Goal: Transaction & Acquisition: Book appointment/travel/reservation

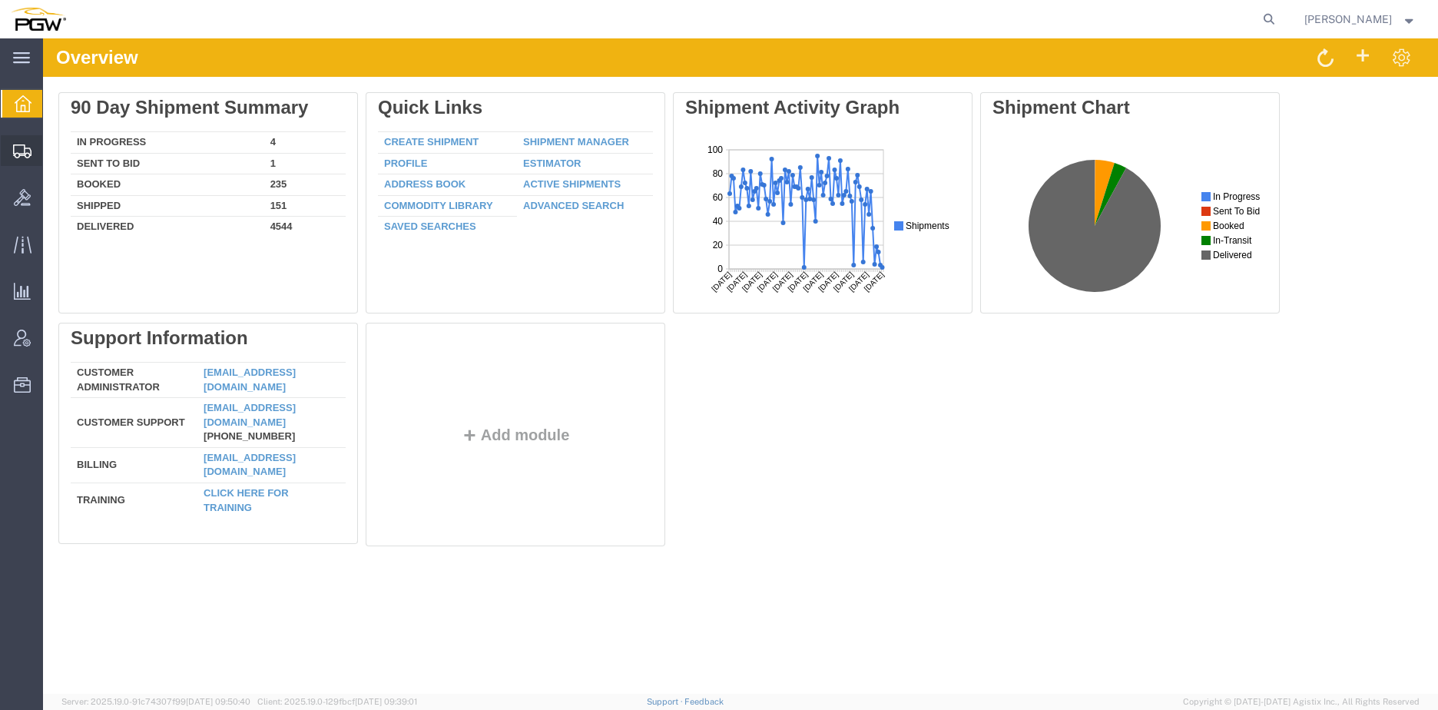
click at [0, 0] on span "Create from Template" at bounding box center [0, 0] width 0 height 0
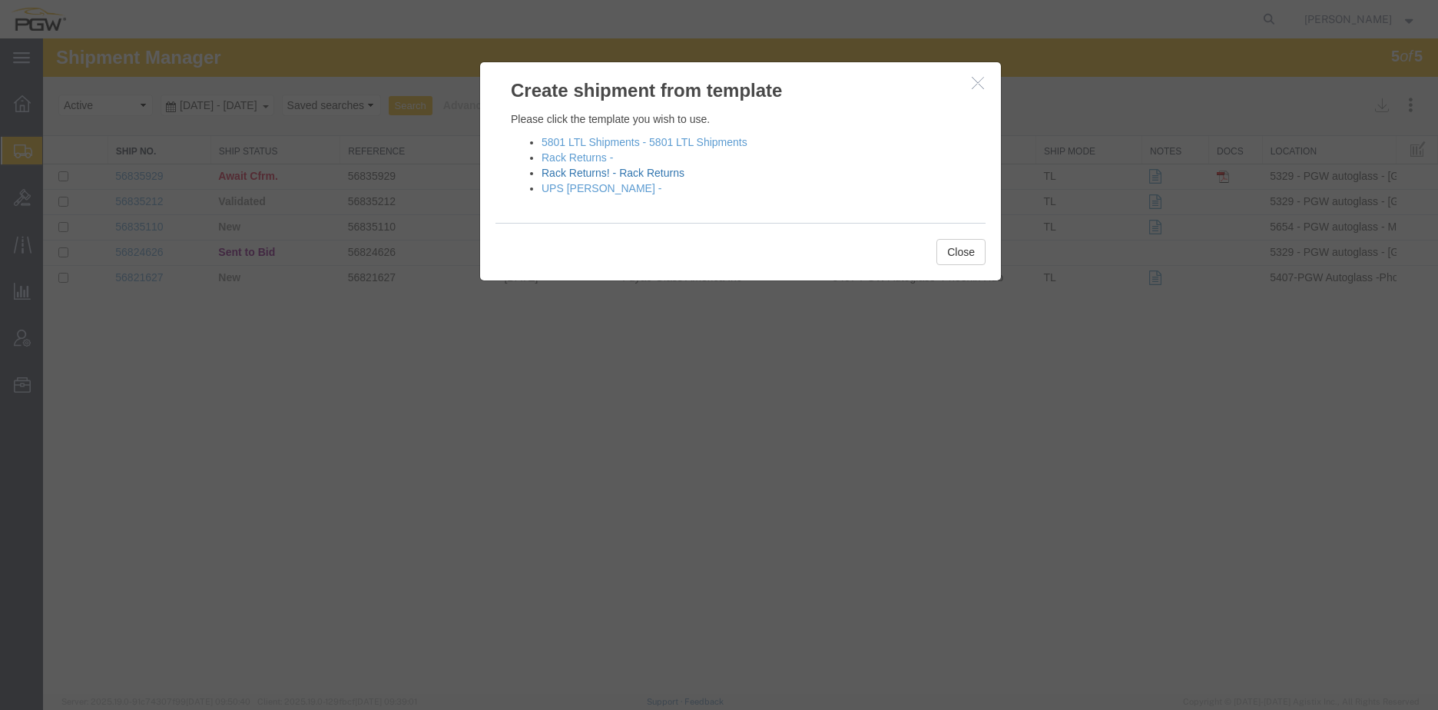
click at [641, 172] on link "Rack Returns! - Rack Returns" at bounding box center [612, 173] width 143 height 12
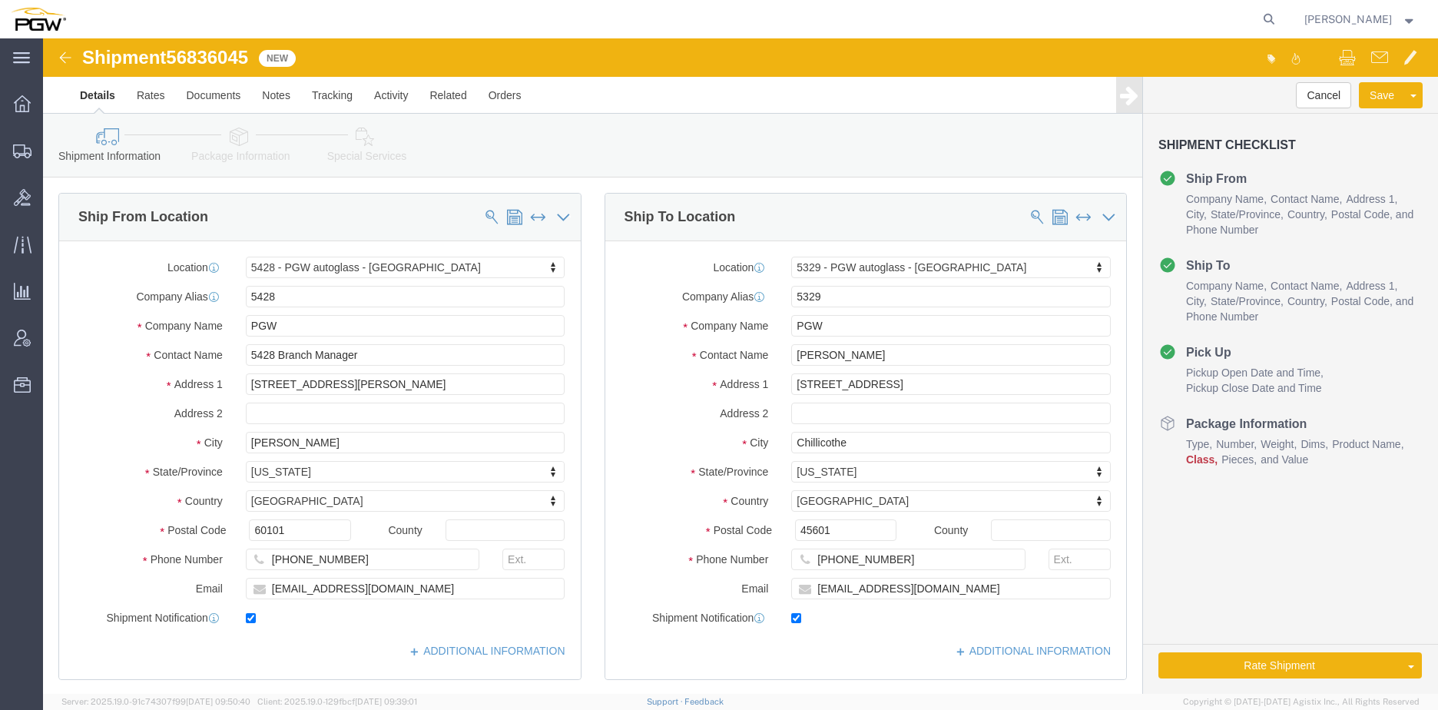
select select "28281"
select select "28253"
type input "met"
select select "28437"
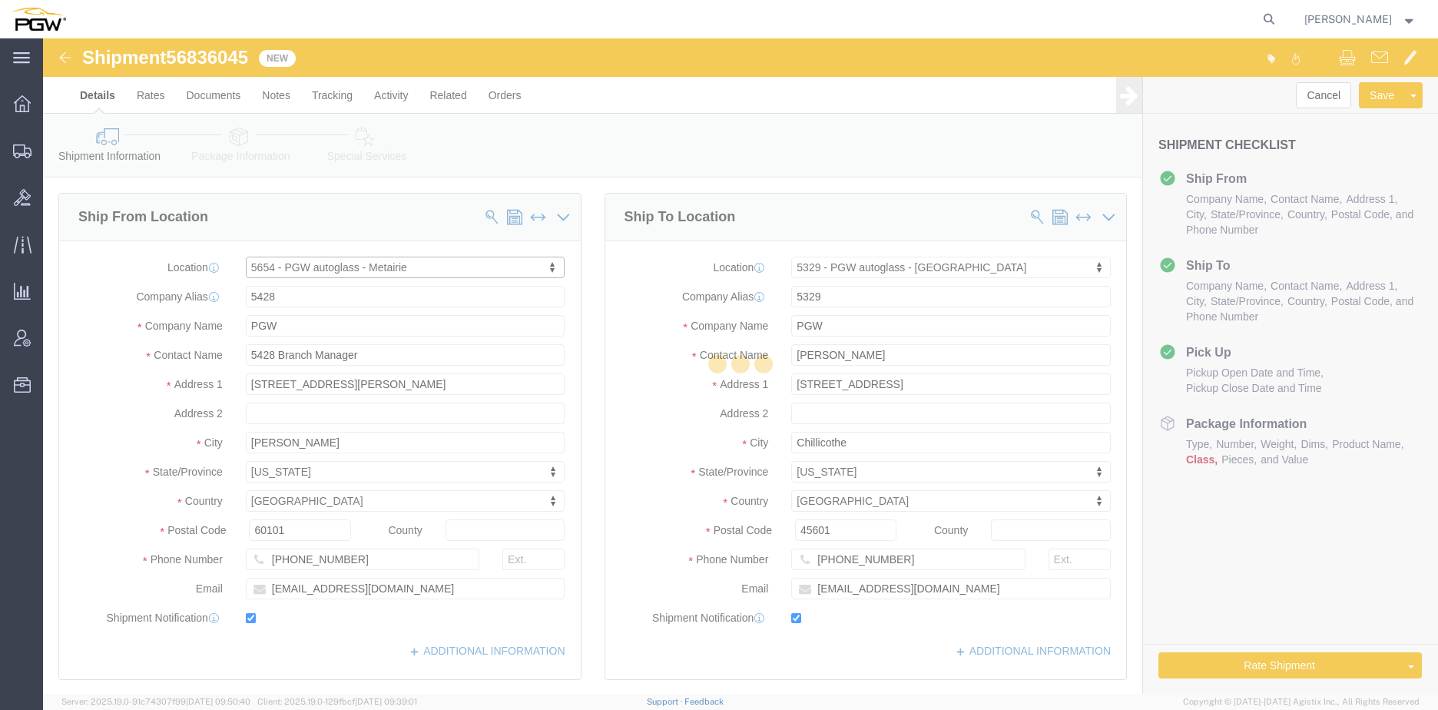
type input "5654"
type input "5654 Branch Manager"
type input "1000 L and A Rd"
type input "Metairie"
type input "70001"
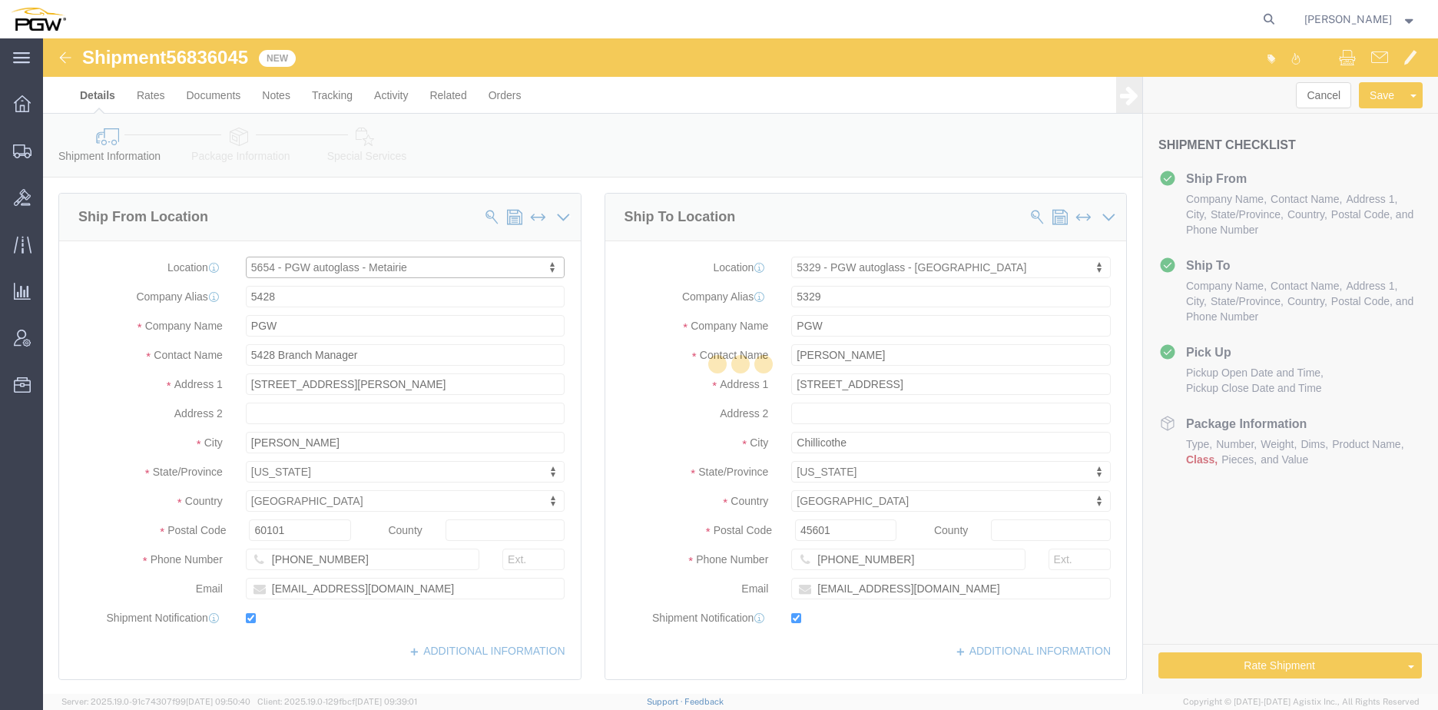
type input "[PHONE_NUMBER]"
type input "[EMAIL_ADDRESS][DOMAIN_NAME]"
select select "LA"
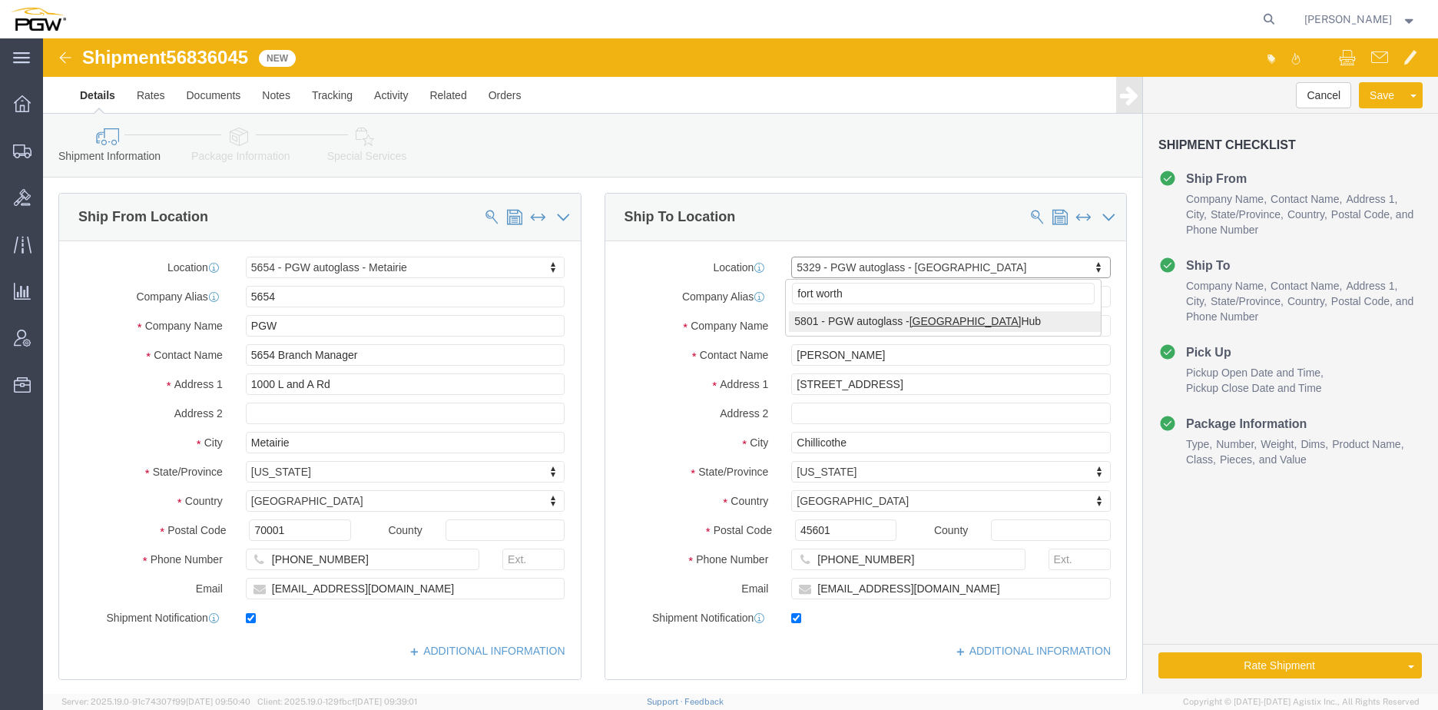
type input "fort worth"
select select "62891"
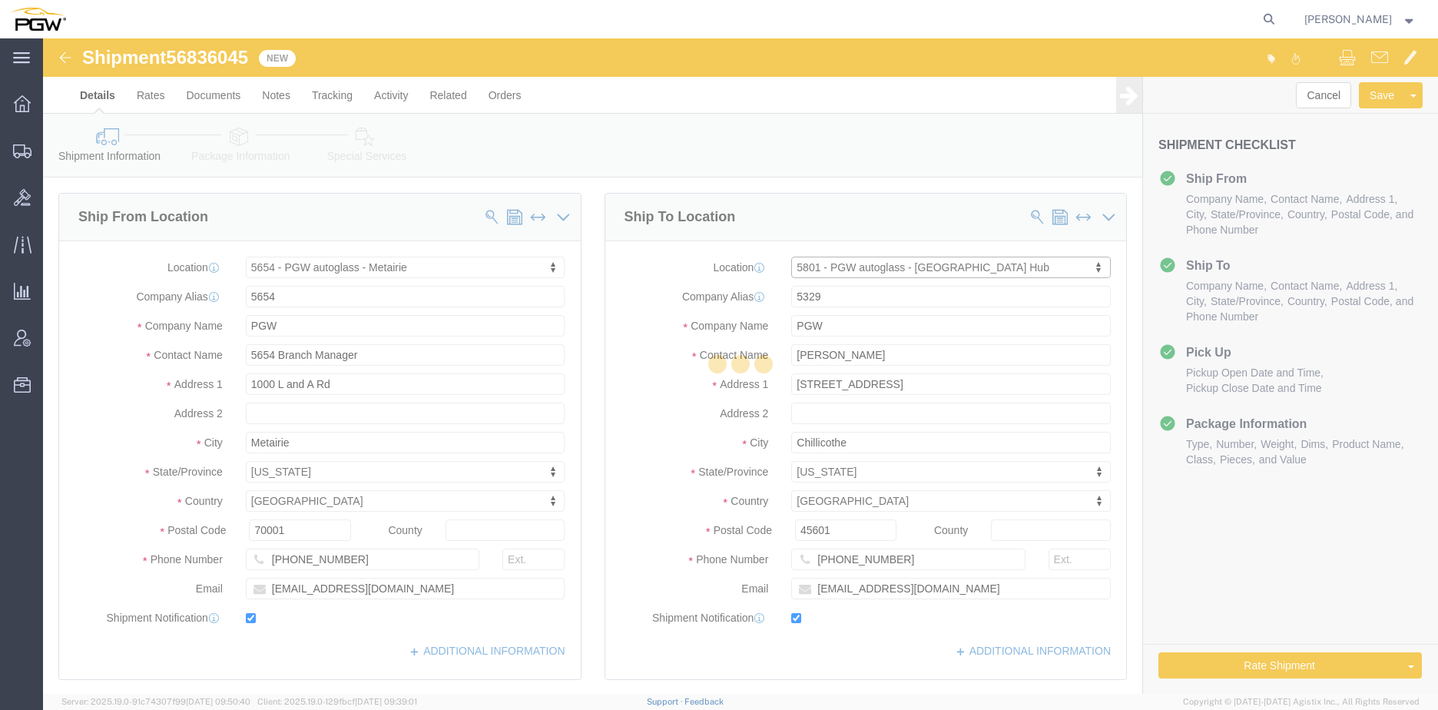
type input "5801"
type input "5801 Branch Manager"
type input "5000 [GEOGRAPHIC_DATA]"
type input "[GEOGRAPHIC_DATA]"
type input "76115"
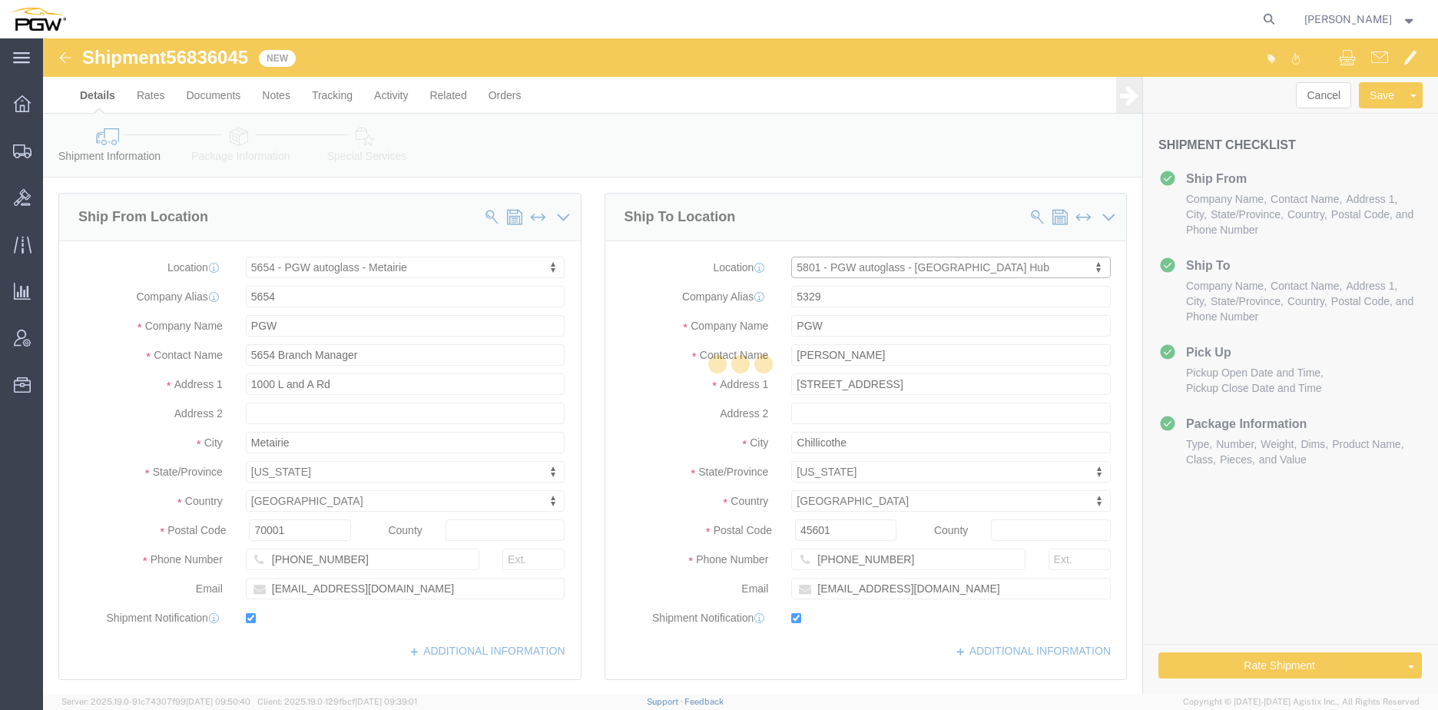
type input "[PHONE_NUMBER]"
type input "[EMAIL_ADDRESS][DOMAIN_NAME]"
select select "[GEOGRAPHIC_DATA]"
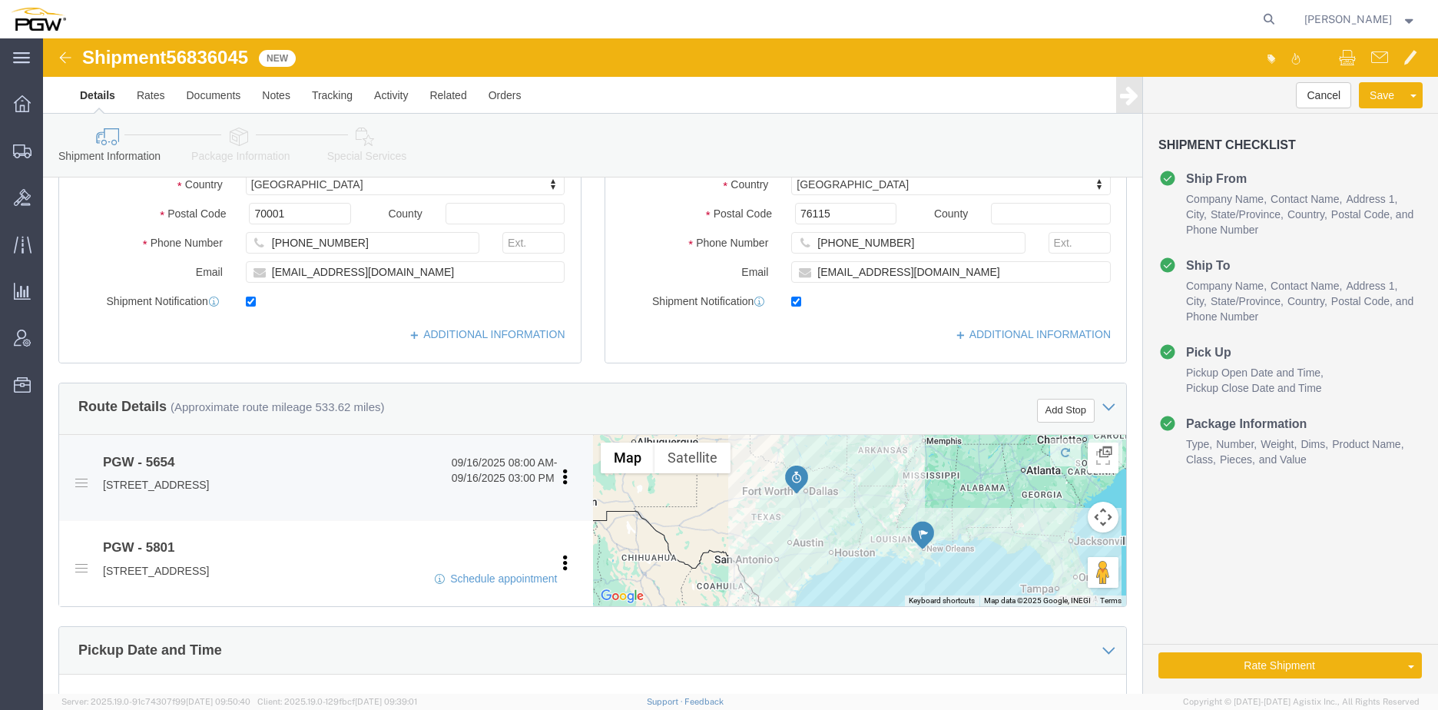
scroll to position [307, 0]
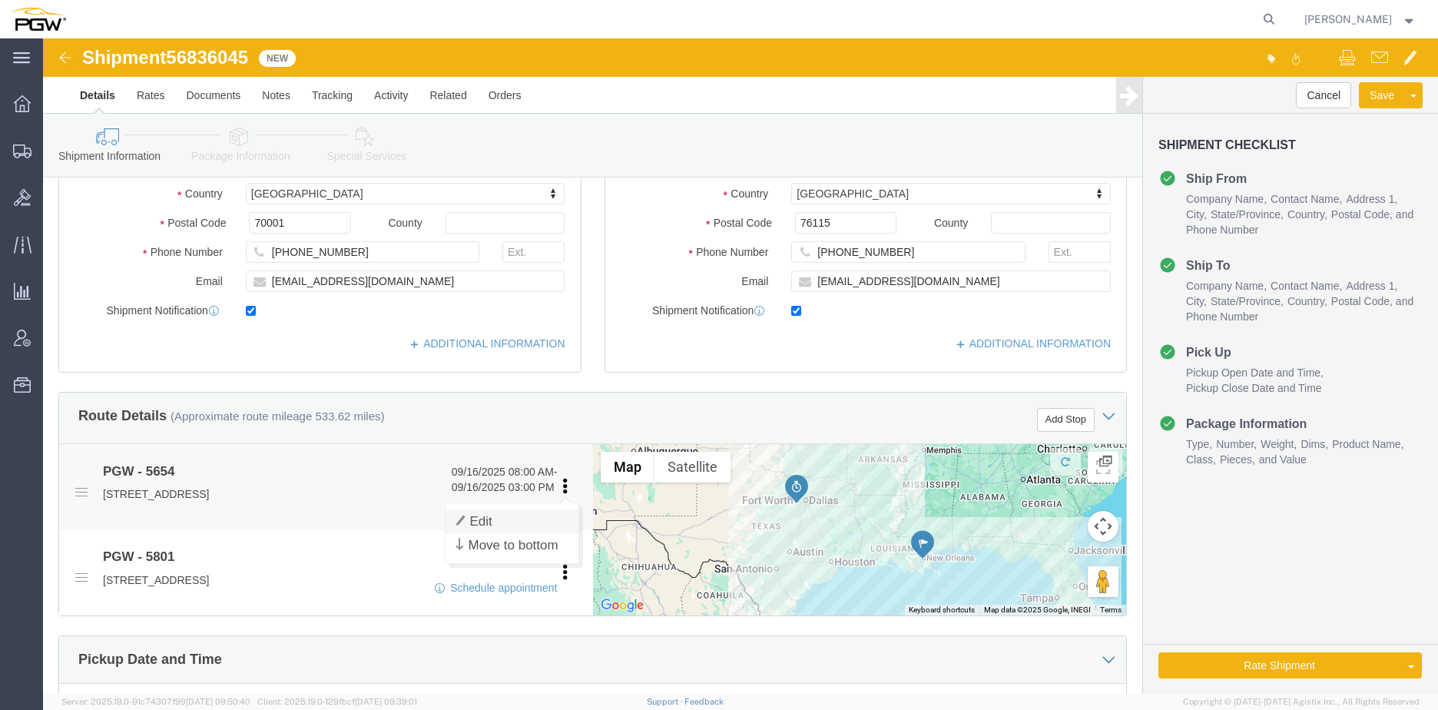
click link "Edit"
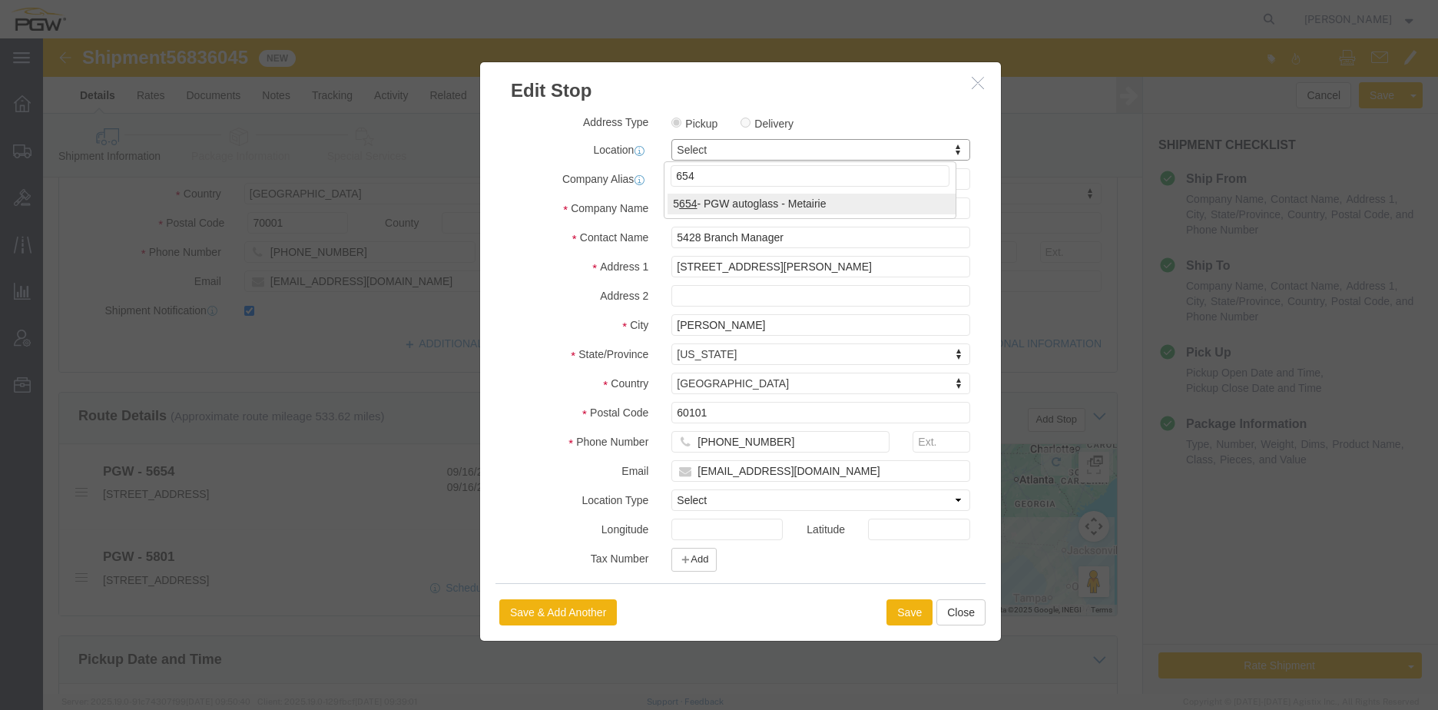
type input "654"
select select "28437"
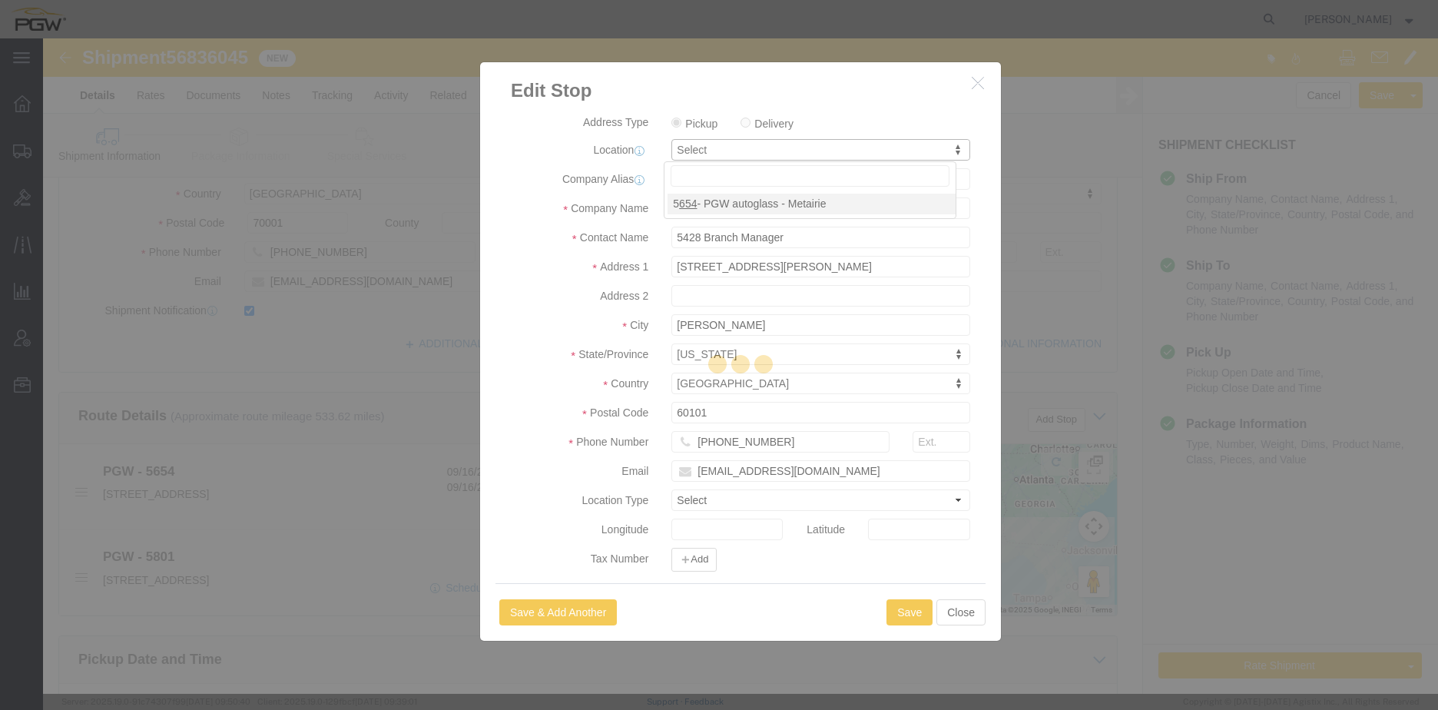
type input "5654"
type input "5654 Branch Manager"
type input "1000 L and A Rd"
type input "Metairie"
type input "70001"
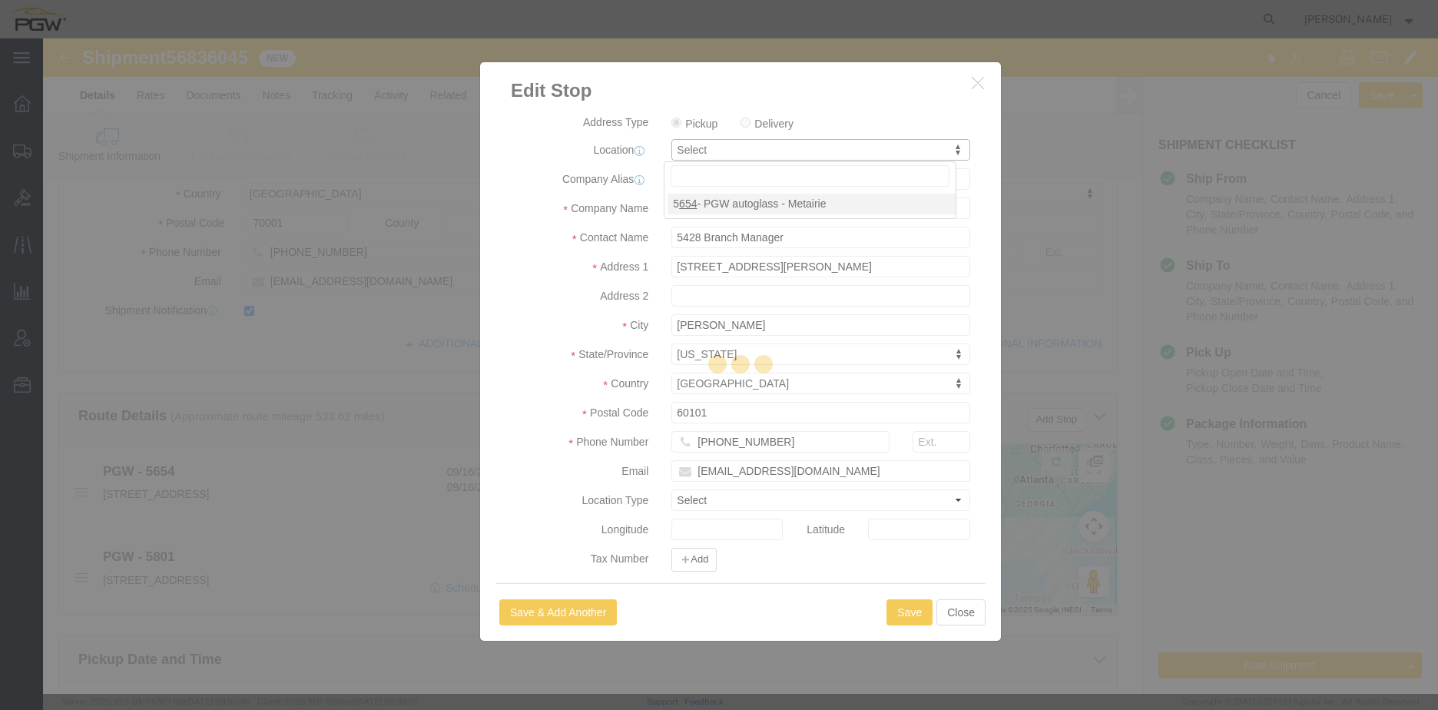
type input "[PHONE_NUMBER]"
type input "[EMAIL_ADDRESS][DOMAIN_NAME]"
select select "LA"
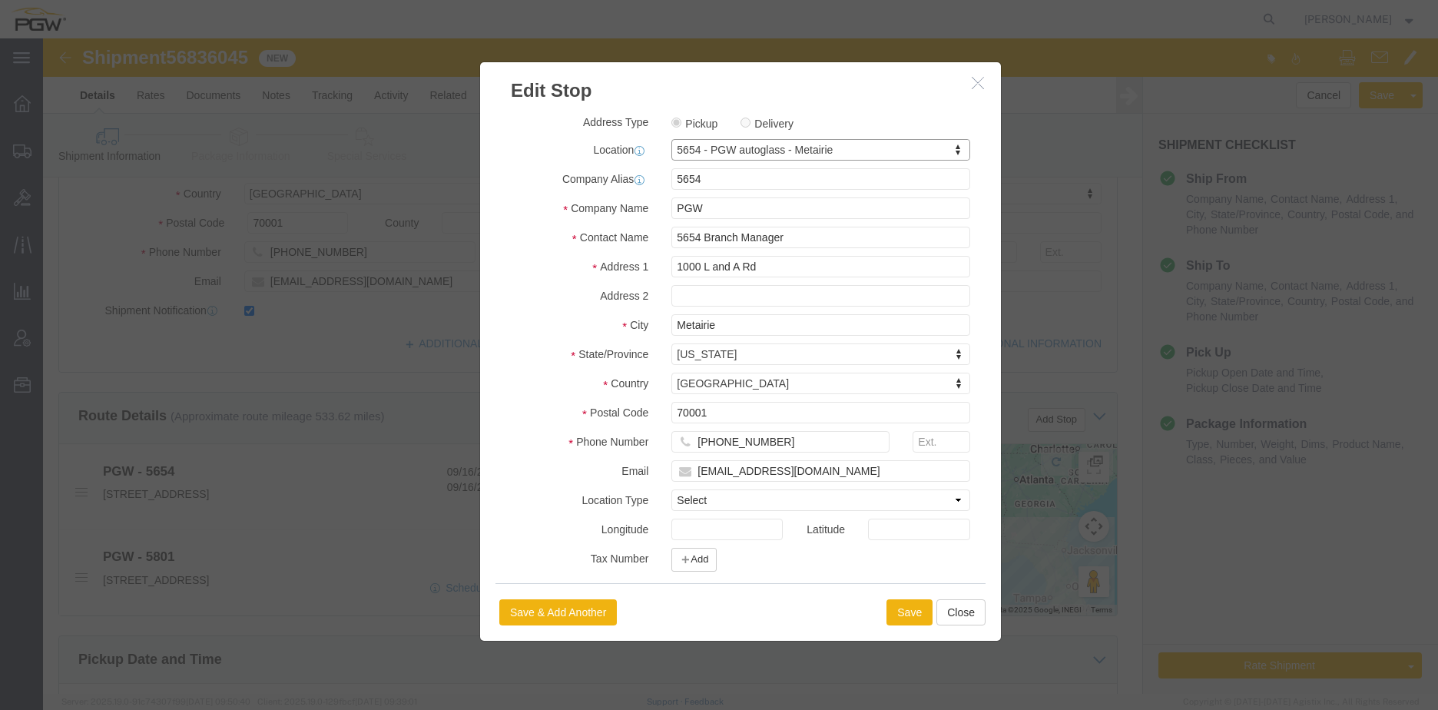
scroll to position [160, 0]
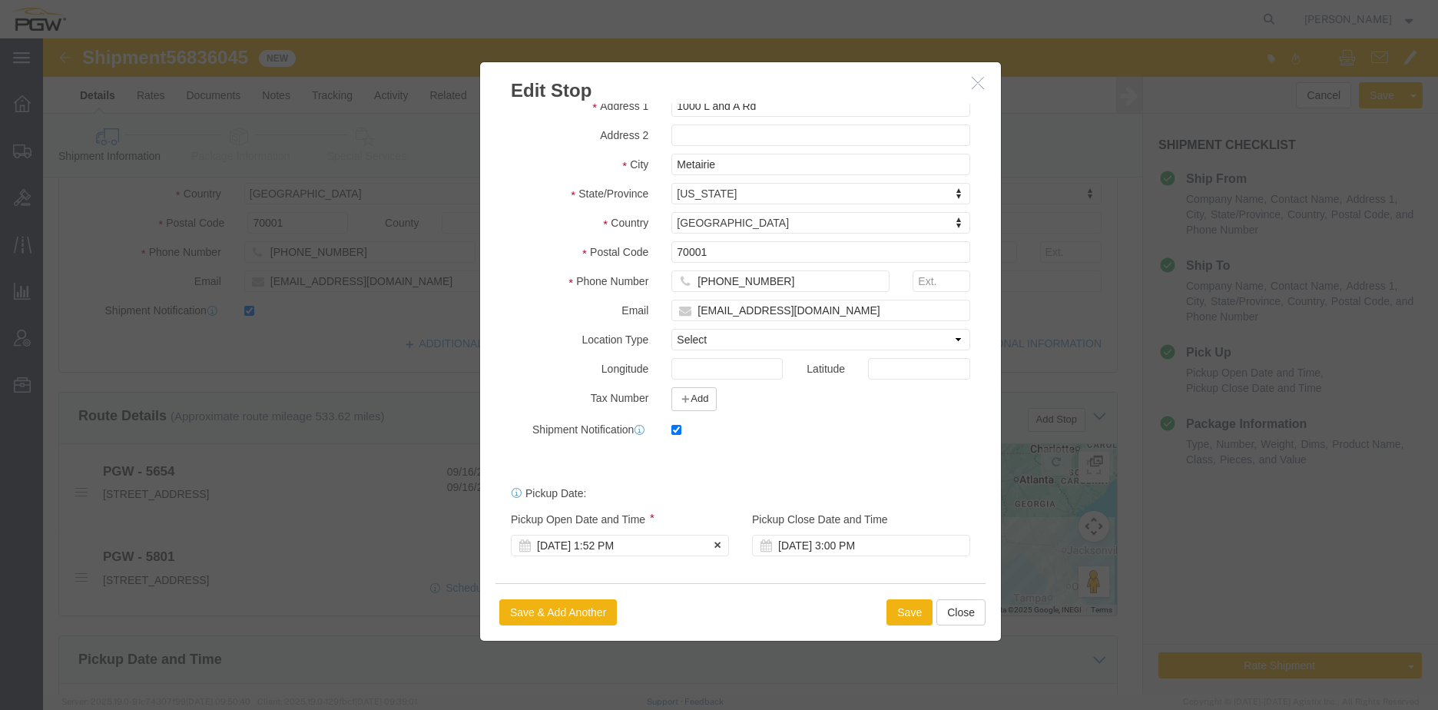
click div "[DATE] 1:52 PM"
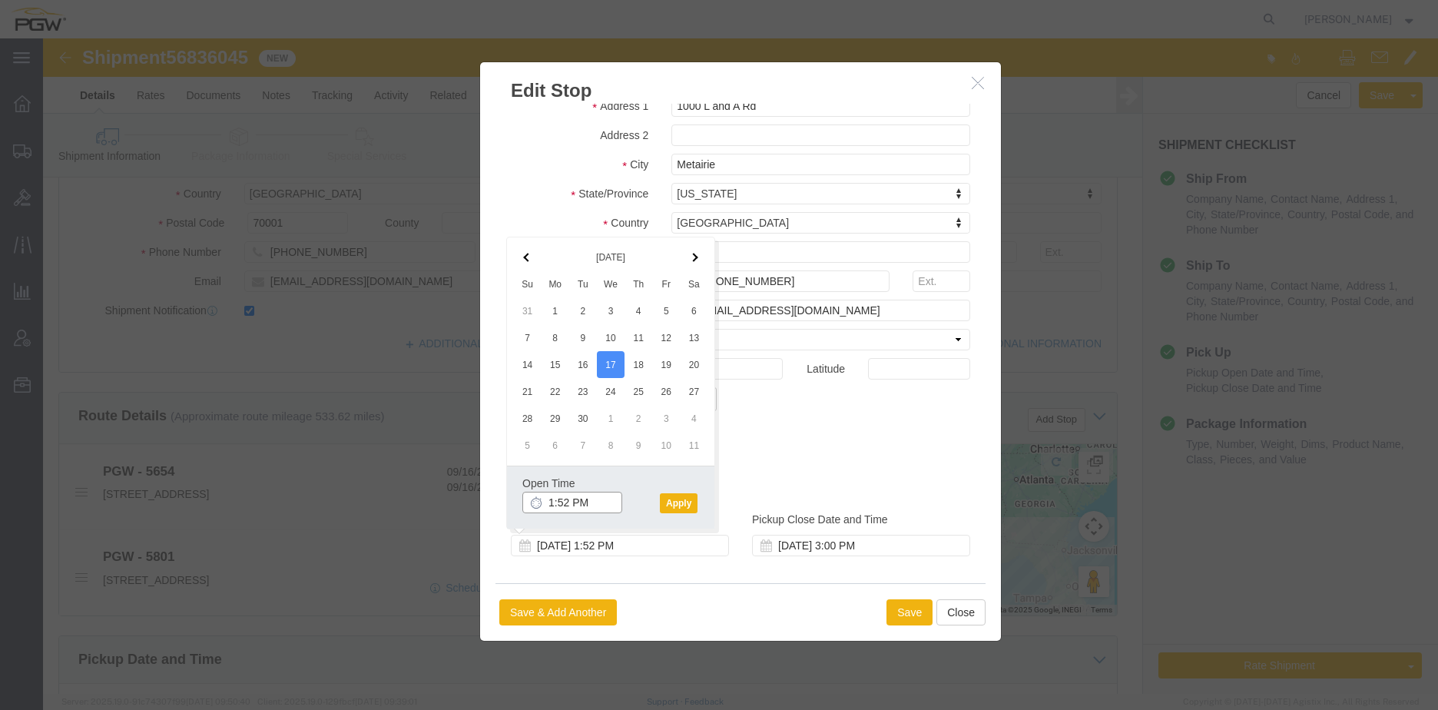
click input "1:52 PM"
type input "8:00 AM"
click div "Open Time 8:00 AM [DATE] 1:52 PM - [DATE] 1:52 PM Cancel Apply"
click button "Apply"
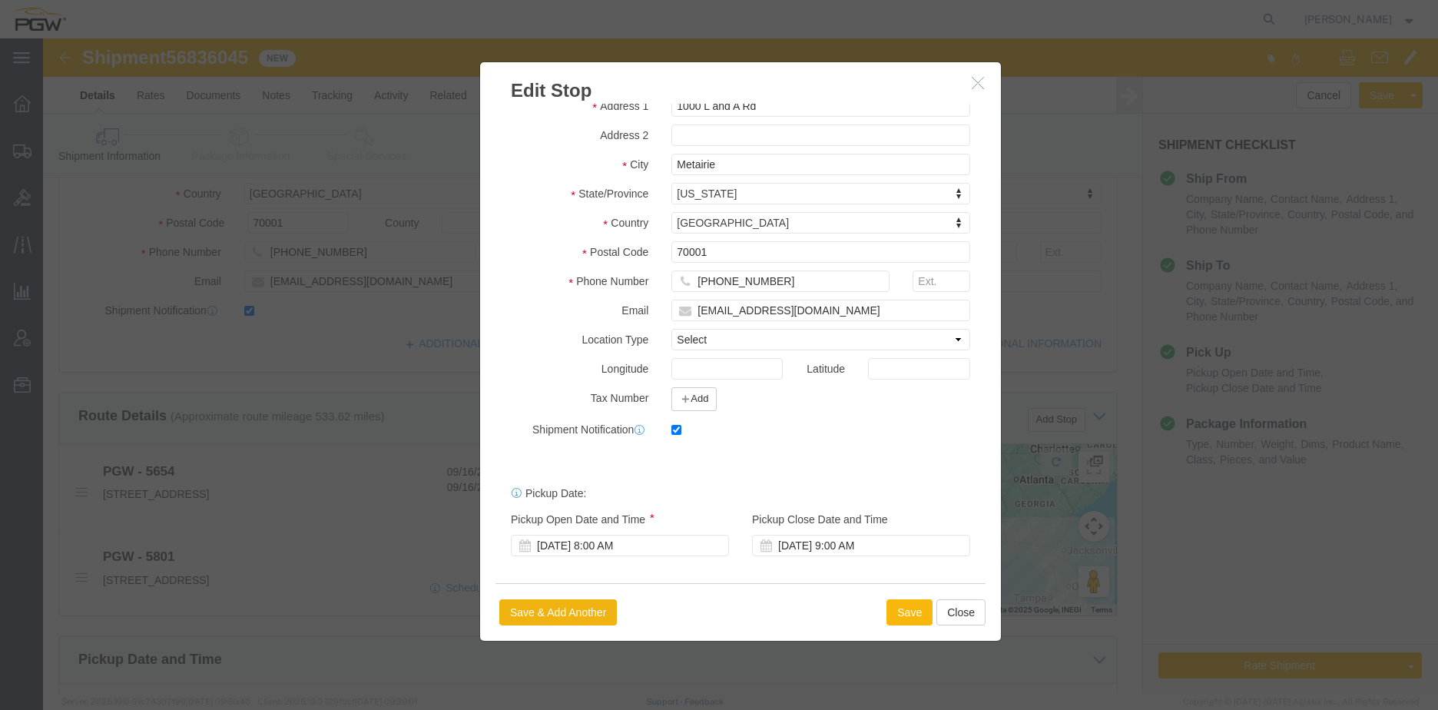
click button "Save"
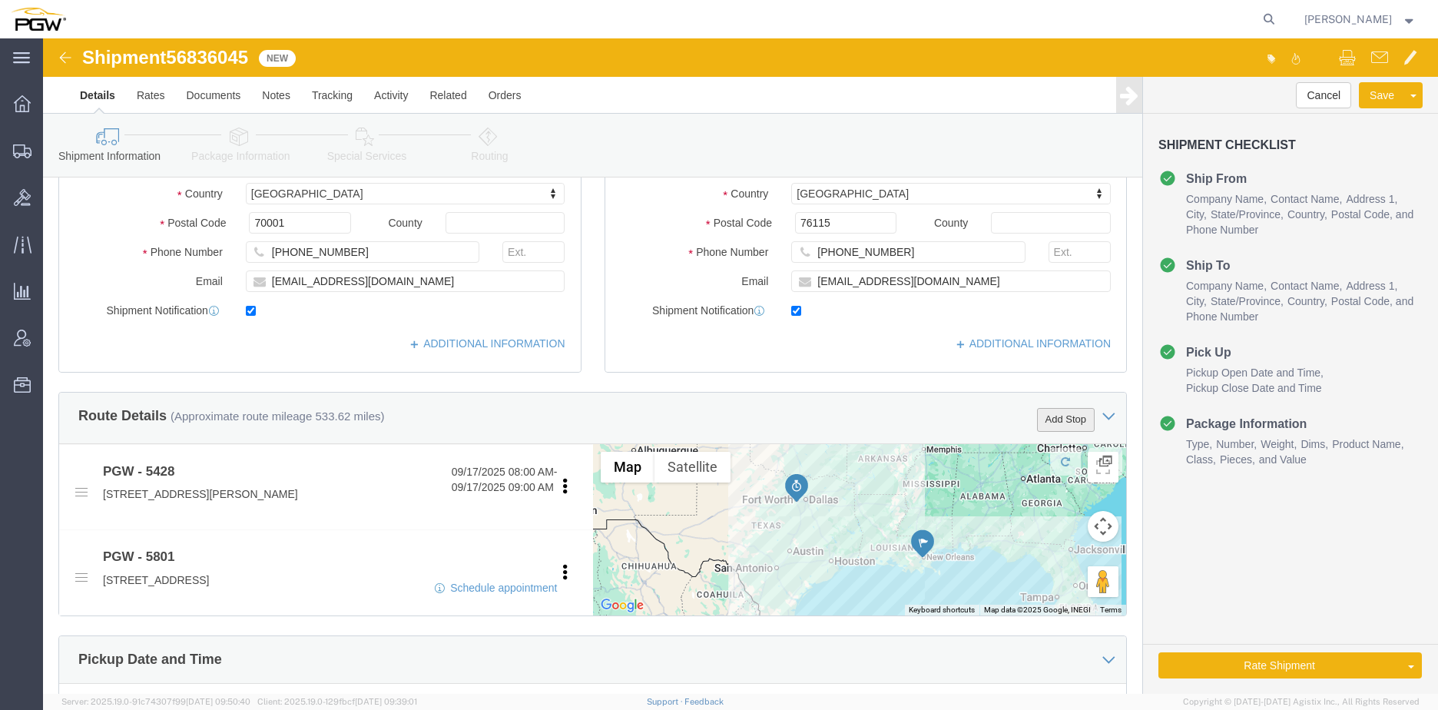
click button "Add Stop"
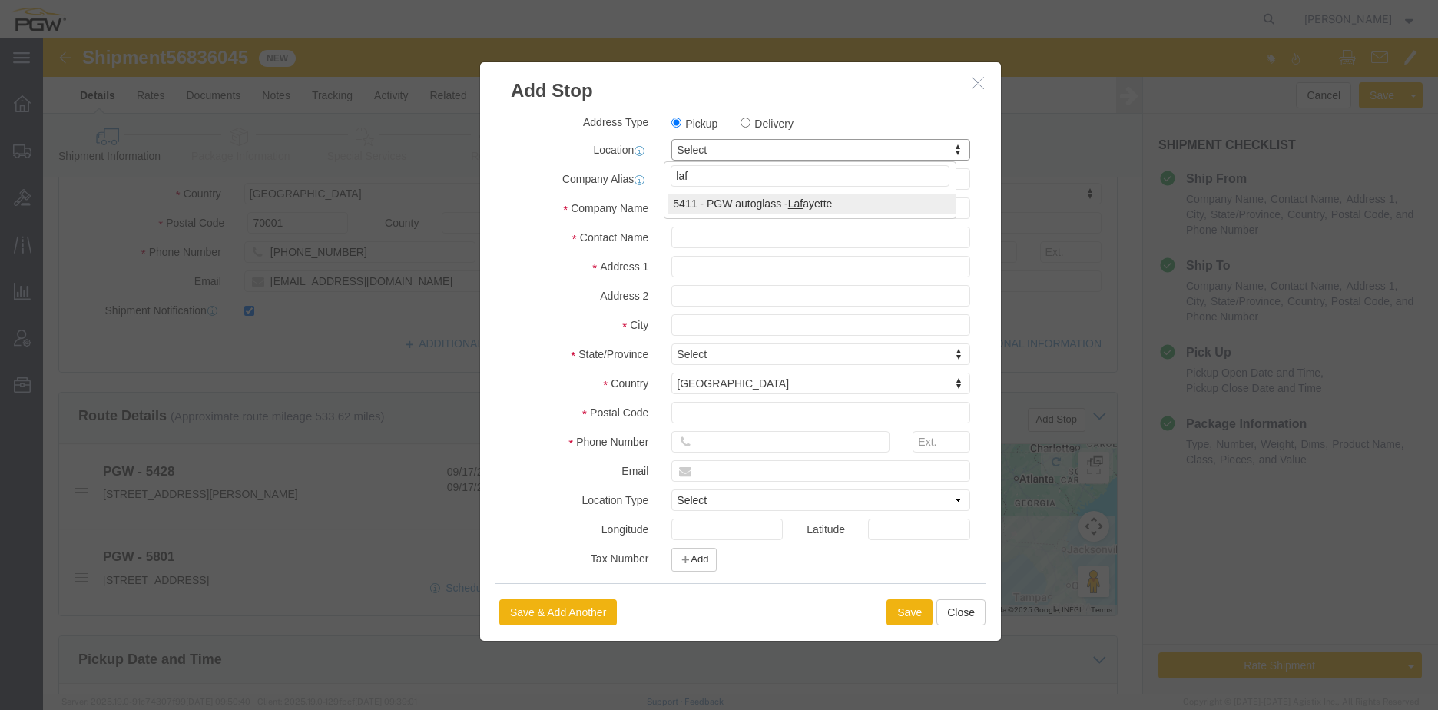
type input "laf"
select select "28265"
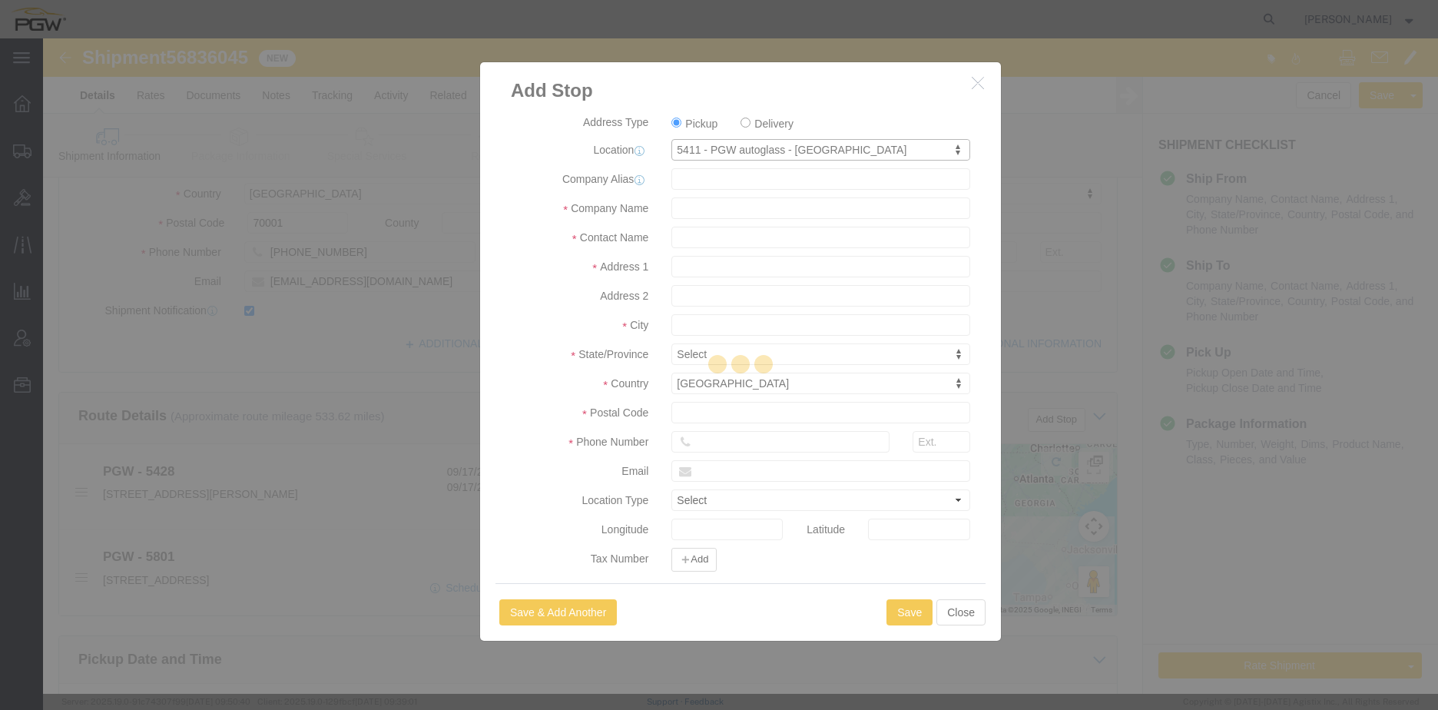
type input "5411"
type input "PGW"
type input "5411 Branch Manager"
type input "[STREET_ADDRESS]"
type input "[GEOGRAPHIC_DATA]"
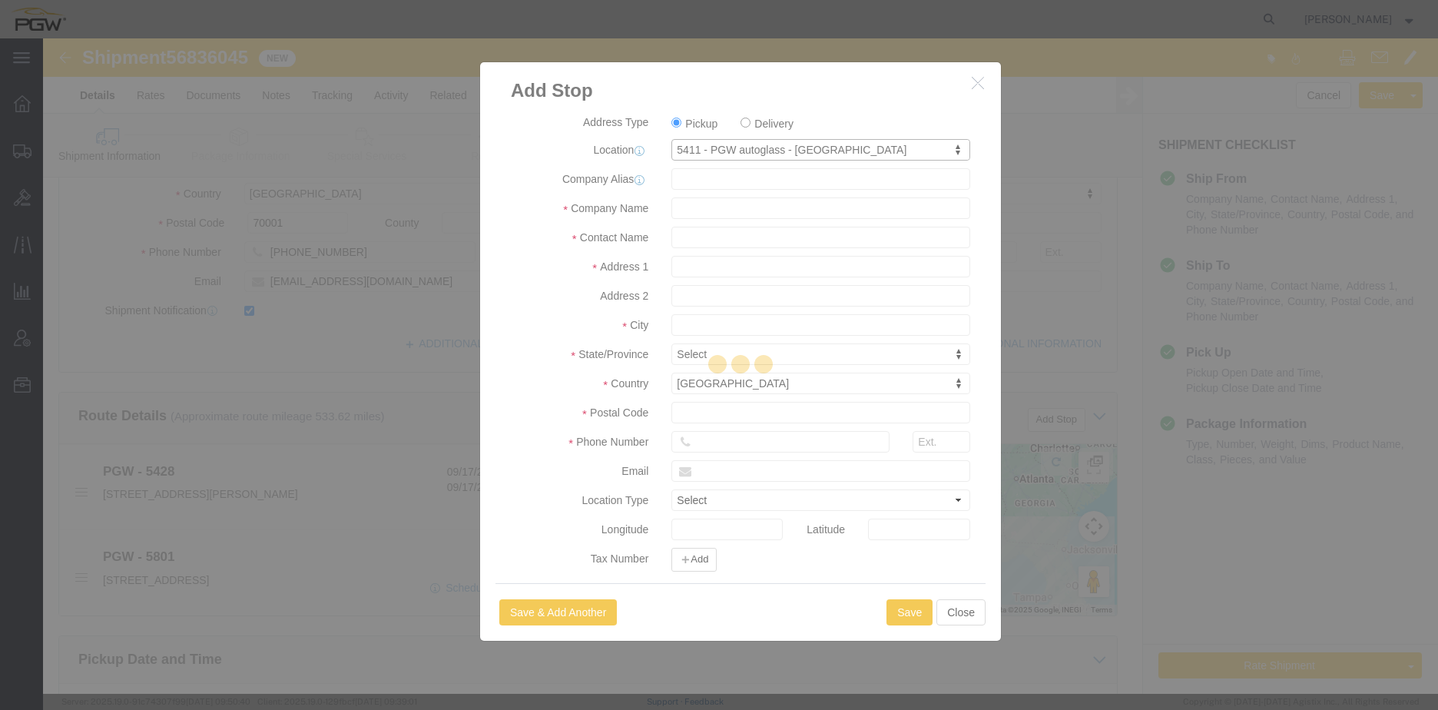
type input "70508"
type input "[PHONE_NUMBER]"
type input "[EMAIL_ADDRESS][DOMAIN_NAME]"
checkbox input "true"
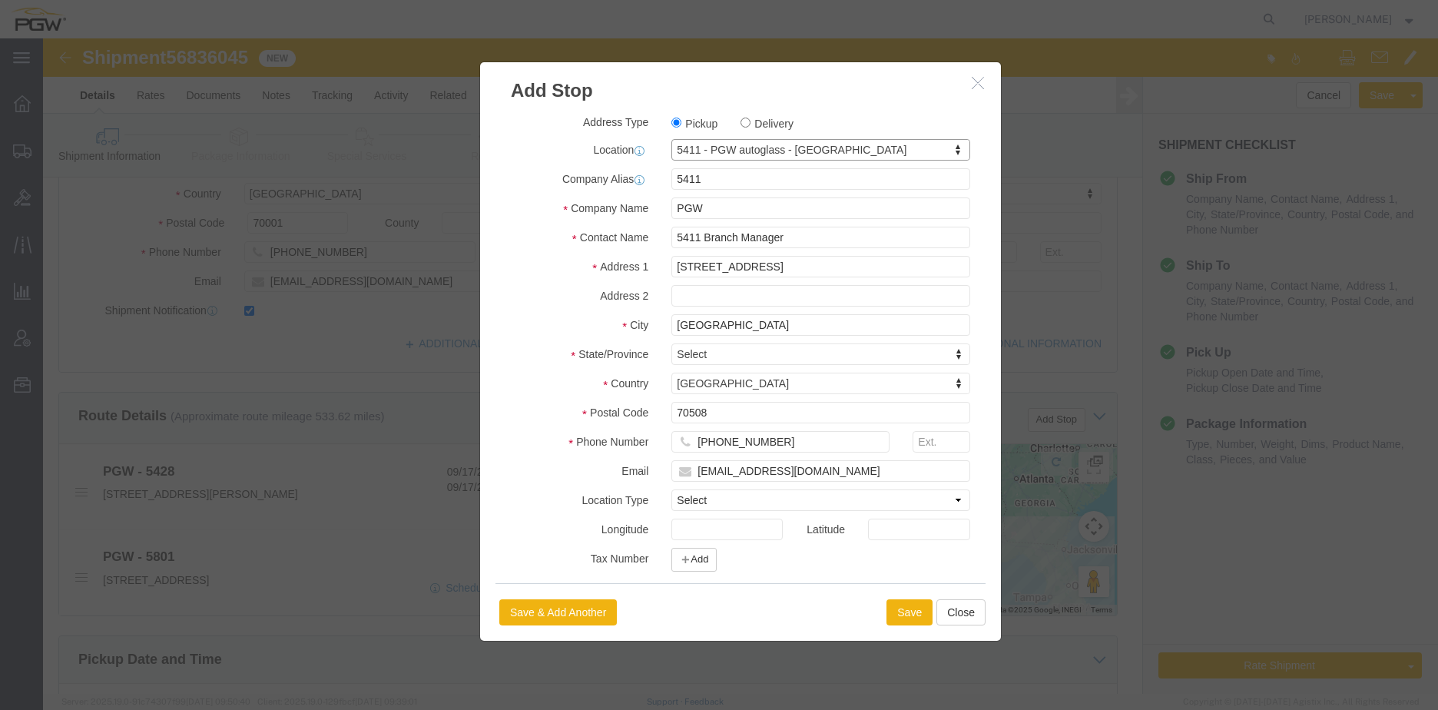
select select "LA"
click button "Save"
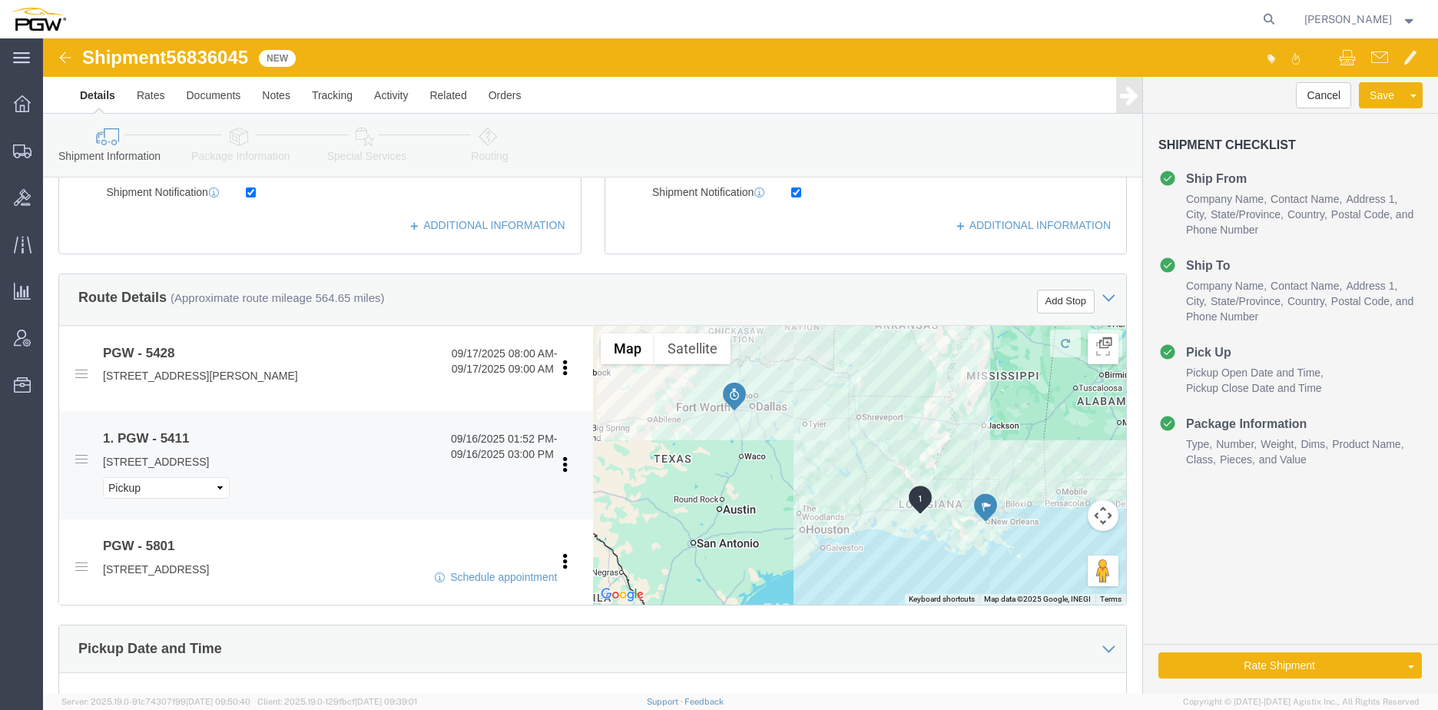
scroll to position [461, 0]
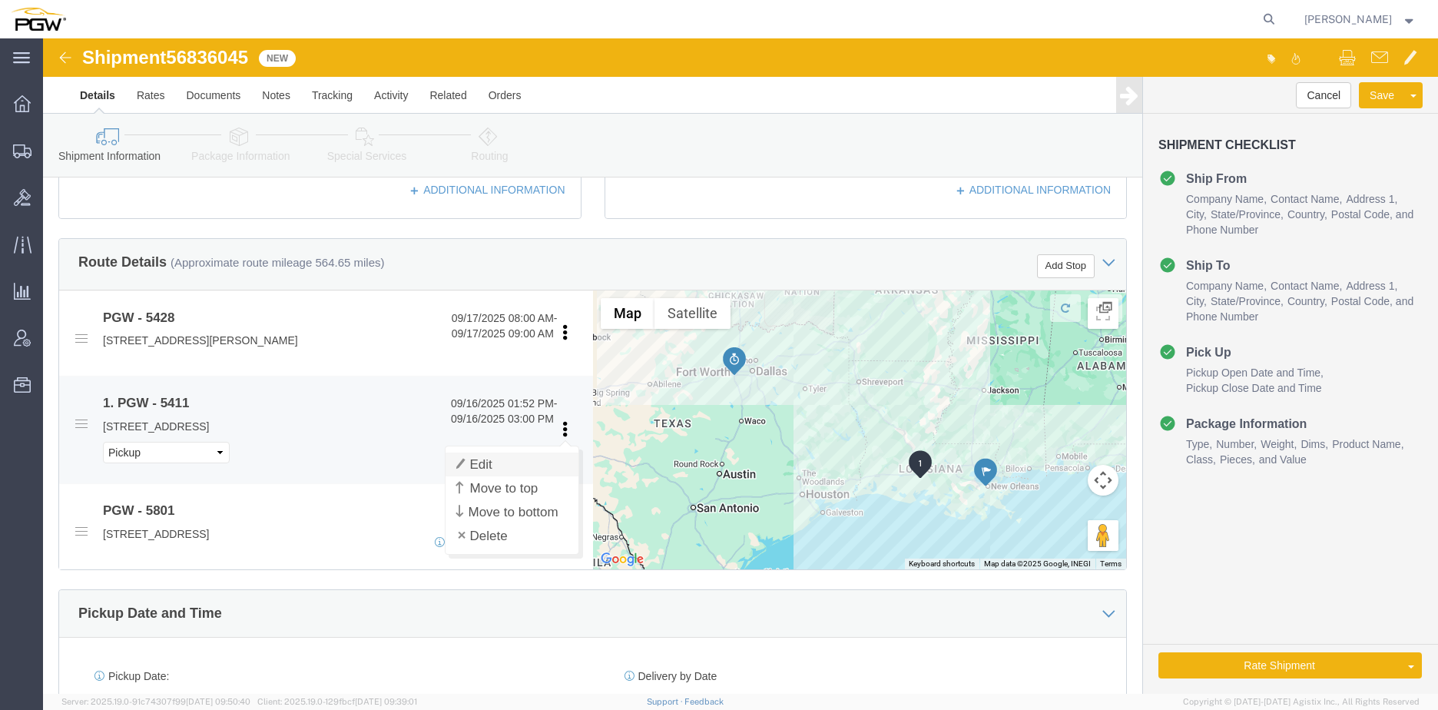
click link "Edit"
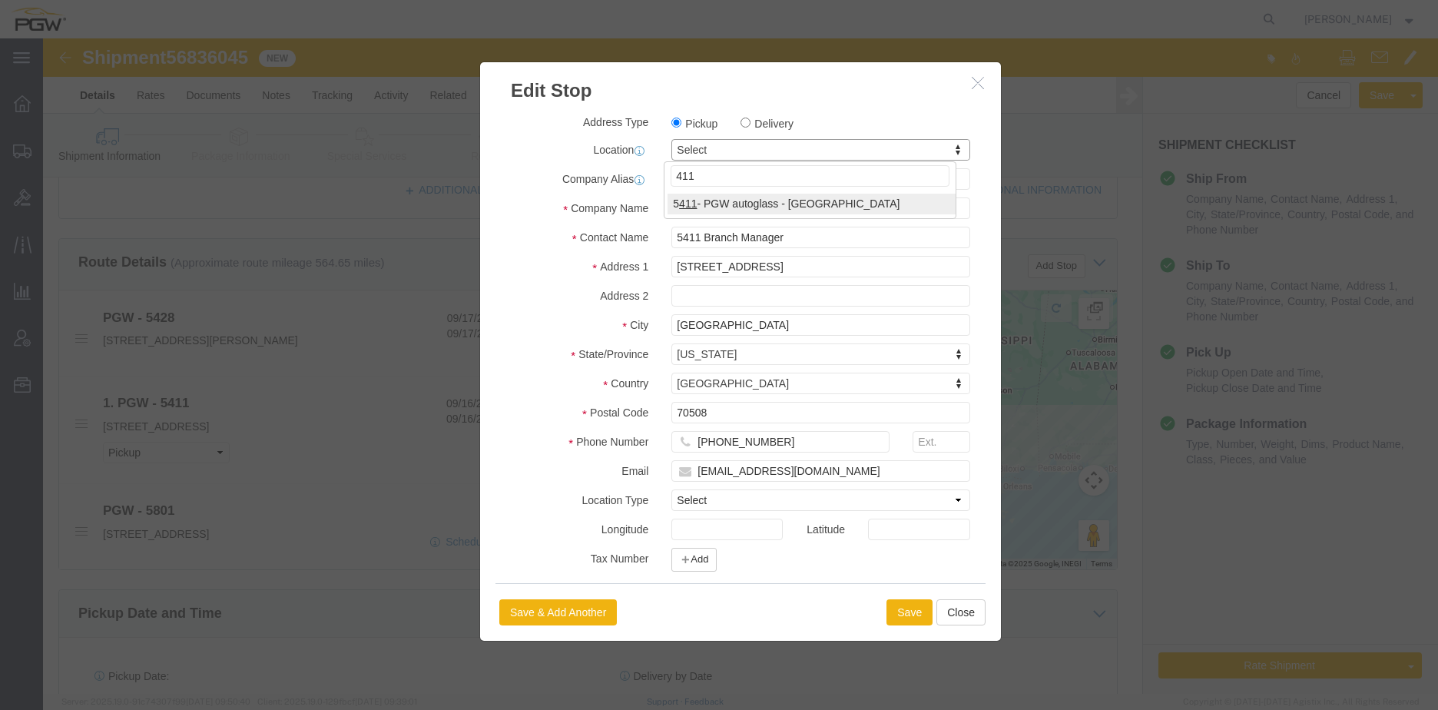
type input "411"
click div "411 5 411 - PGW autoglass - [GEOGRAPHIC_DATA]"
select select "28265"
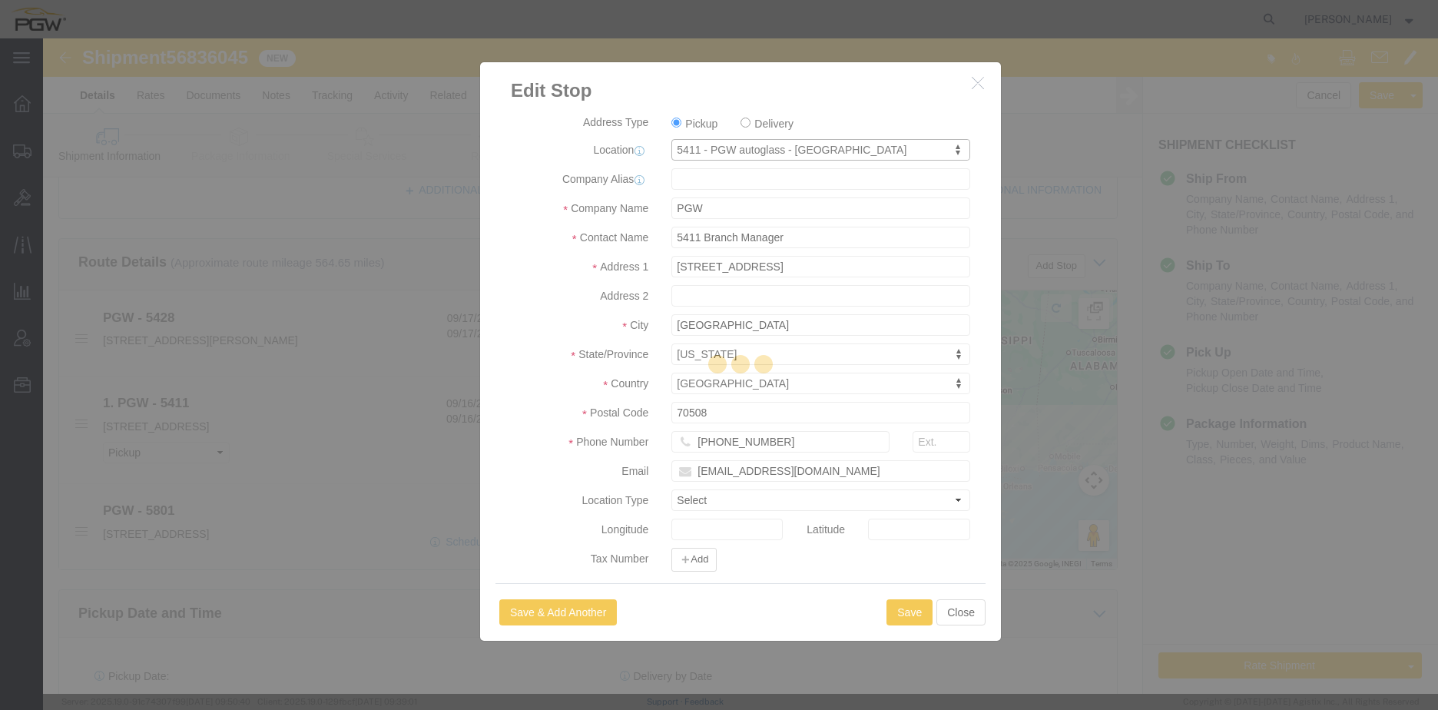
type input "5411"
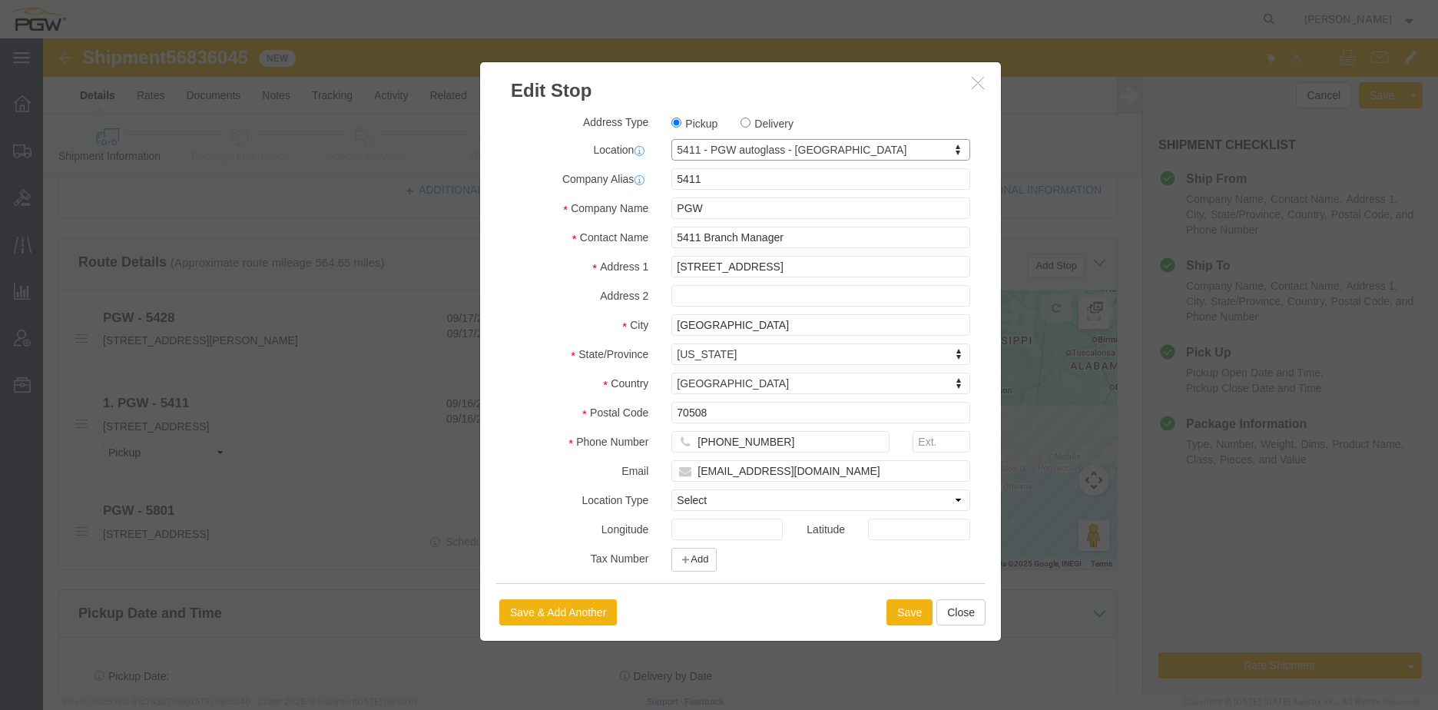
select select "LA"
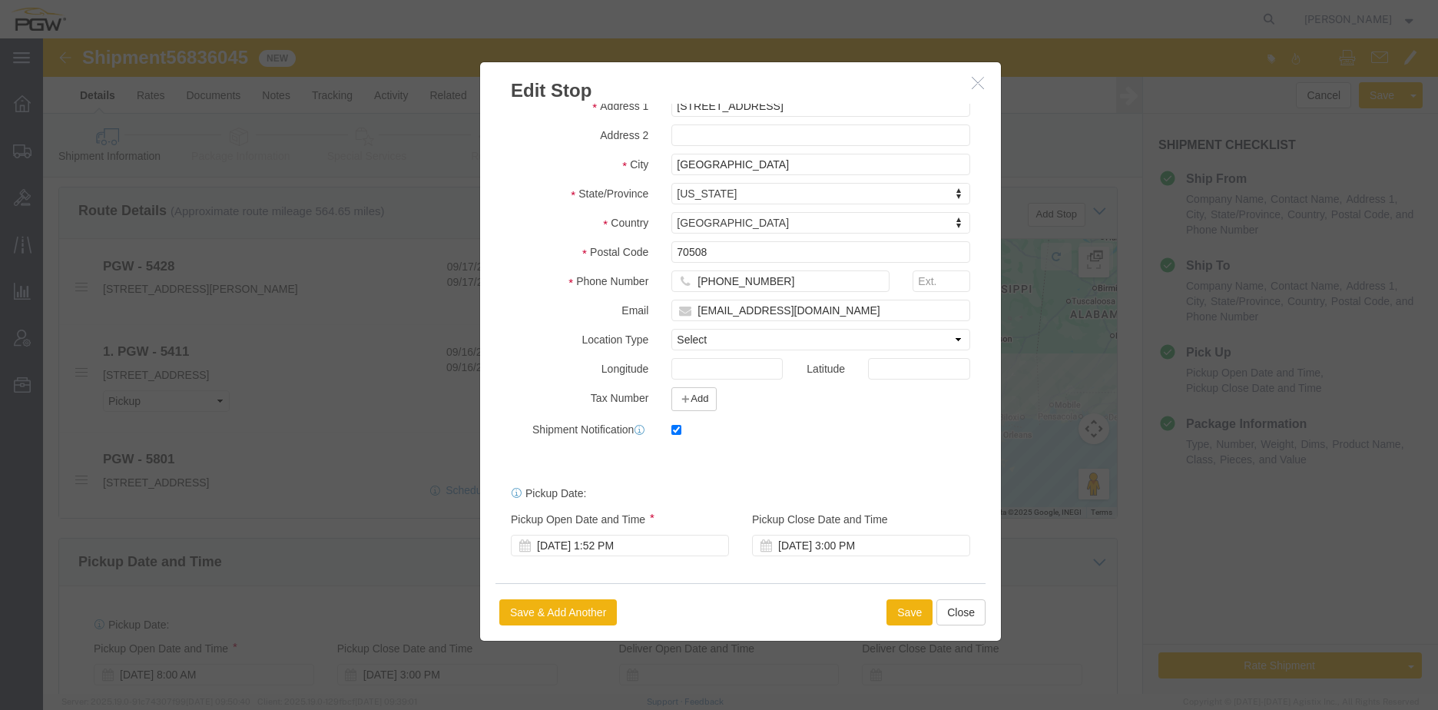
scroll to position [538, 0]
click div "[DATE] 1:52 PM"
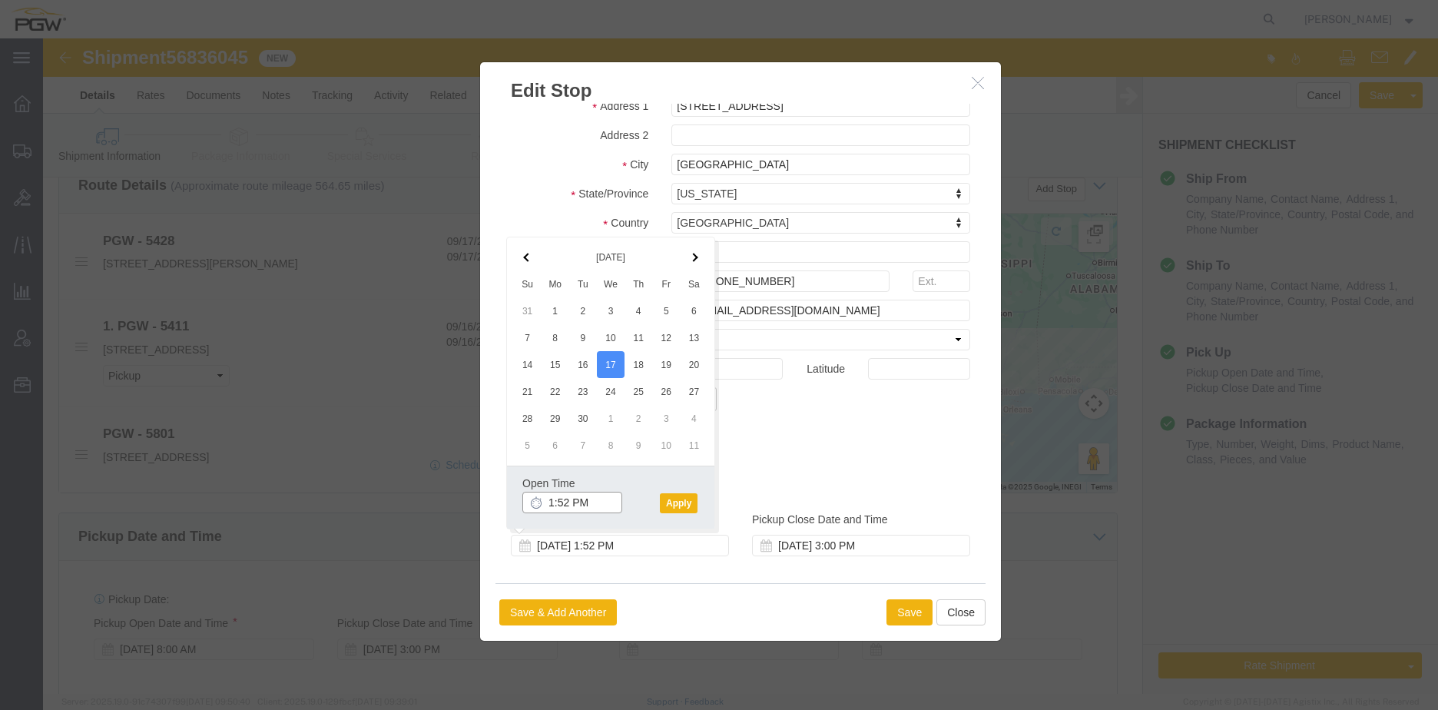
click input "1:52 PM"
type input "1:30 PM"
click div "Open Time 1:30 PM [DATE] 1:52 PM - [DATE] 1:52 PM Cancel Apply"
click button "Apply"
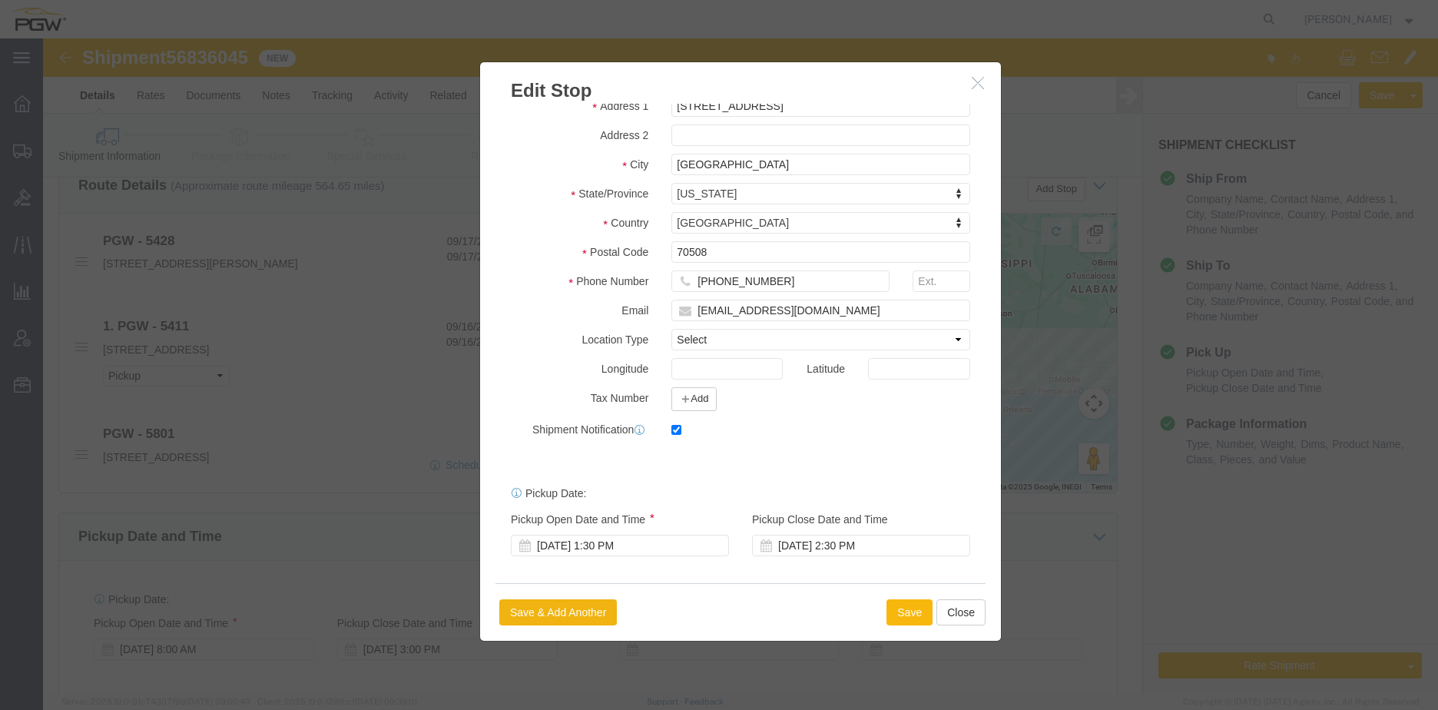
click button "Save"
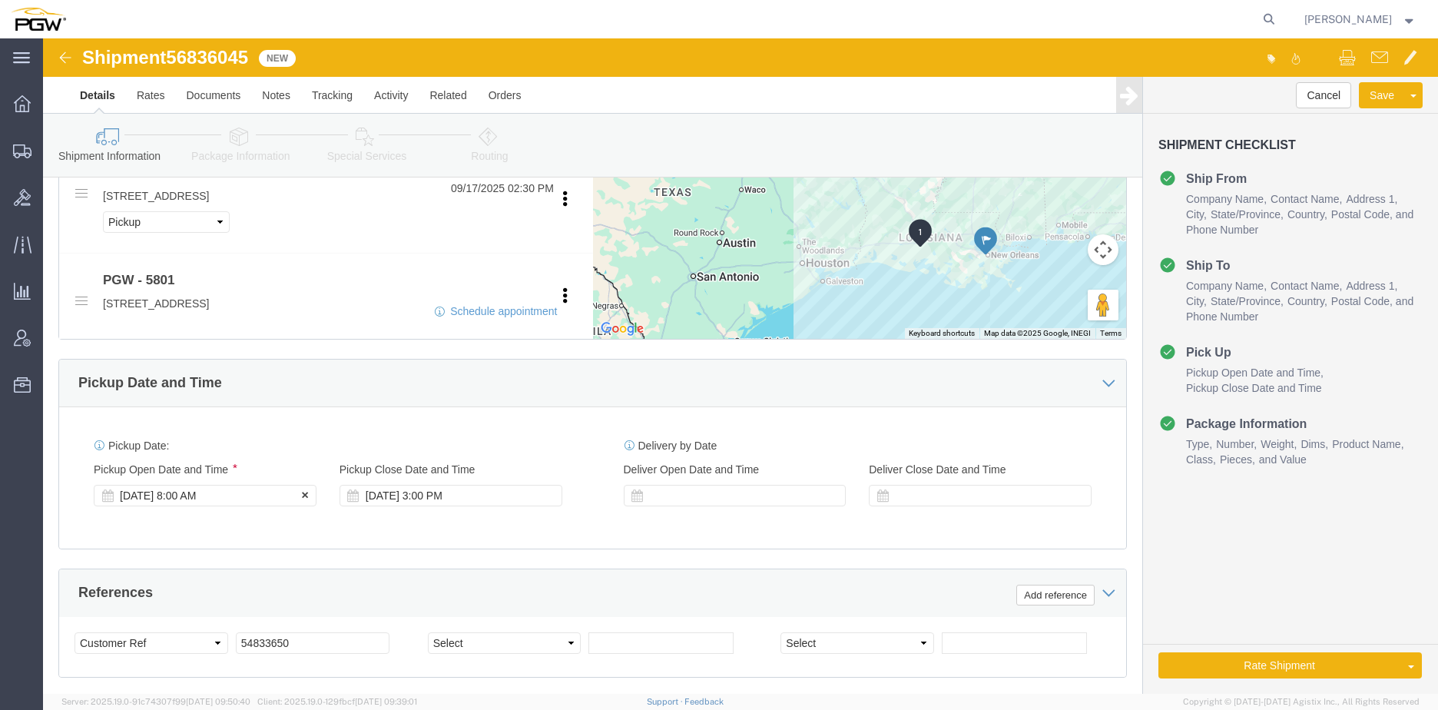
click div "[DATE] 8:00 AM"
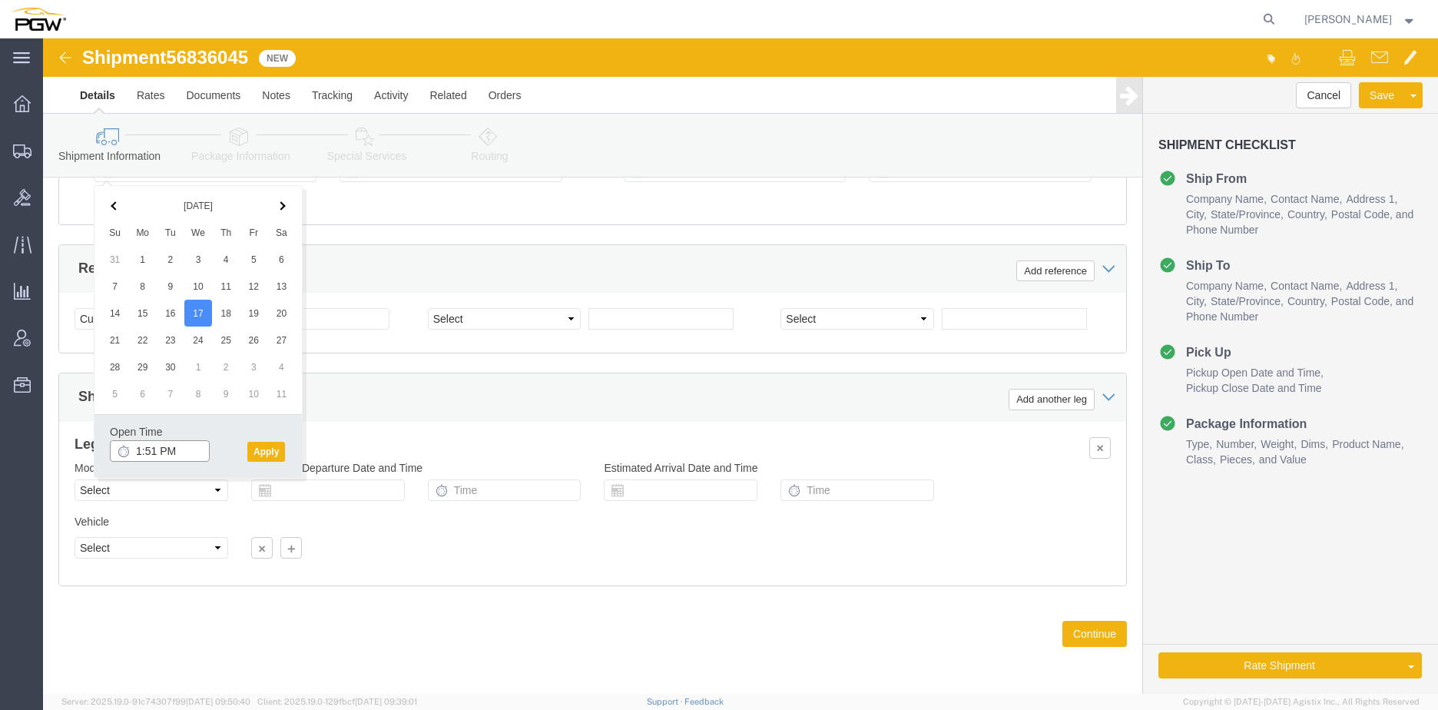
click input "1:51 PM"
type input "8:00 AM"
click div "Open Time 8:00 AM [DATE] 1:51 PM - [DATE] 1:51 PM Cancel Apply"
click button "Apply"
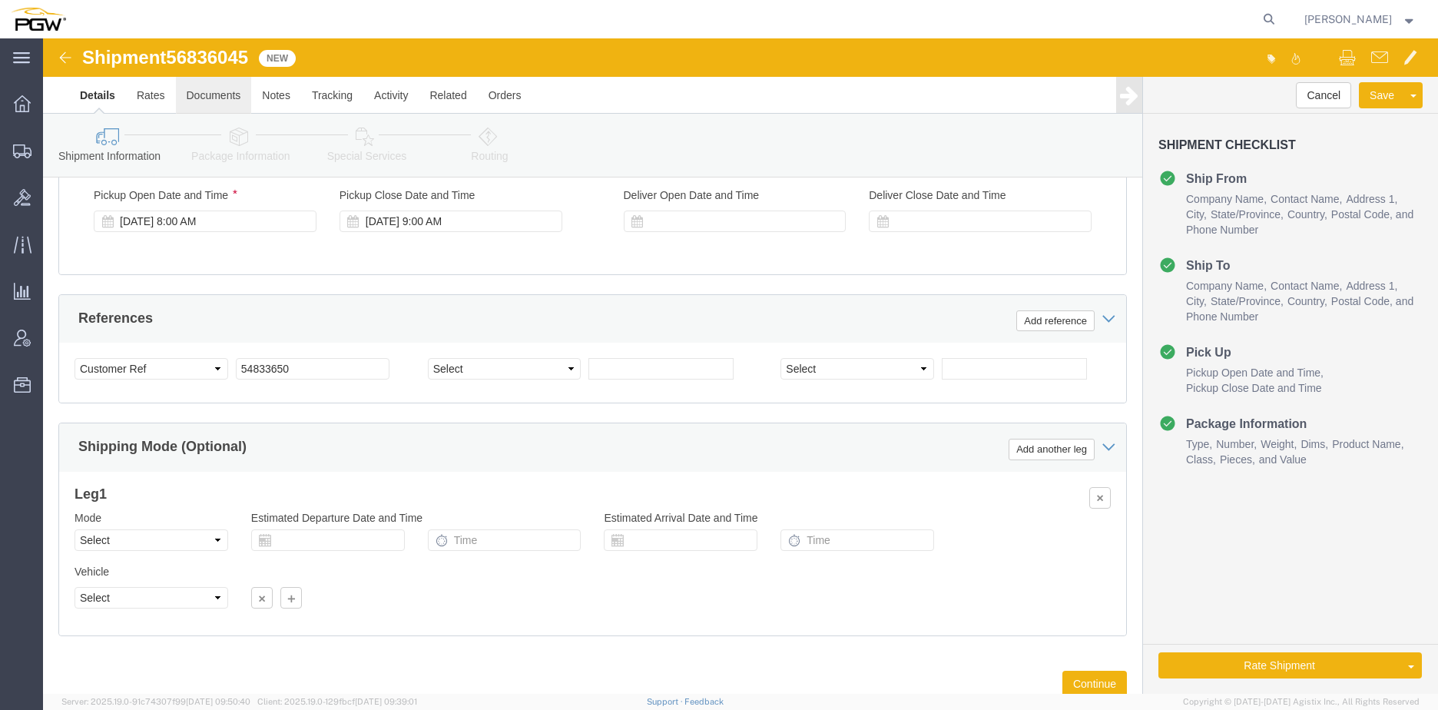
scroll to position [938, 0]
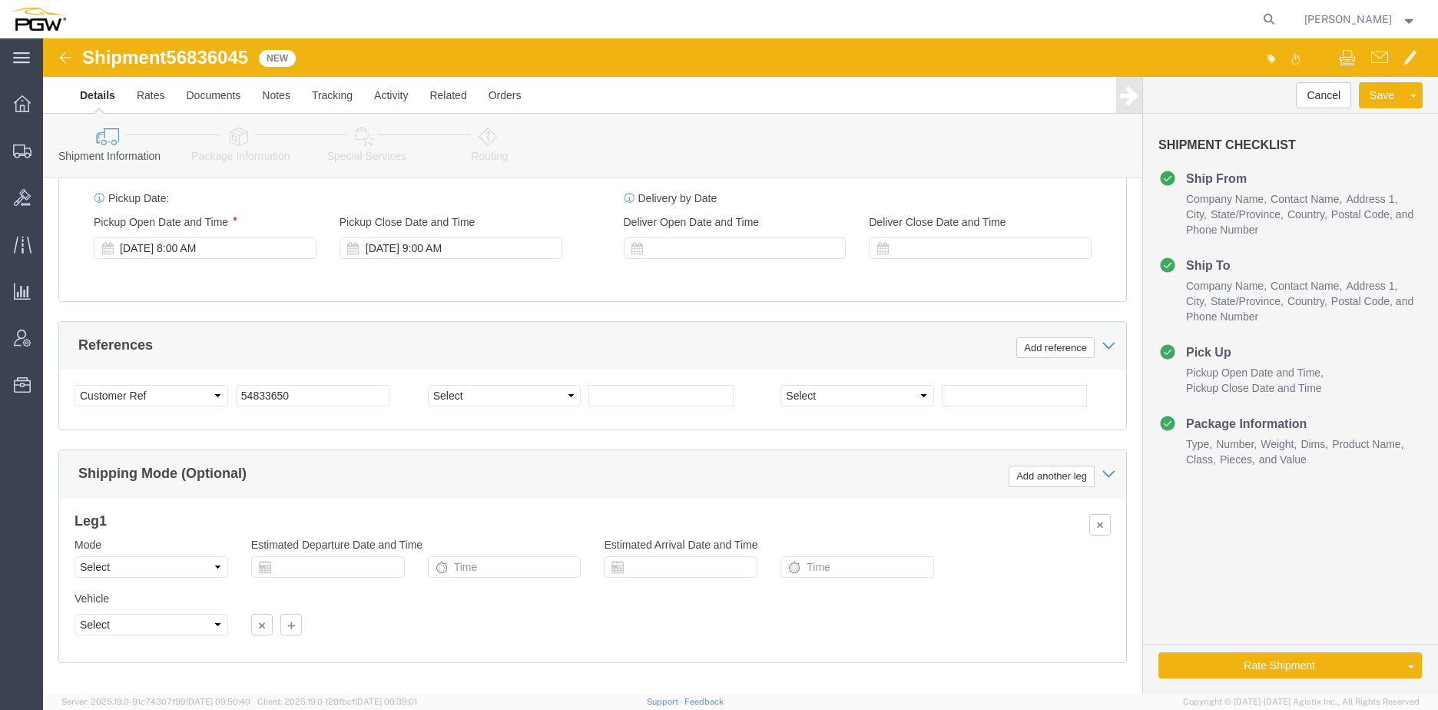
click span "56836045"
copy span "56836045"
click input "54833650"
drag, startPoint x: 207, startPoint y: 349, endPoint x: 144, endPoint y: 348, distance: 63.8
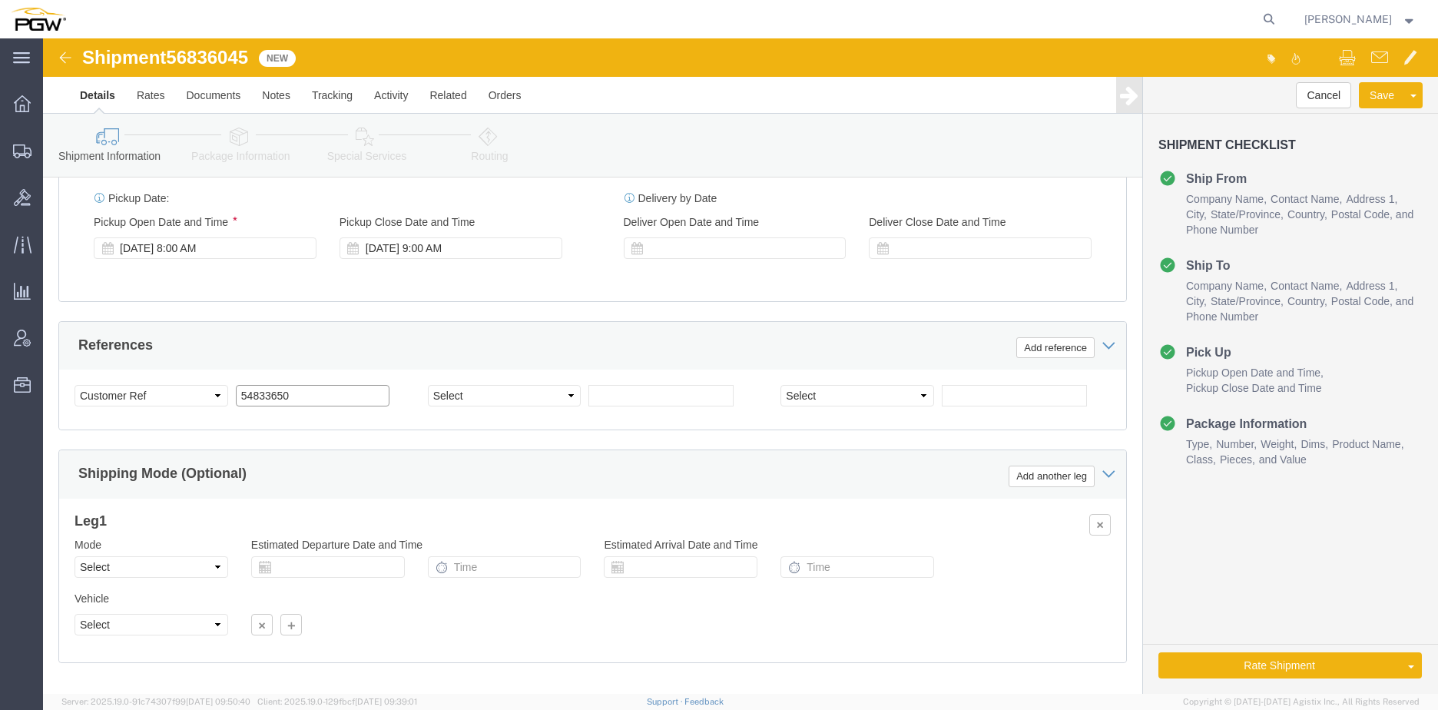
click div "Select Account Type Activity ID Airline Appointment Number ASN Batch Request # …"
paste input "6836045"
click input "56836045"
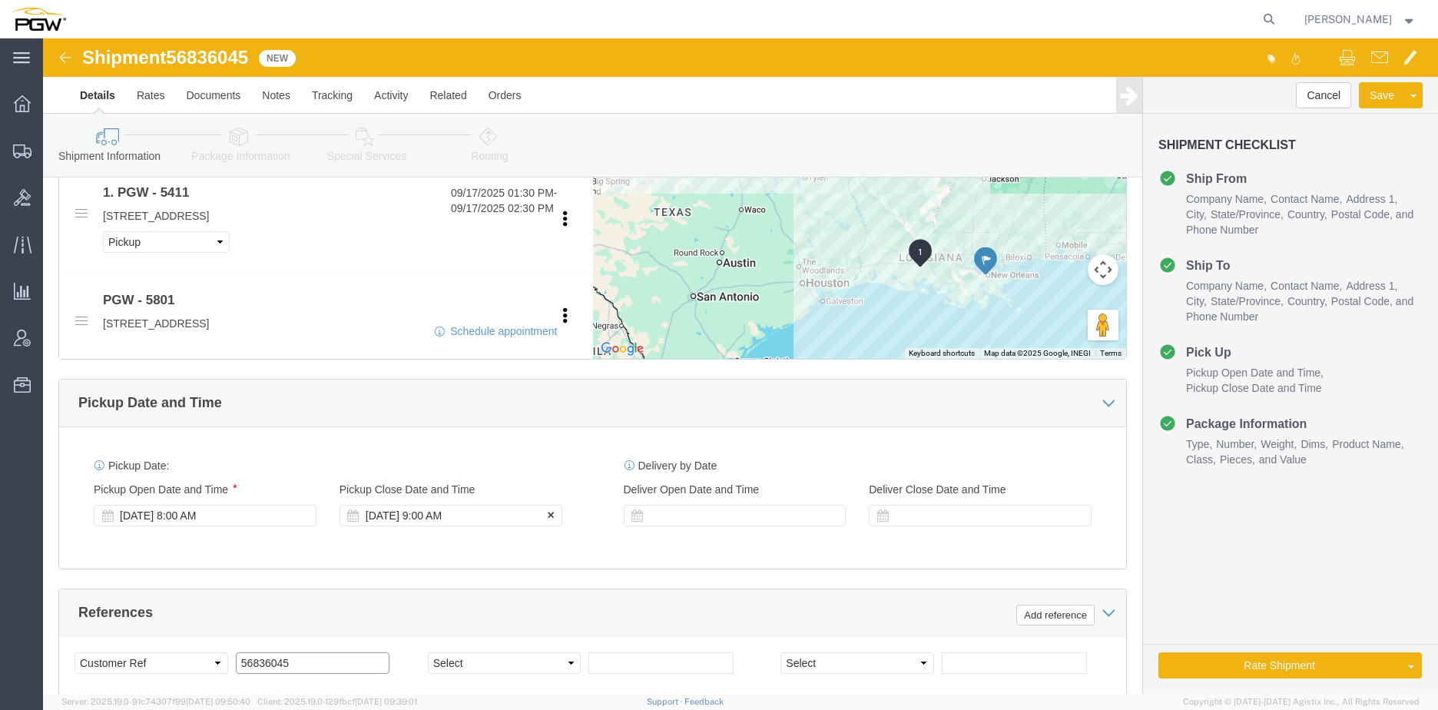
scroll to position [631, 0]
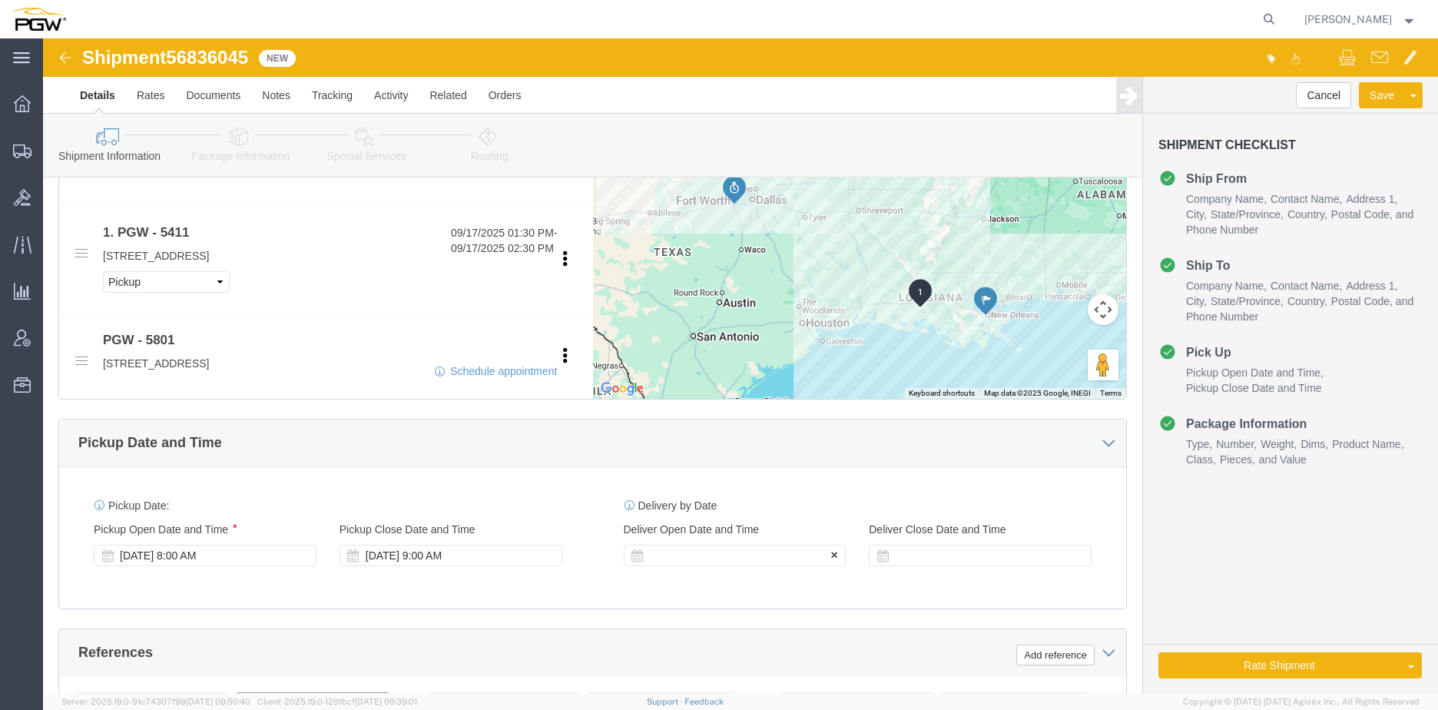
type input "56836045"
click div
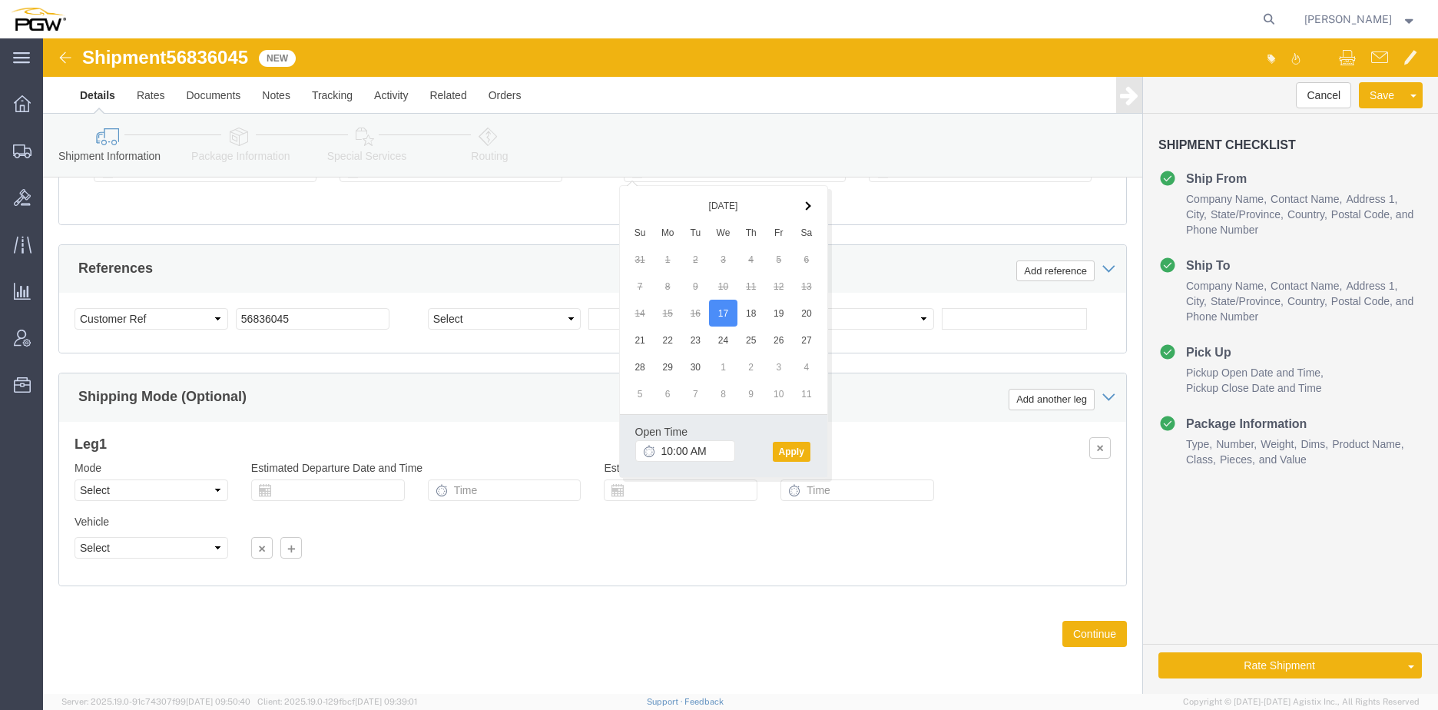
click div "References Add reference"
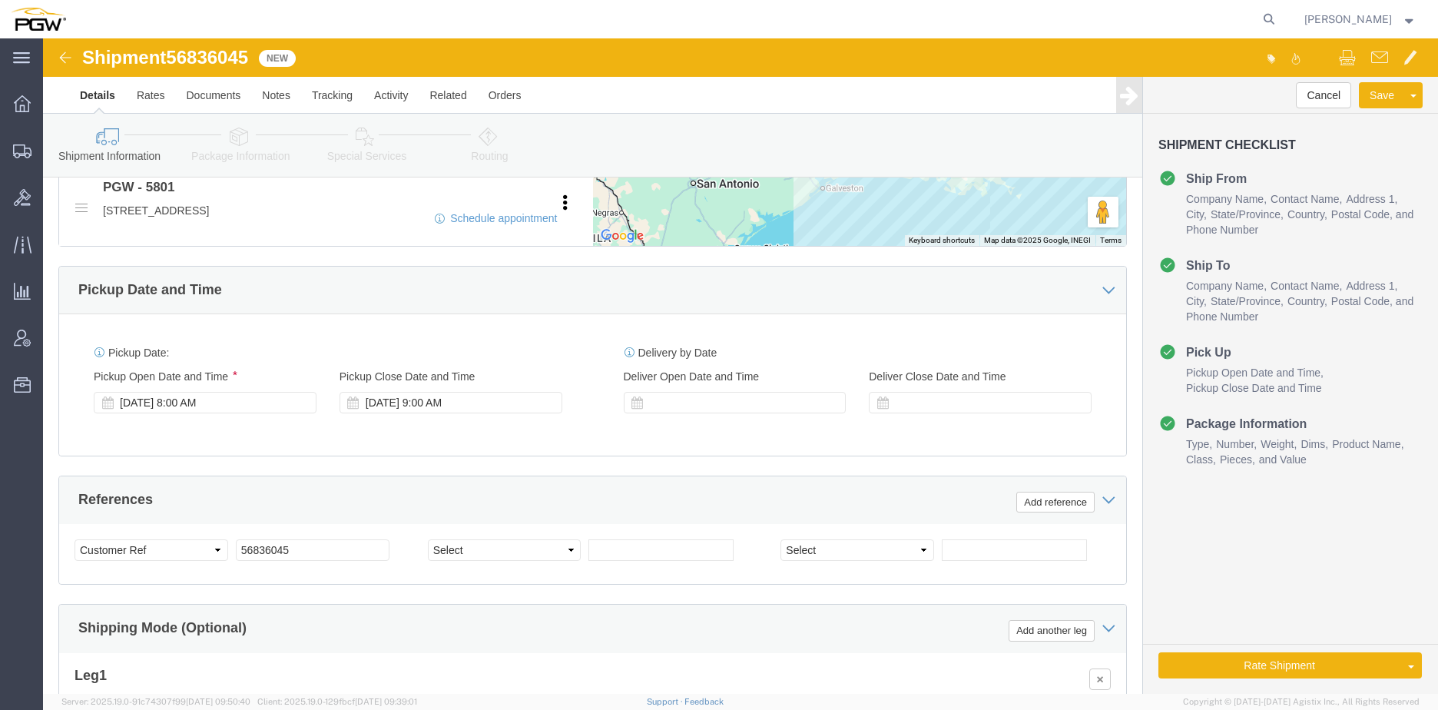
scroll to position [554, 0]
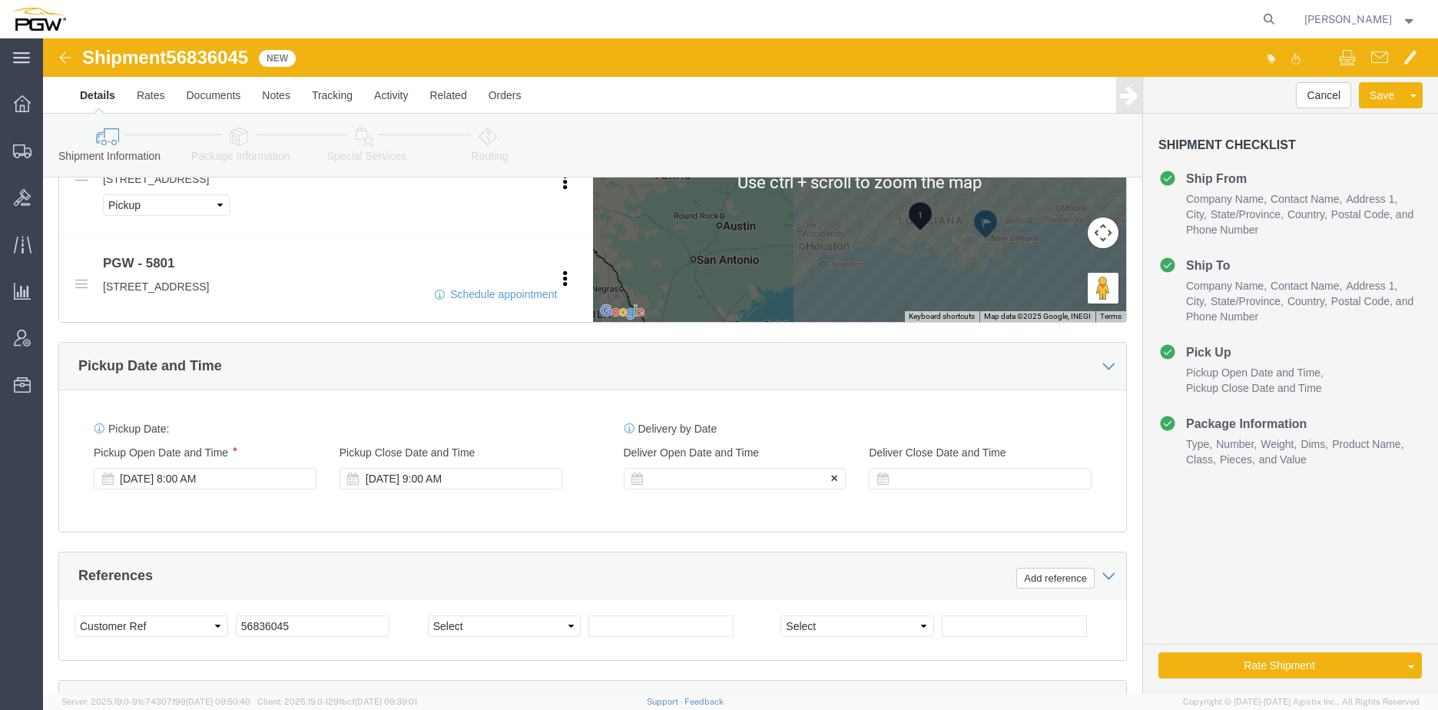
click div
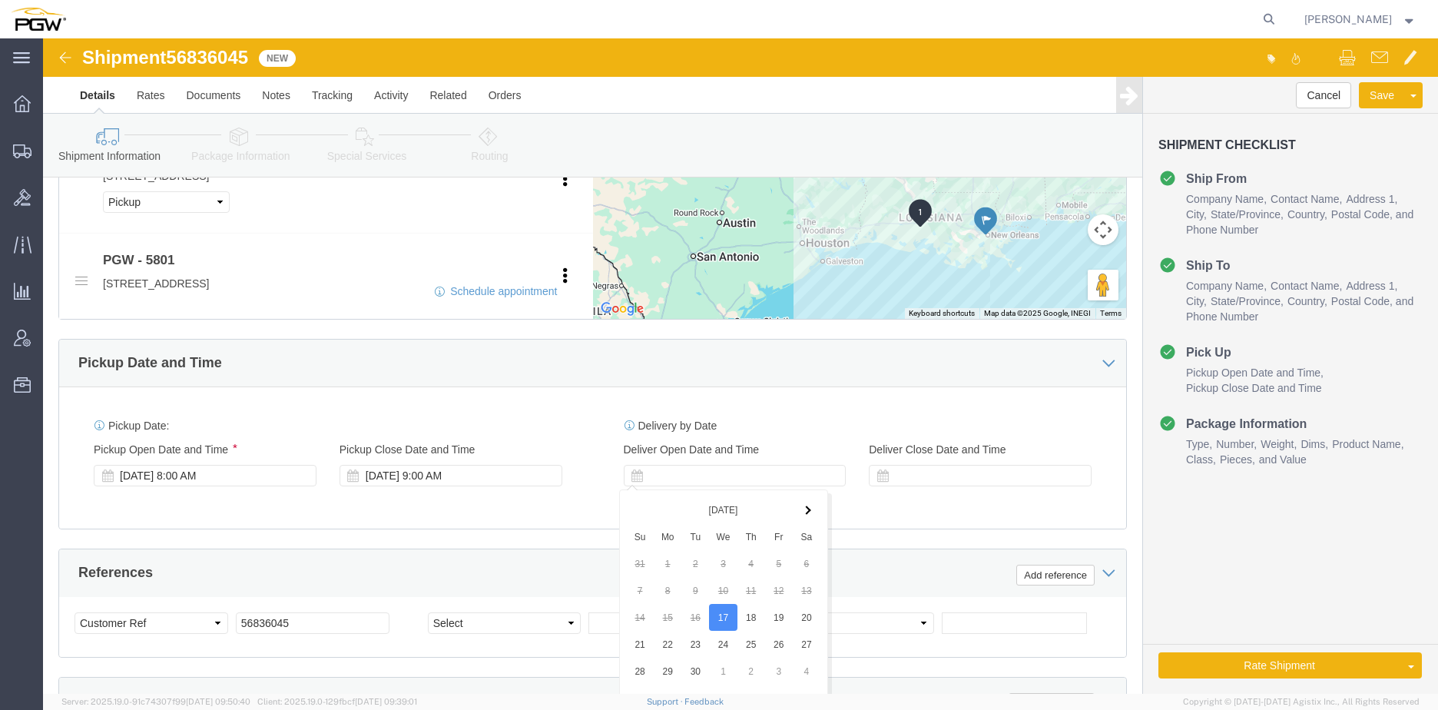
scroll to position [708, 0]
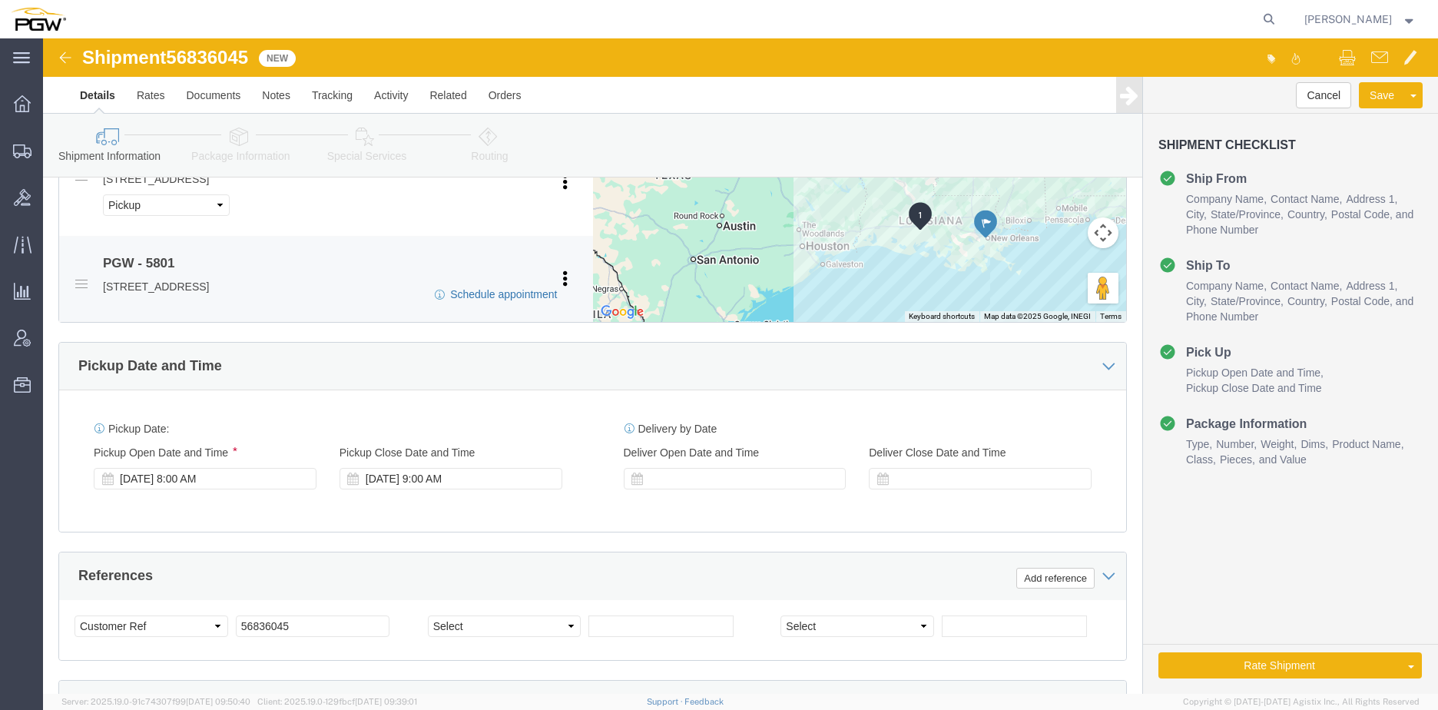
click link "Schedule appointment"
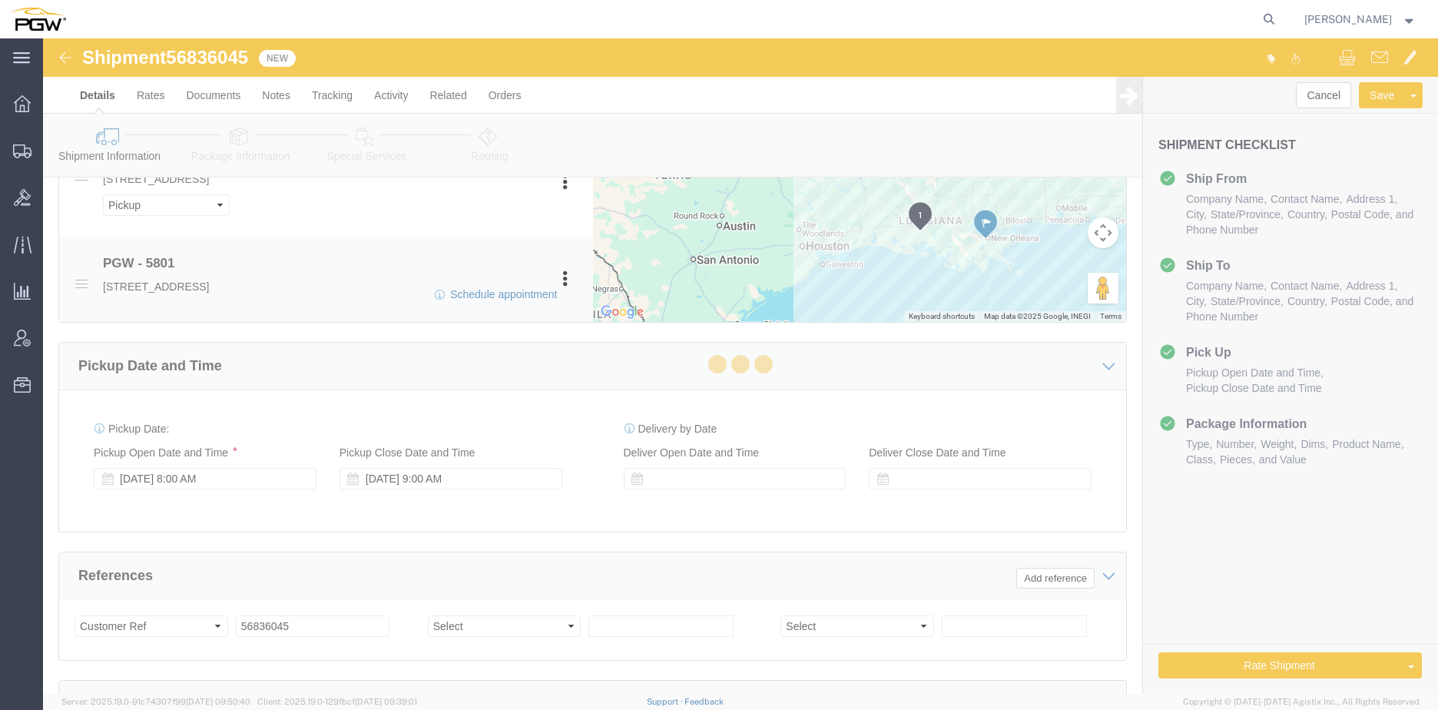
select select
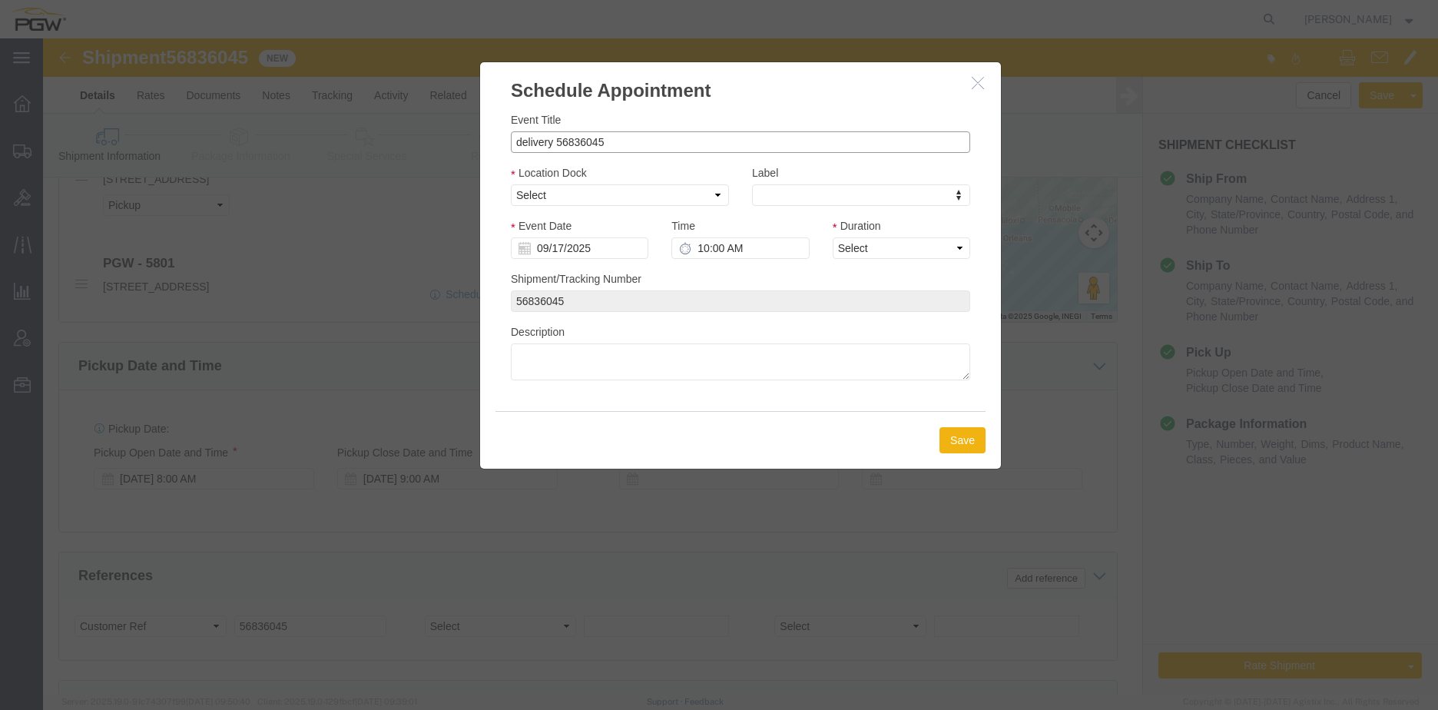
drag, startPoint x: 511, startPoint y: 108, endPoint x: 362, endPoint y: 106, distance: 148.2
click div "Schedule Appointment Event Title delivery 56836045 Location Dock Select 5801 - …"
click input "56836045"
type input "56836045 - Metairie / Lafayette Rack Return"
click select "Select 5801 - PGW autoglass - [GEOGRAPHIC_DATA] Hub 5801 - Inbound 5801 - Outbo…"
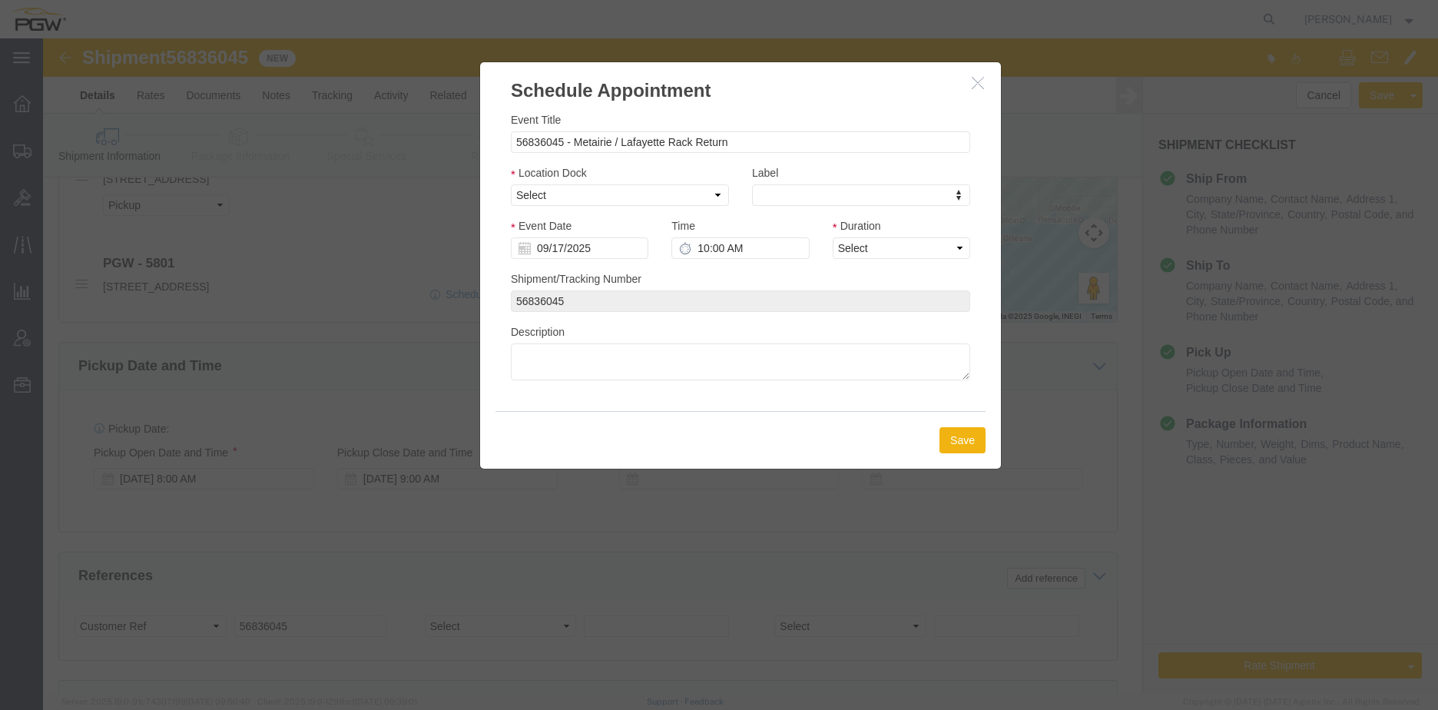
drag, startPoint x: 928, startPoint y: 49, endPoint x: 632, endPoint y: 171, distance: 319.9
click div "Schedule Appointment Event Title 56836045 - [GEOGRAPHIC_DATA] / [GEOGRAPHIC_DAT…"
click select "Select 5801 - PGW autoglass - [GEOGRAPHIC_DATA] Hub 5801 - Inbound 5801 - Outbo…"
click icon "button"
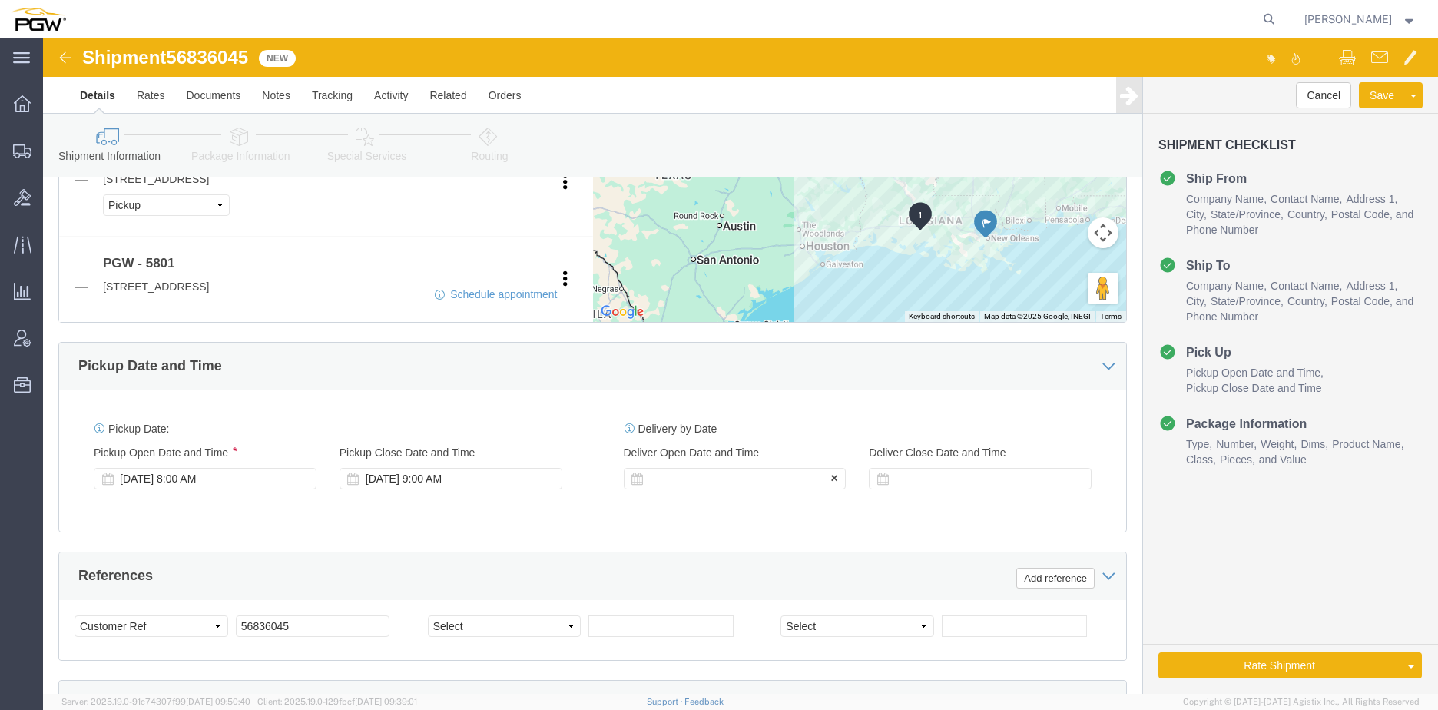
click div
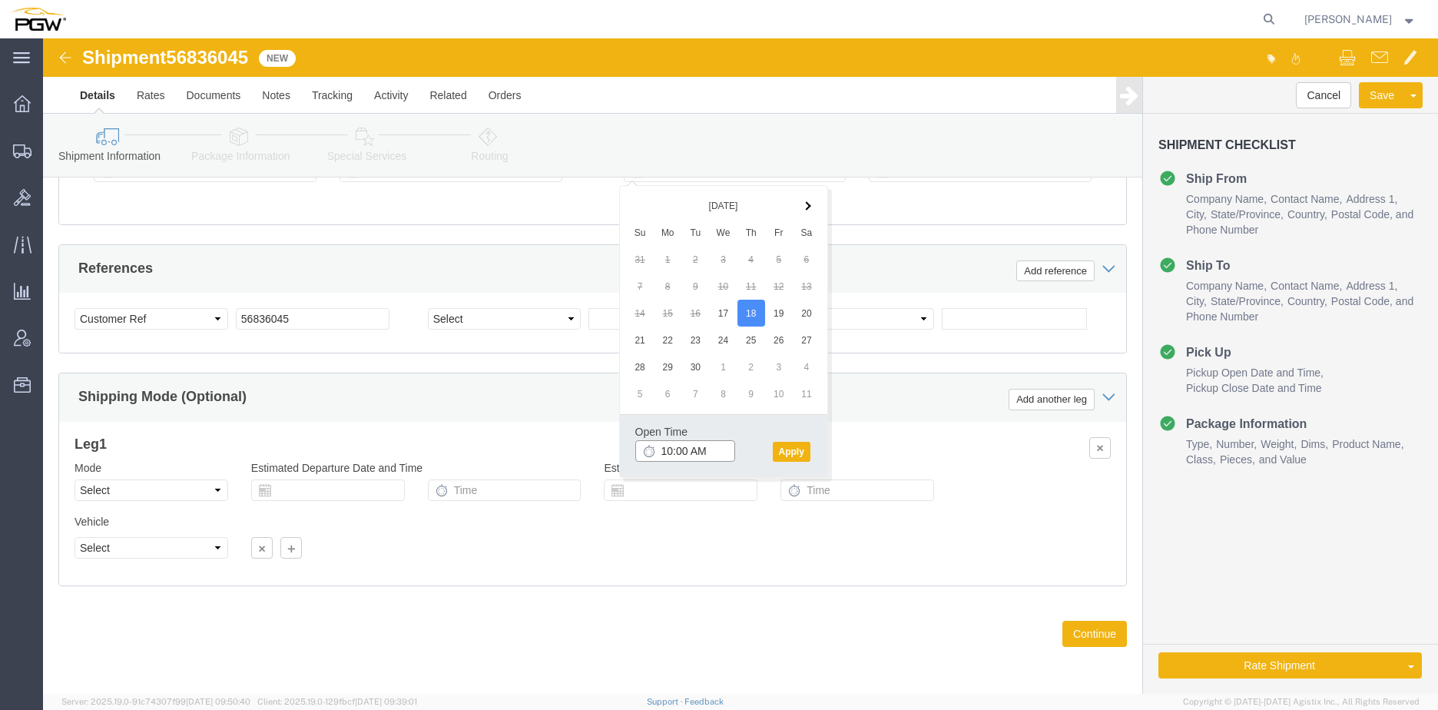
click input "10:00 AM"
click button "Apply"
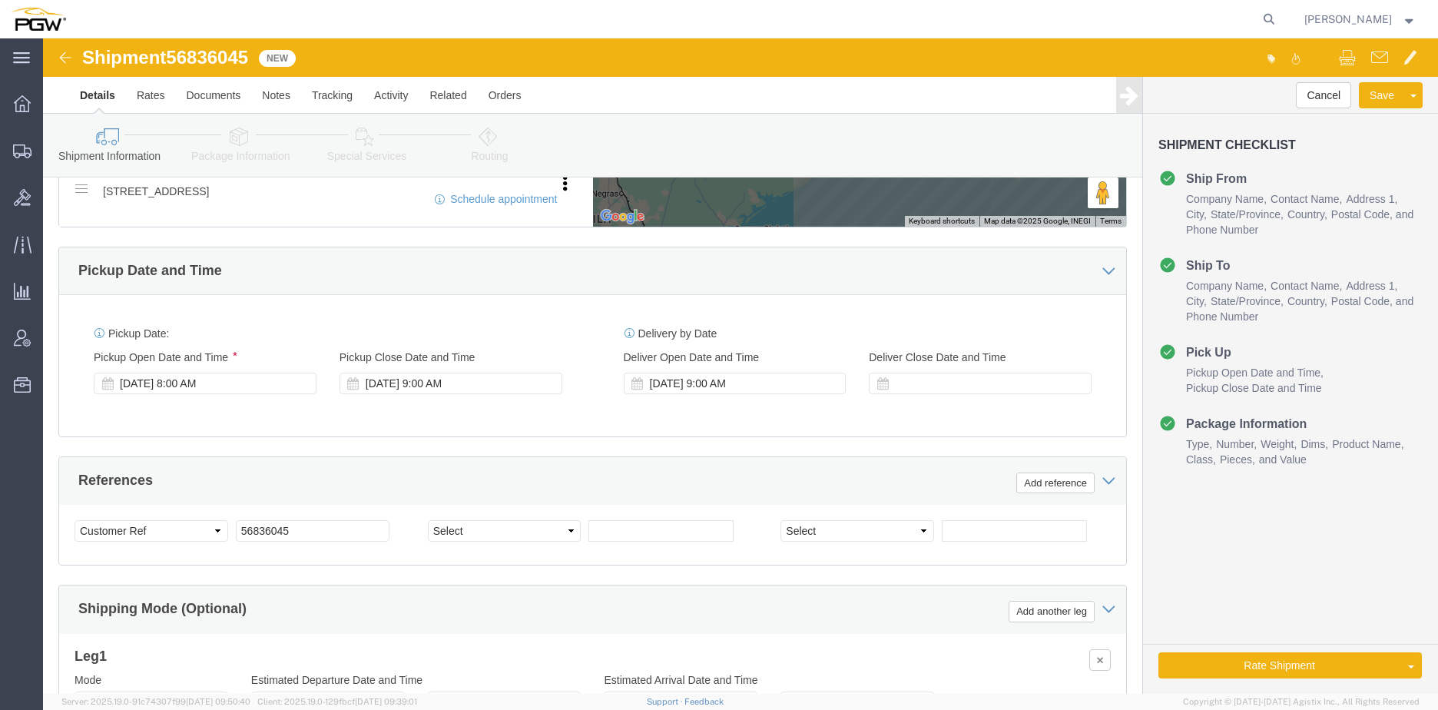
scroll to position [862, 0]
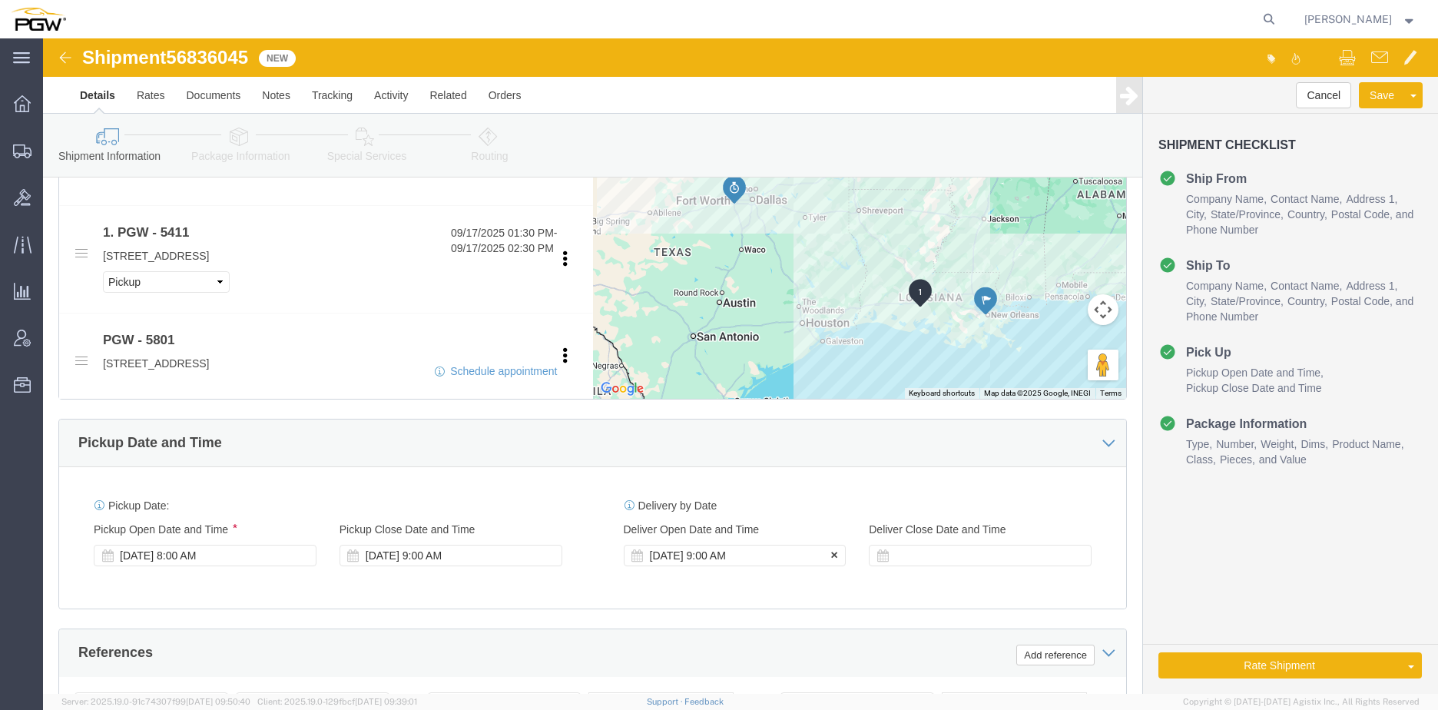
click div "[DATE] 9:00 AM"
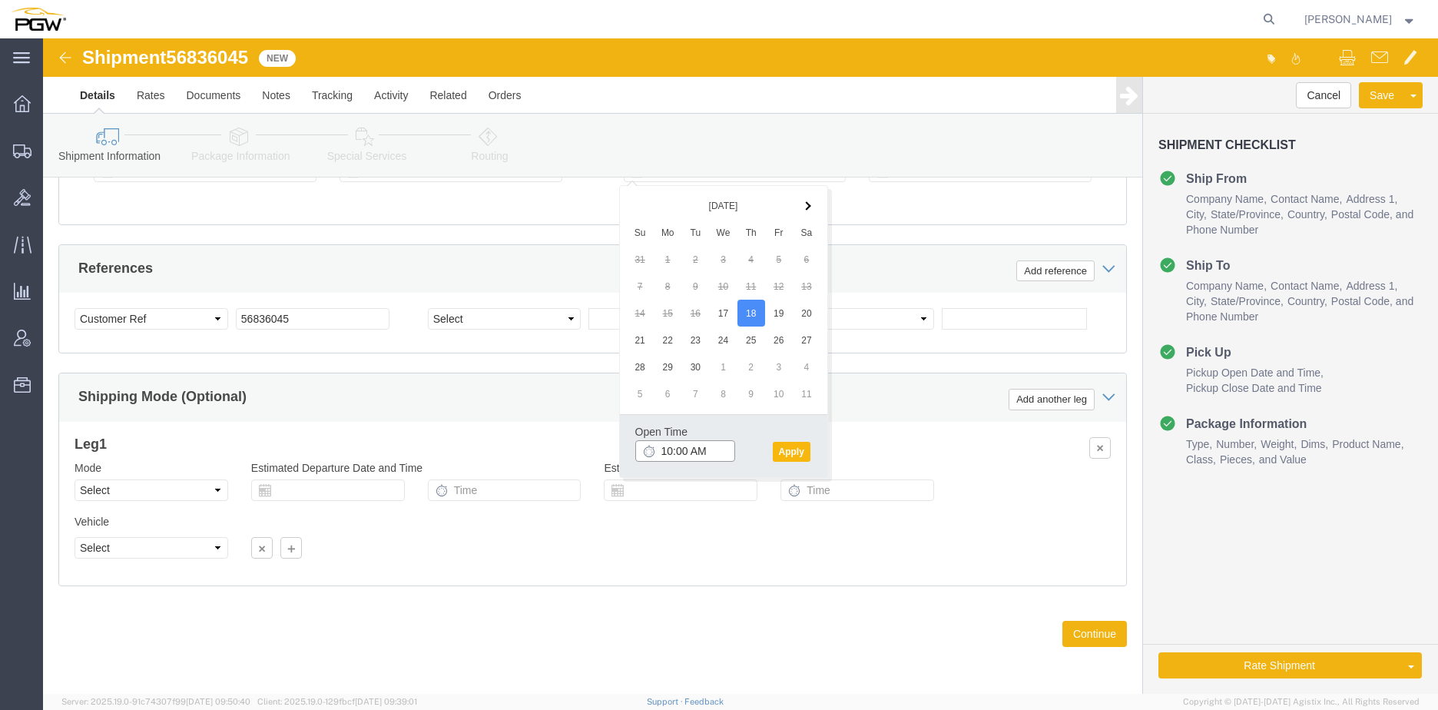
type input "10:00 AM"
click button "Apply"
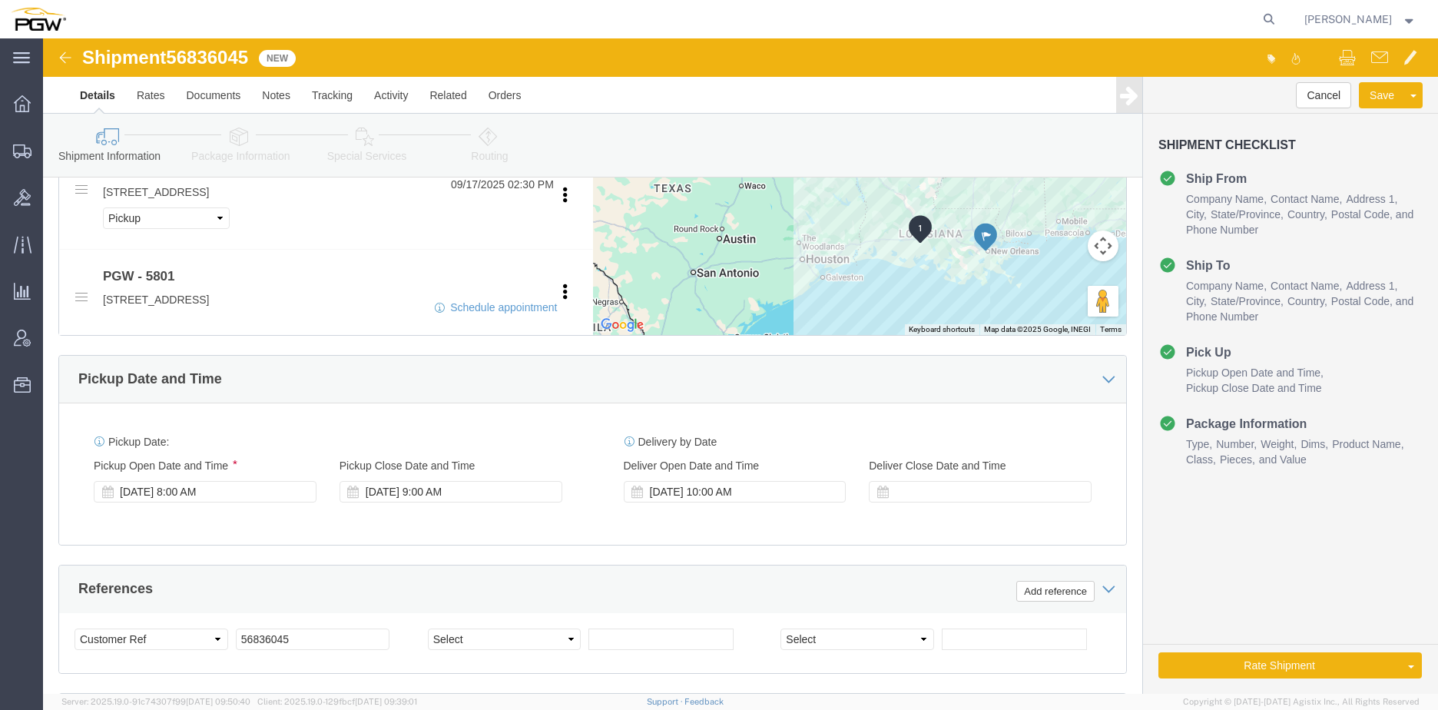
scroll to position [845, 0]
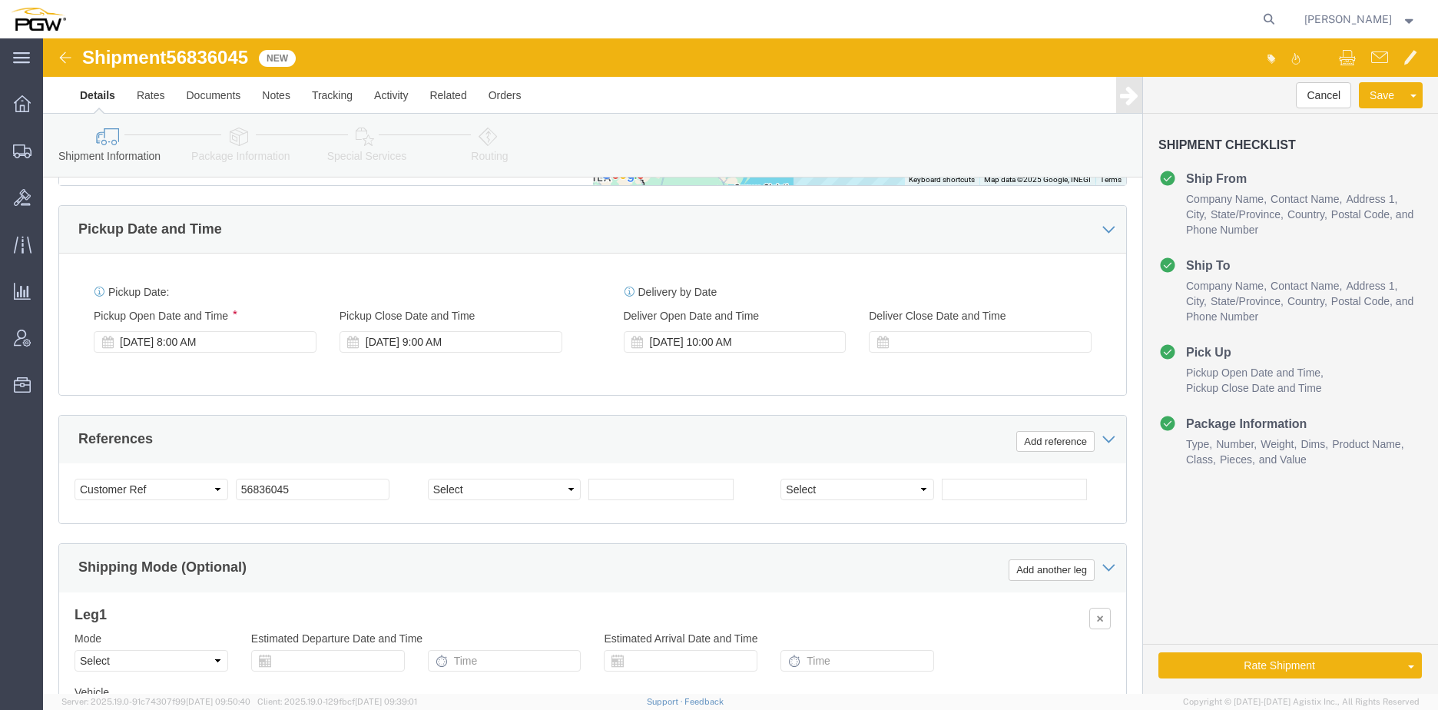
click link "Package Information"
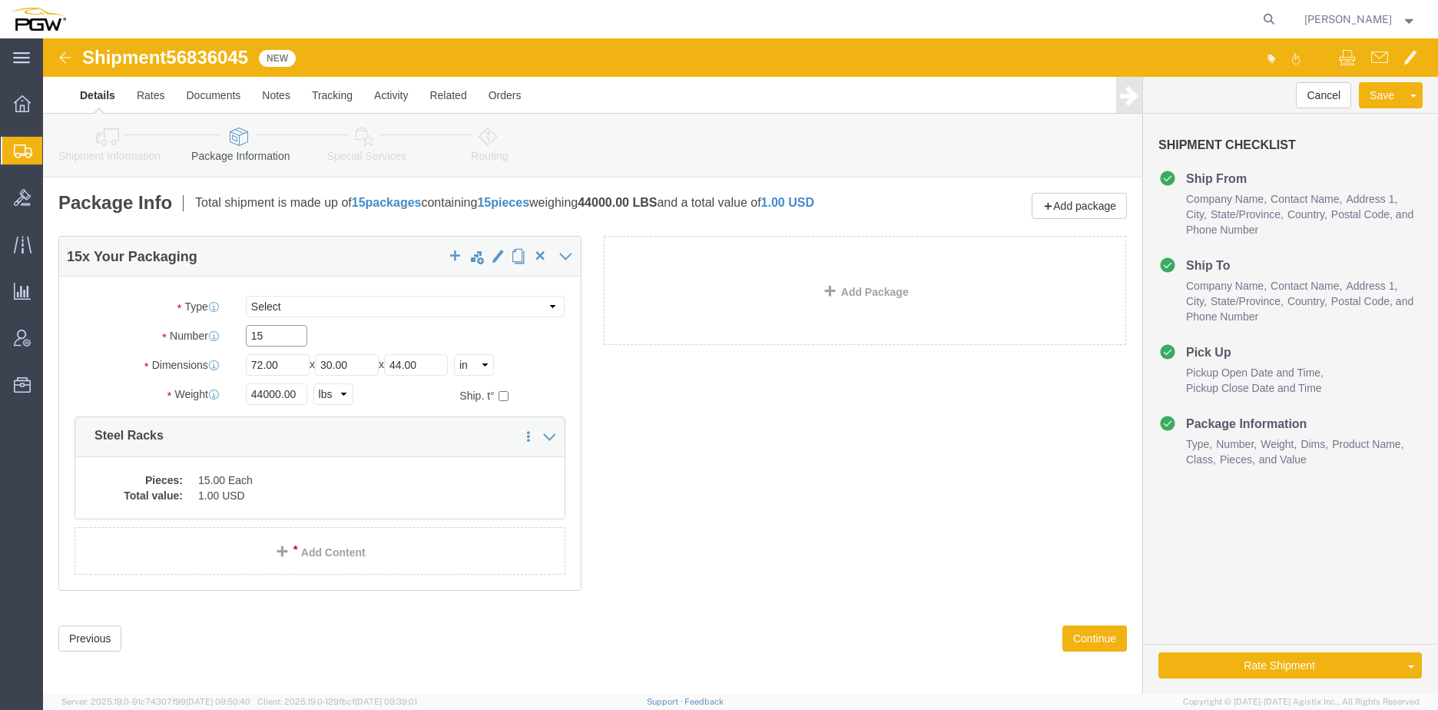
drag, startPoint x: 196, startPoint y: 298, endPoint x: 106, endPoint y: 279, distance: 91.9
click div "Package Type Select Bale(s) Basket(s) Bolt(s) Bottle(s) Buckets Bulk Bundle(s) …"
type input "7"
click input "44000.00"
drag, startPoint x: 255, startPoint y: 356, endPoint x: 131, endPoint y: 359, distance: 123.7
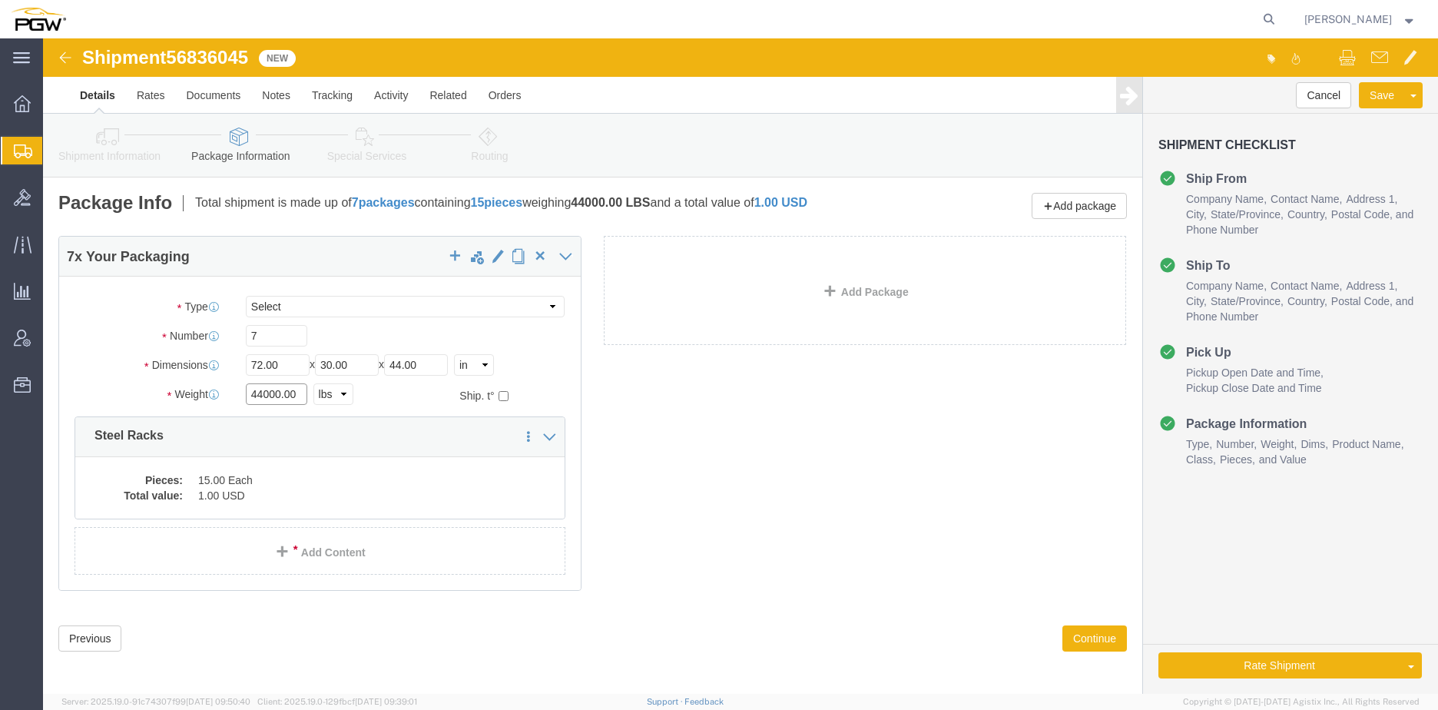
click div "Weight 44000.00 Select kgs lbs Ship. t°"
type input "20000.00"
click dd "15.00 Each"
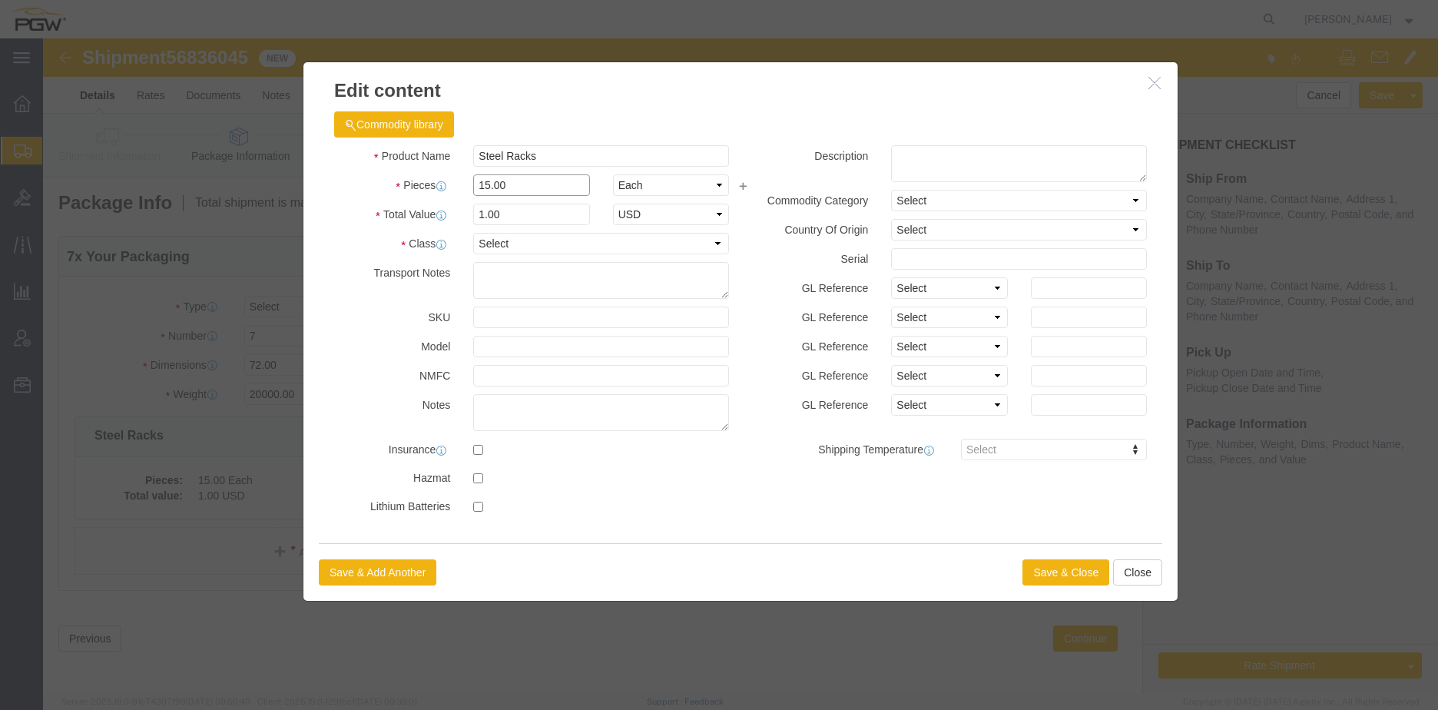
drag, startPoint x: 518, startPoint y: 186, endPoint x: 495, endPoint y: 151, distance: 41.8
click input "15.00"
drag, startPoint x: 495, startPoint y: 151, endPoint x: 177, endPoint y: 144, distance: 318.0
click div "Edit content Commodity library Product Name Steel Racks Pieces 15.00 Select Bag…"
type input "7.00"
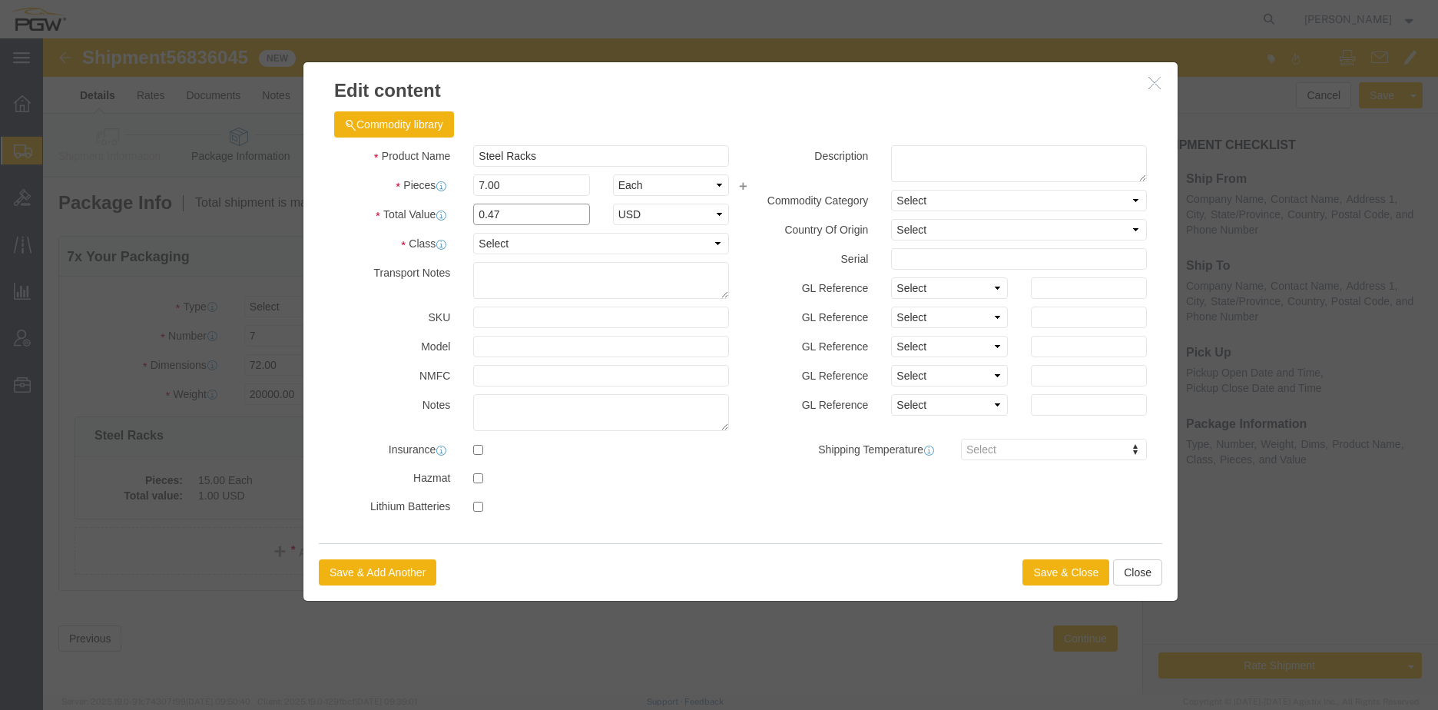
drag, startPoint x: 459, startPoint y: 181, endPoint x: 492, endPoint y: 180, distance: 33.0
click input "0.47"
drag, startPoint x: 492, startPoint y: 180, endPoint x: 187, endPoint y: 185, distance: 304.9
click div "Edit content Commodity library Product Name Steel Racks Pieces 7.00 Select Bag …"
type input "1.00"
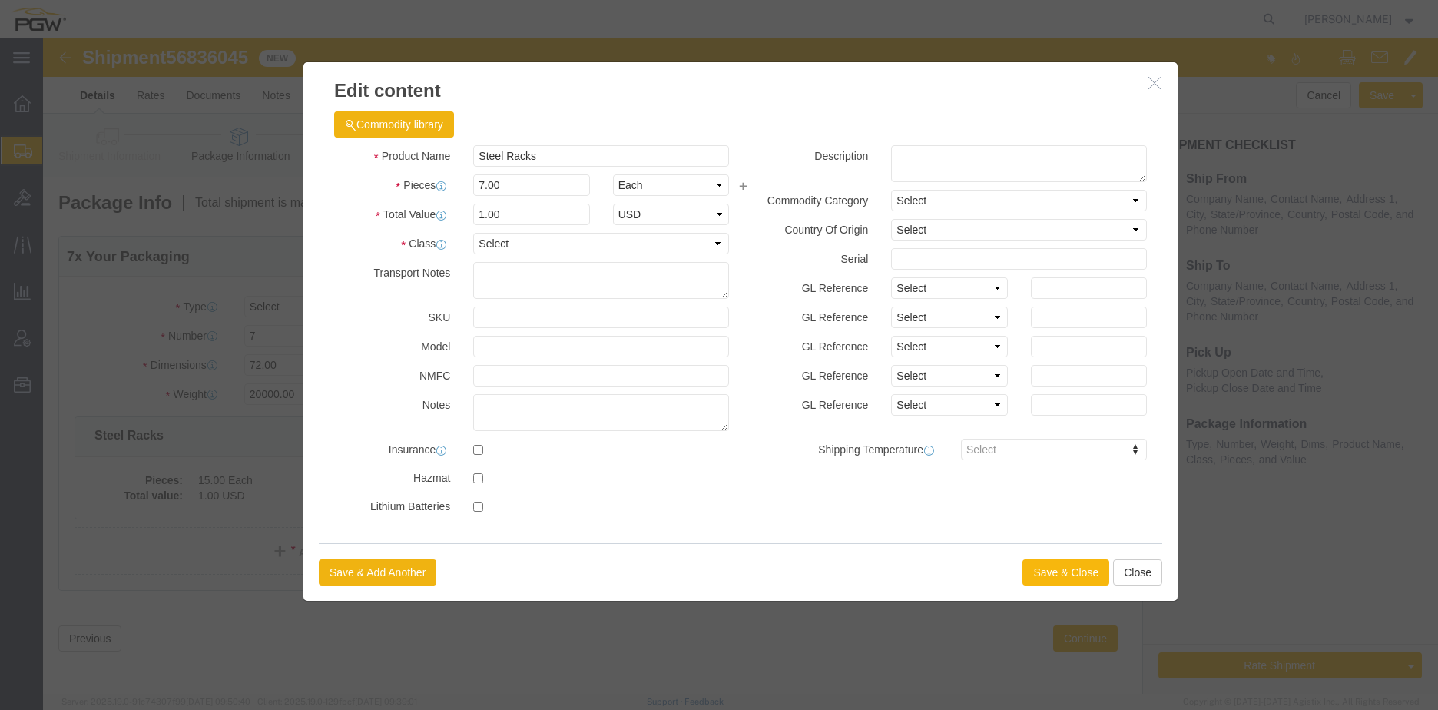
click button "Save & Close"
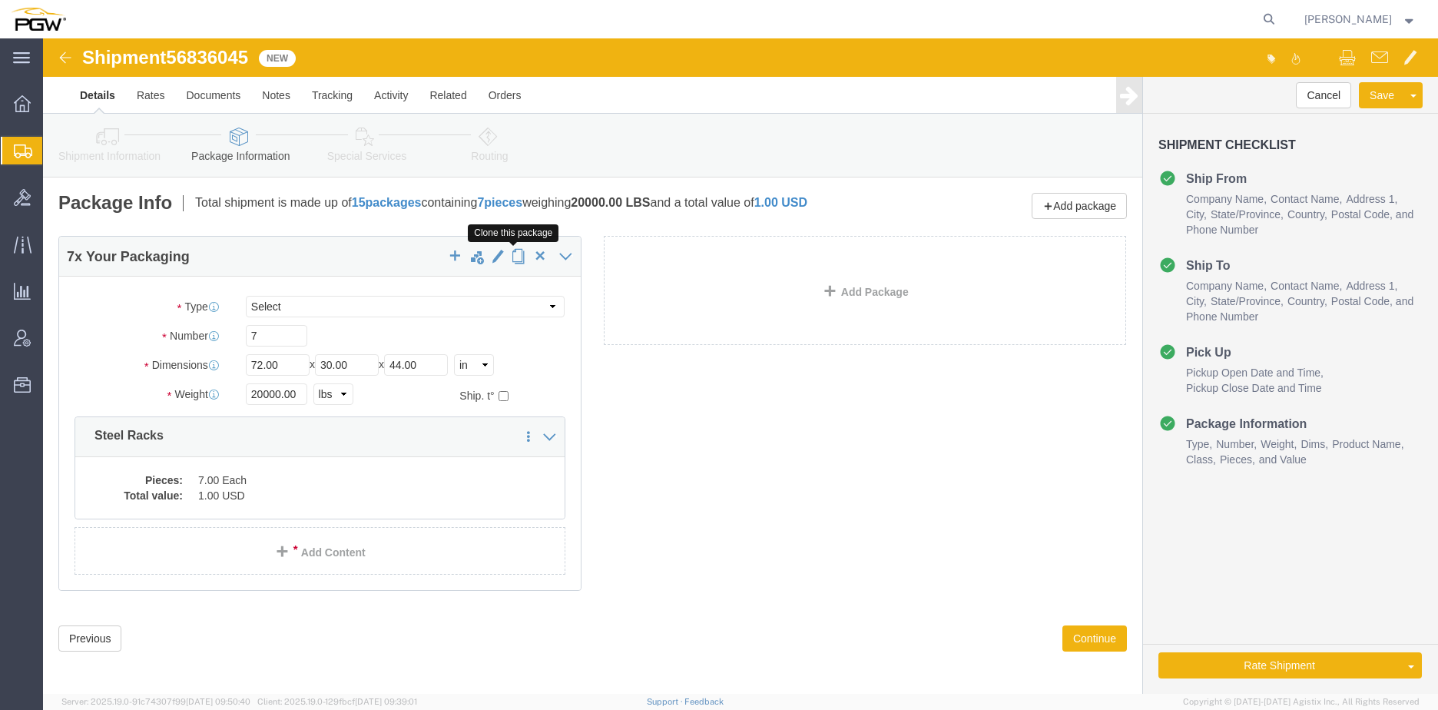
click span "button"
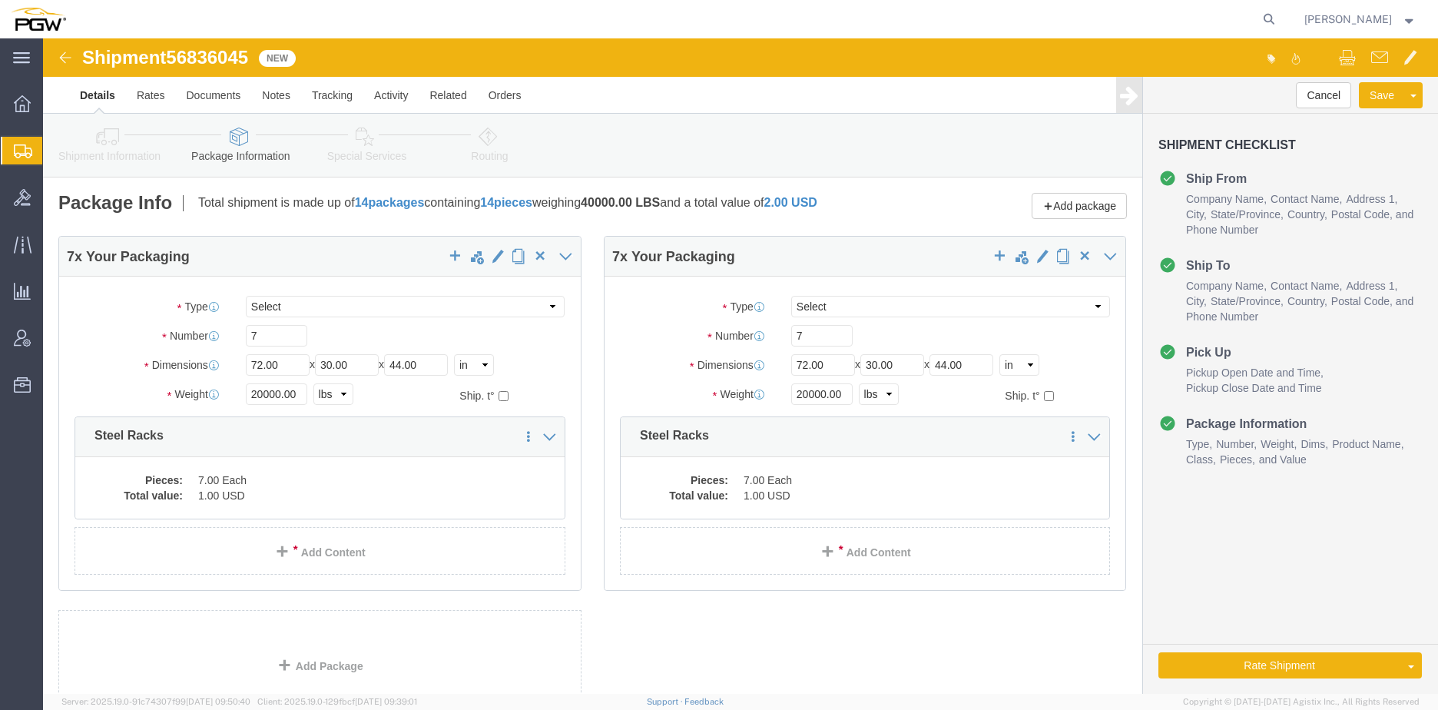
click icon
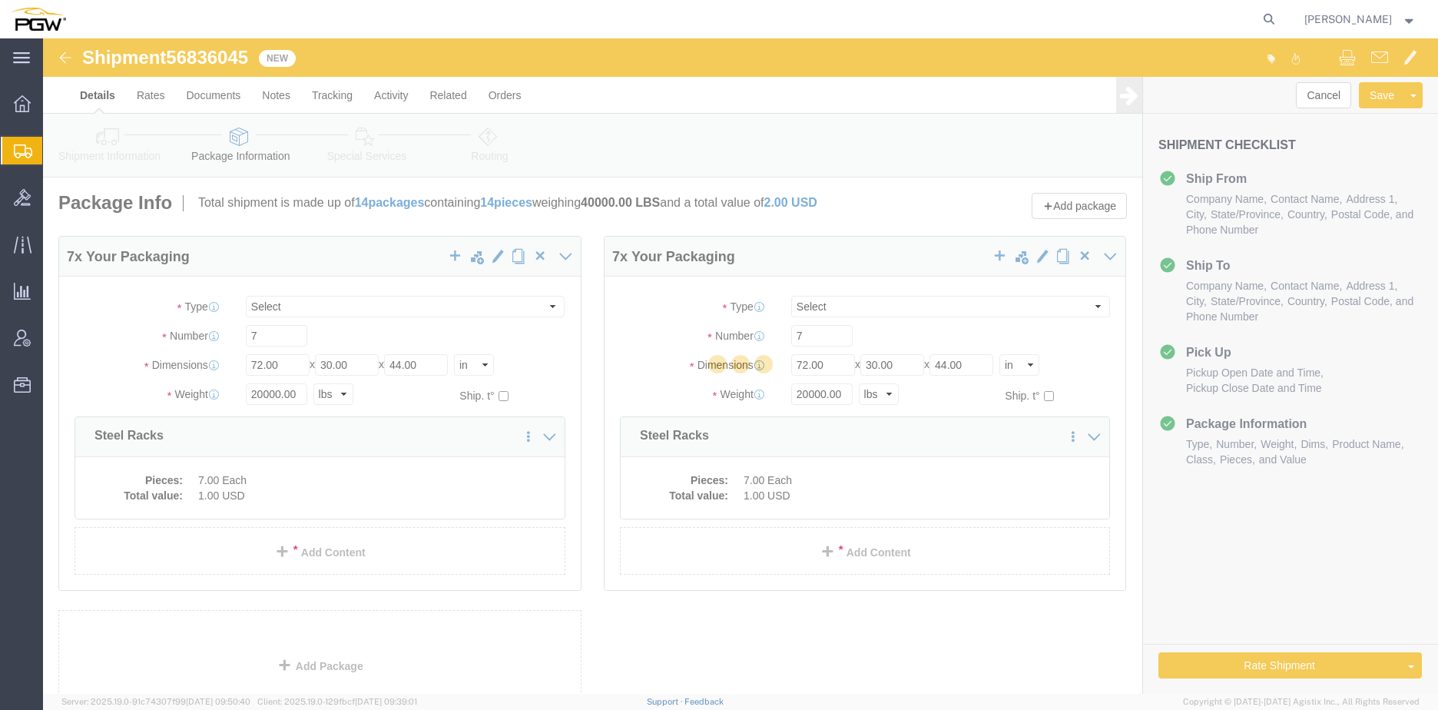
select select
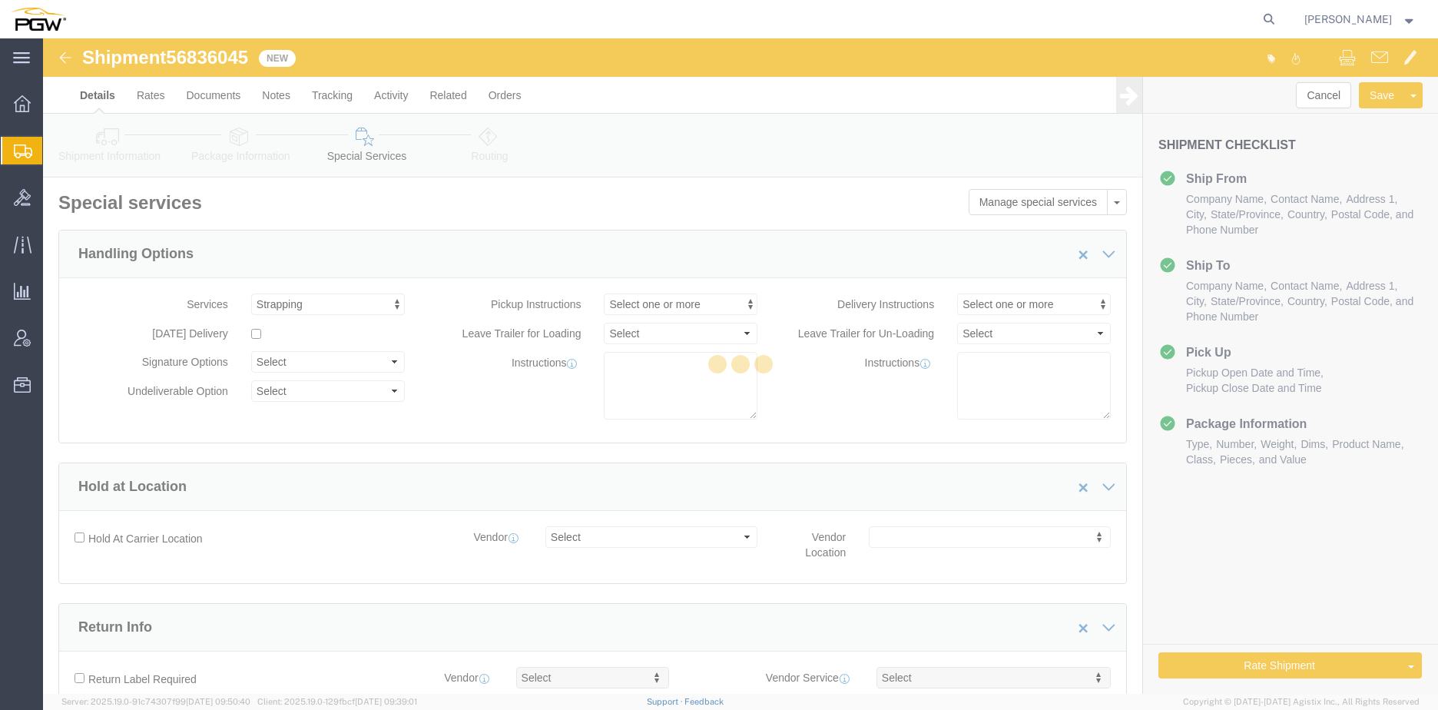
scroll to position [135, 0]
select select "COSTCENTER"
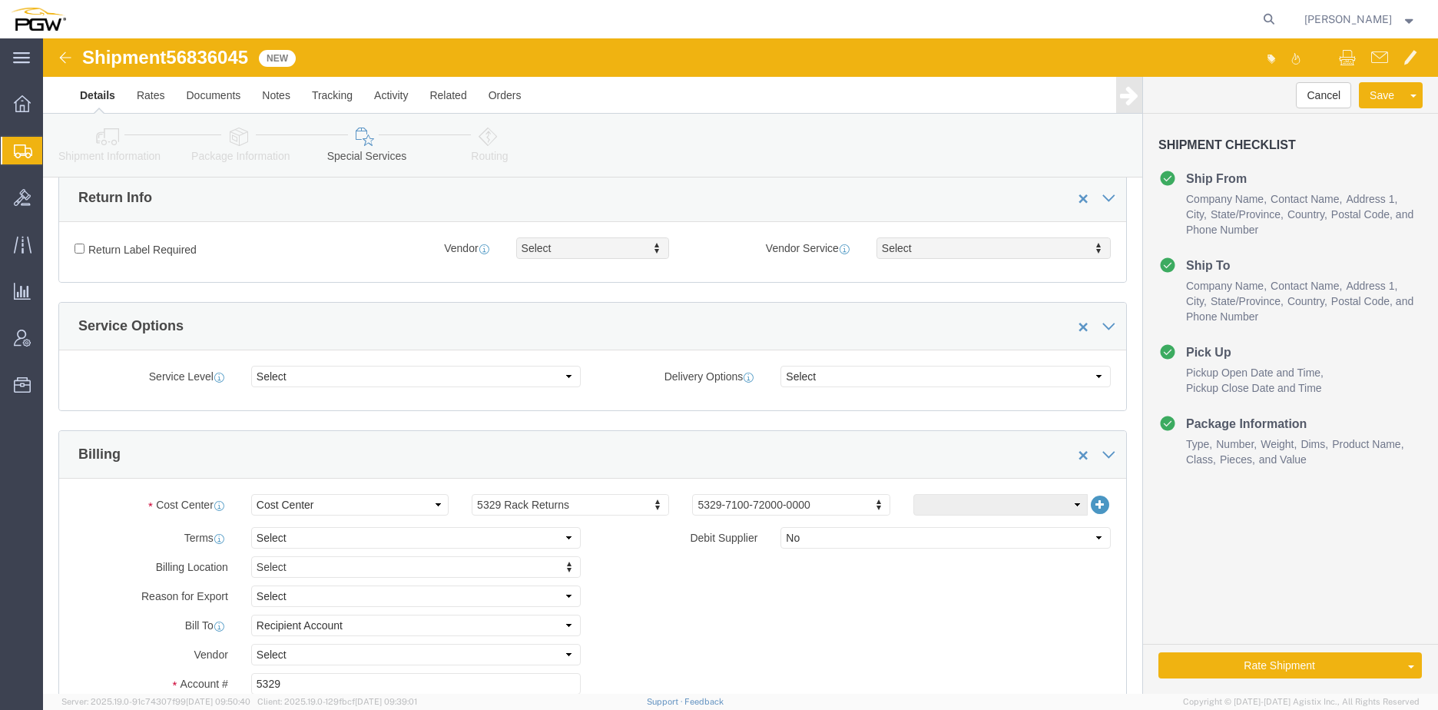
scroll to position [461, 0]
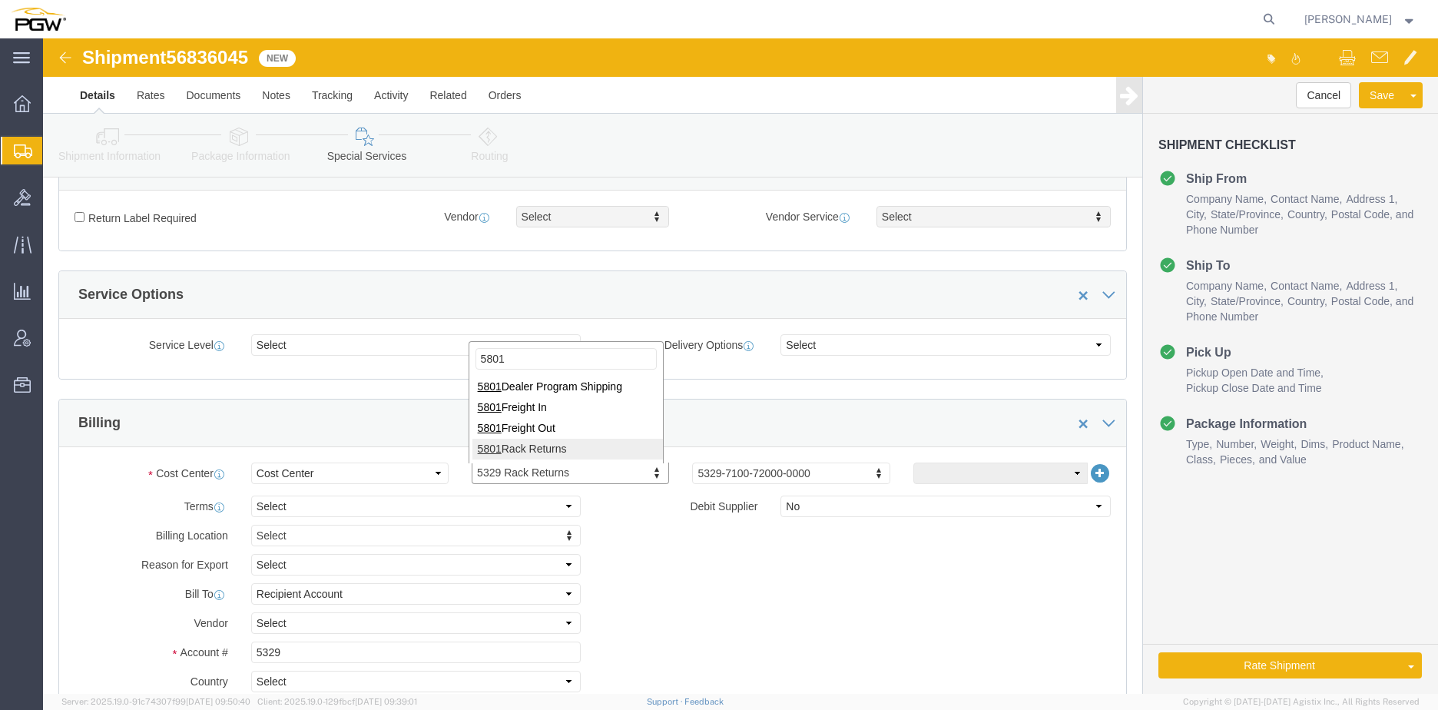
type input "5801"
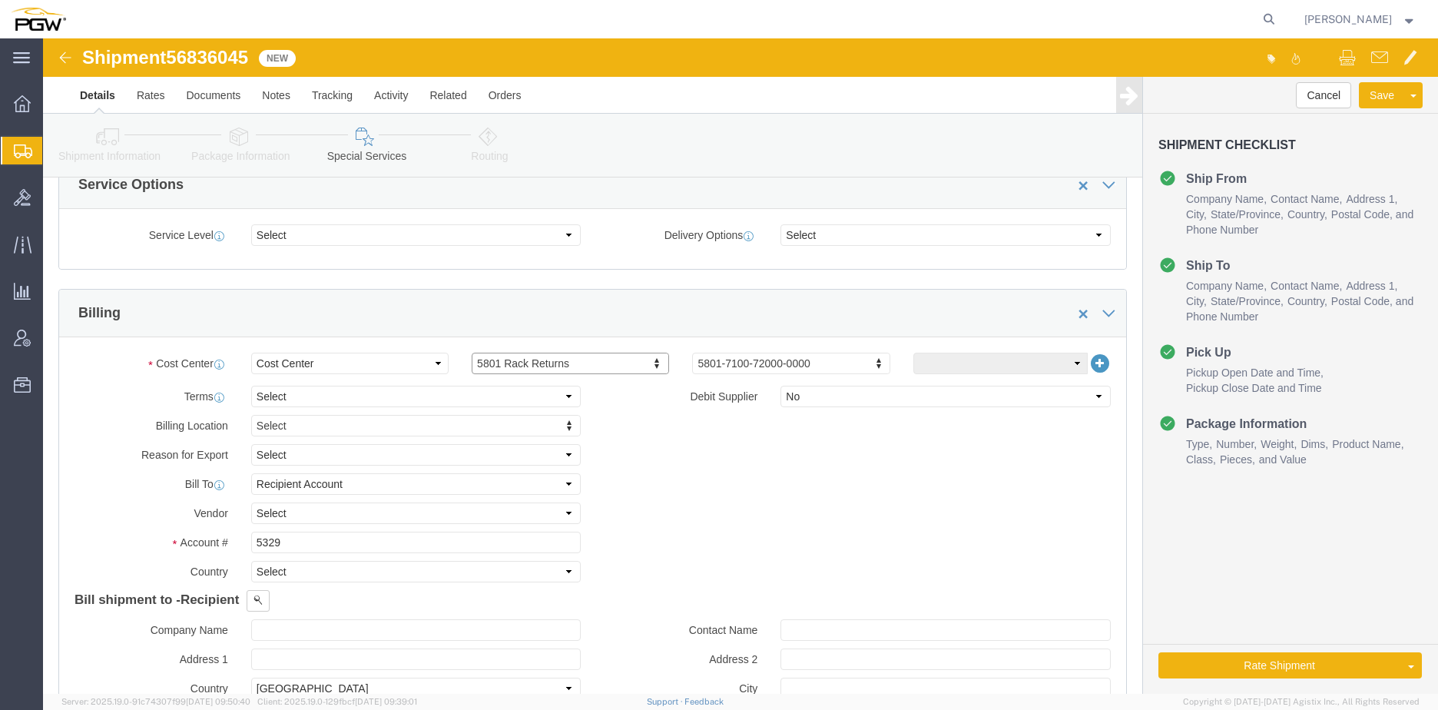
scroll to position [614, 0]
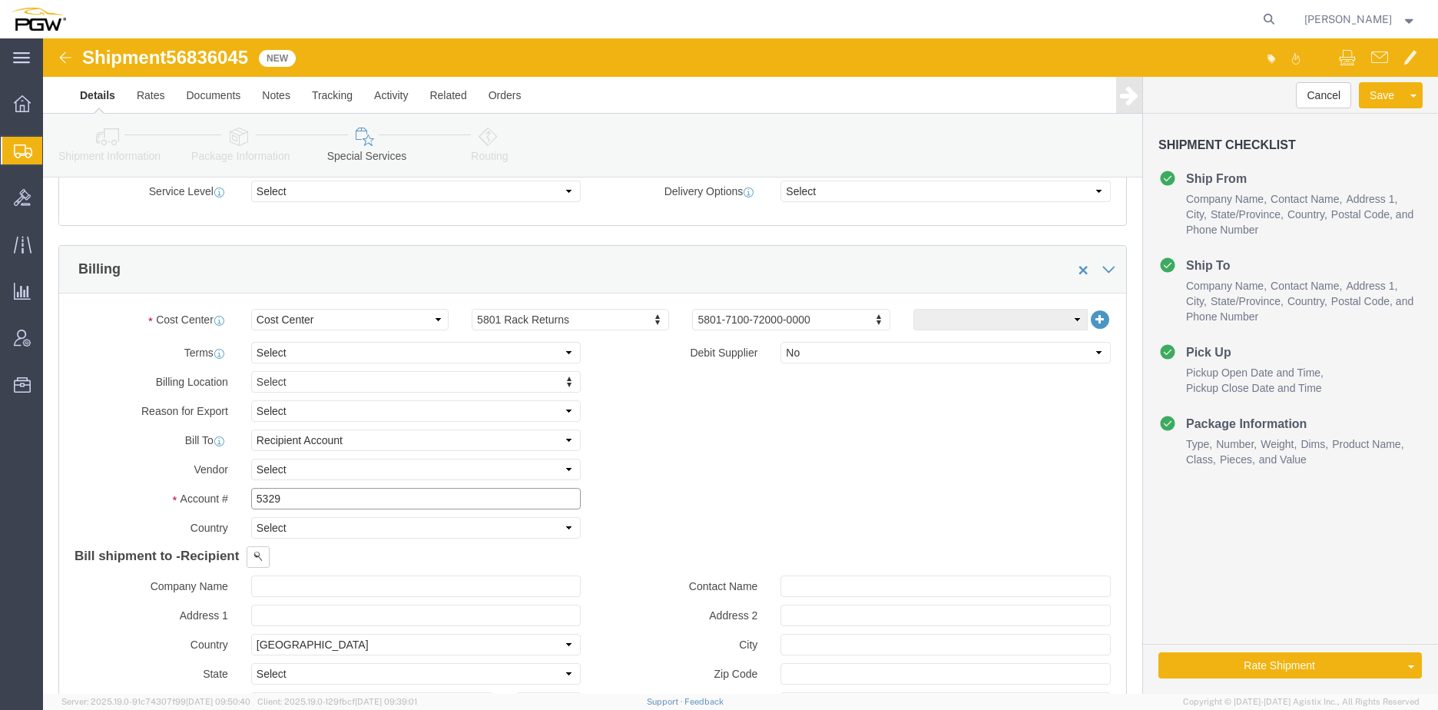
click input "5329"
drag, startPoint x: 160, startPoint y: 454, endPoint x: 18, endPoint y: 446, distance: 142.3
click div "Billing Location Select Select My Profile Location 5303 - PGW autoglass - Corpo…"
type input "5801"
click icon
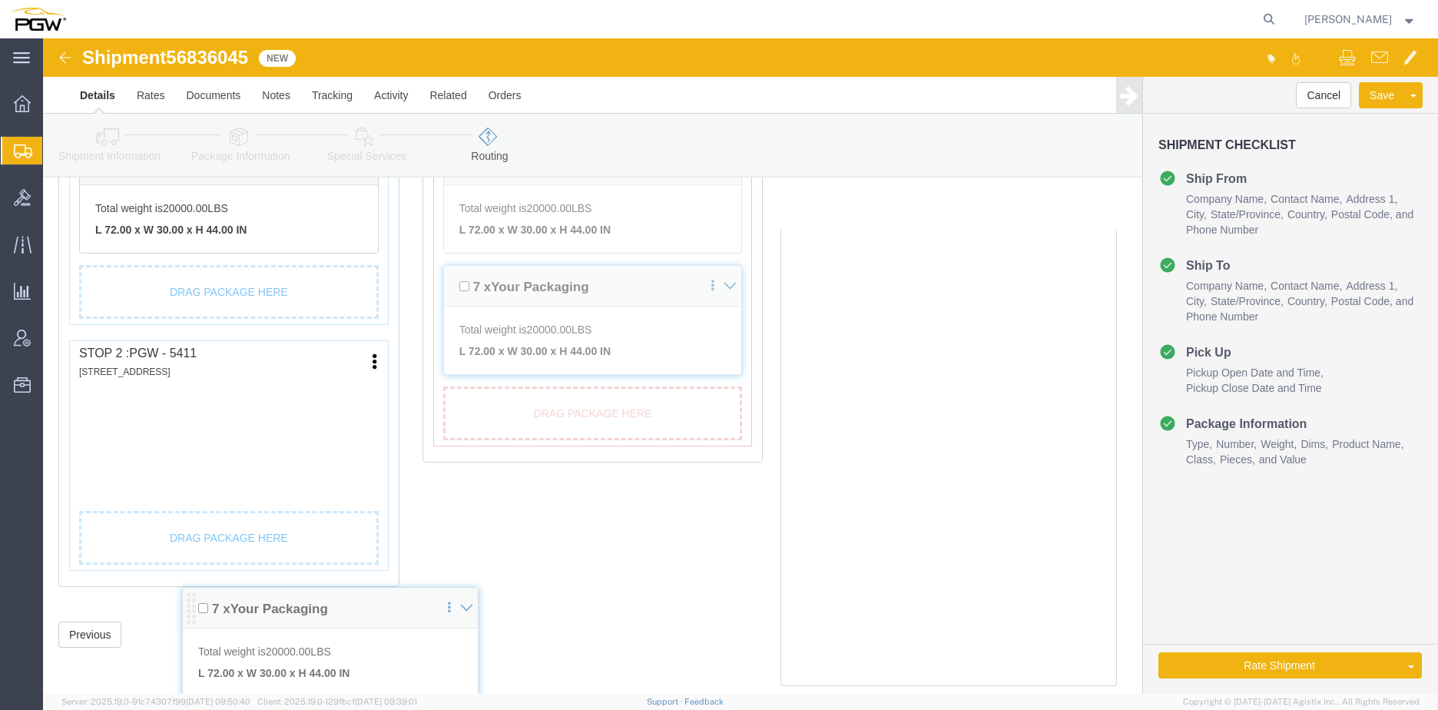
scroll to position [538, 0]
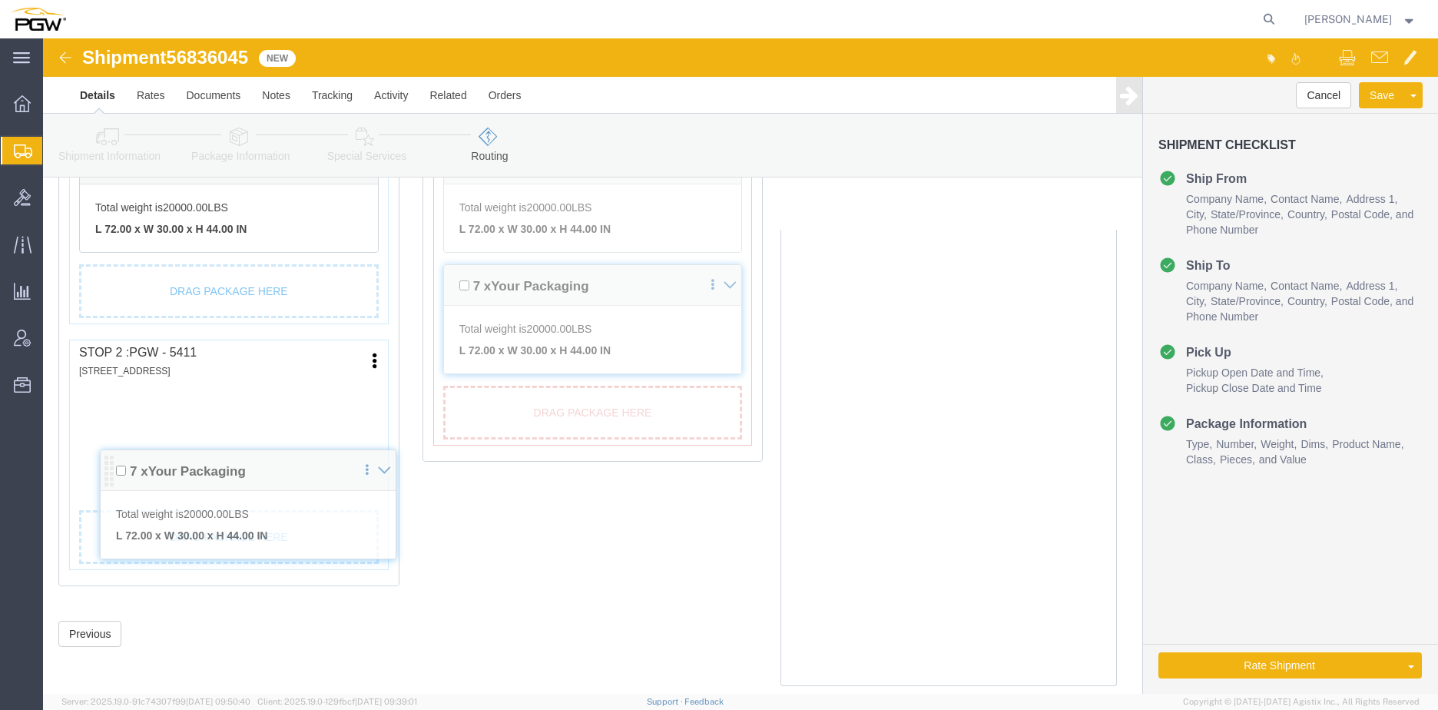
drag, startPoint x: 46, startPoint y: 399, endPoint x: 51, endPoint y: 408, distance: 9.6
click div "Pickups + Add Stop From : PGW - 5654 [STREET_ADDRESS] Edit Move to top Move to …"
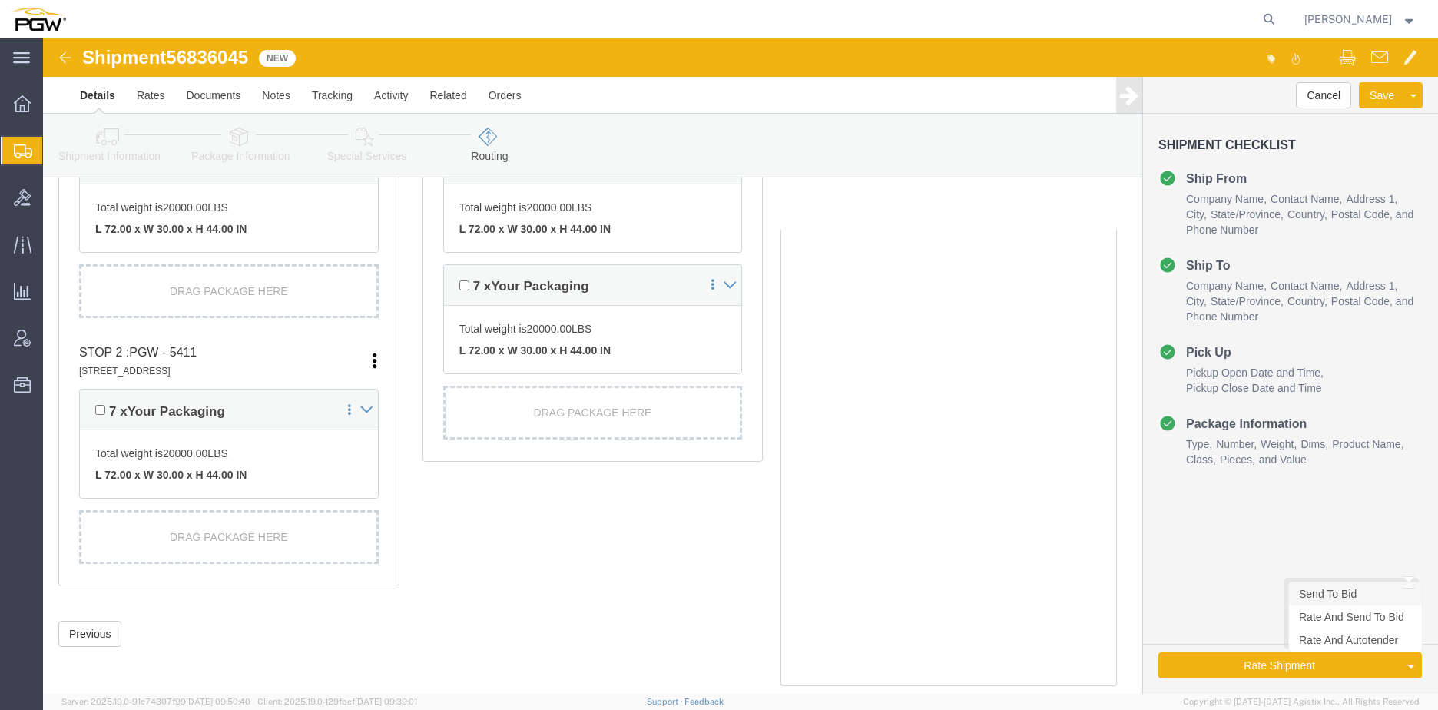
click link "Send To Bid"
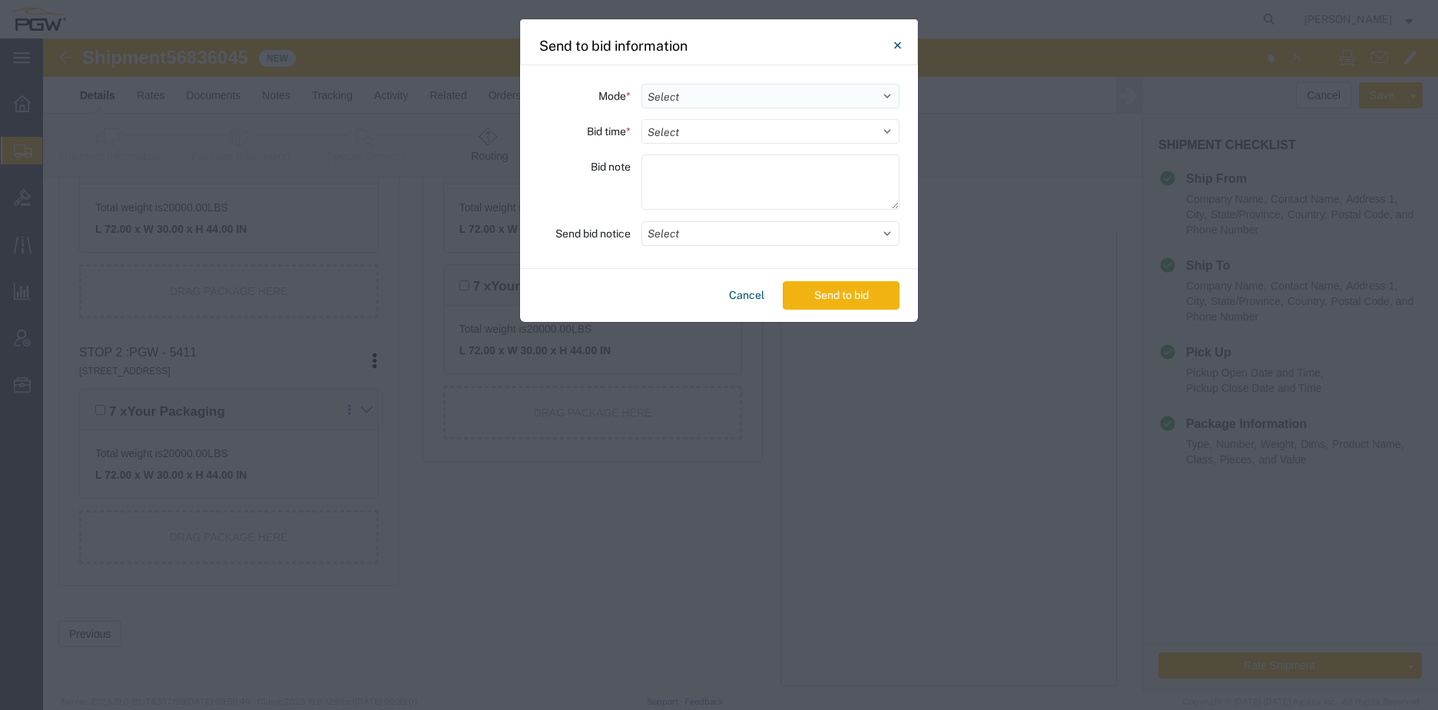
click at [790, 104] on select "Select Small Parcel Truckload Air Rail Less than Truckload Ocean Freight Multi-…" at bounding box center [770, 96] width 258 height 25
select select "TL"
click at [641, 84] on select "Select Small Parcel Truckload Air Rail Less than Truckload Ocean Freight Multi-…" at bounding box center [770, 96] width 258 height 25
click at [725, 135] on select "Select 30 Min (Rush) 1 Hour (Rush) 2 Hours (Rush) 4 Hours (Rush) 8 Hours (Rush)…" at bounding box center [770, 131] width 258 height 25
select select "20"
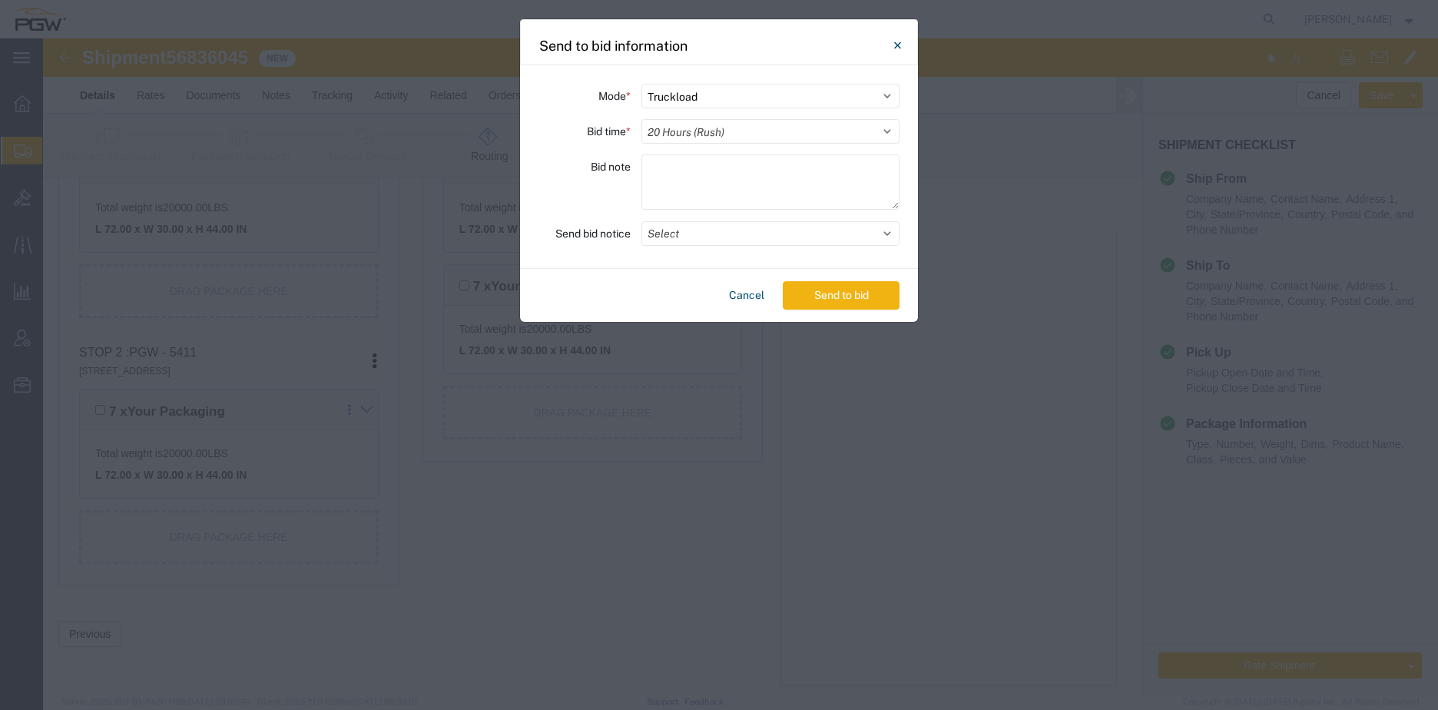
click at [641, 119] on select "Select 30 Min (Rush) 1 Hour (Rush) 2 Hours (Rush) 4 Hours (Rush) 8 Hours (Rush)…" at bounding box center [770, 131] width 258 height 25
click at [831, 291] on button "Send to bid" at bounding box center [841, 295] width 117 height 28
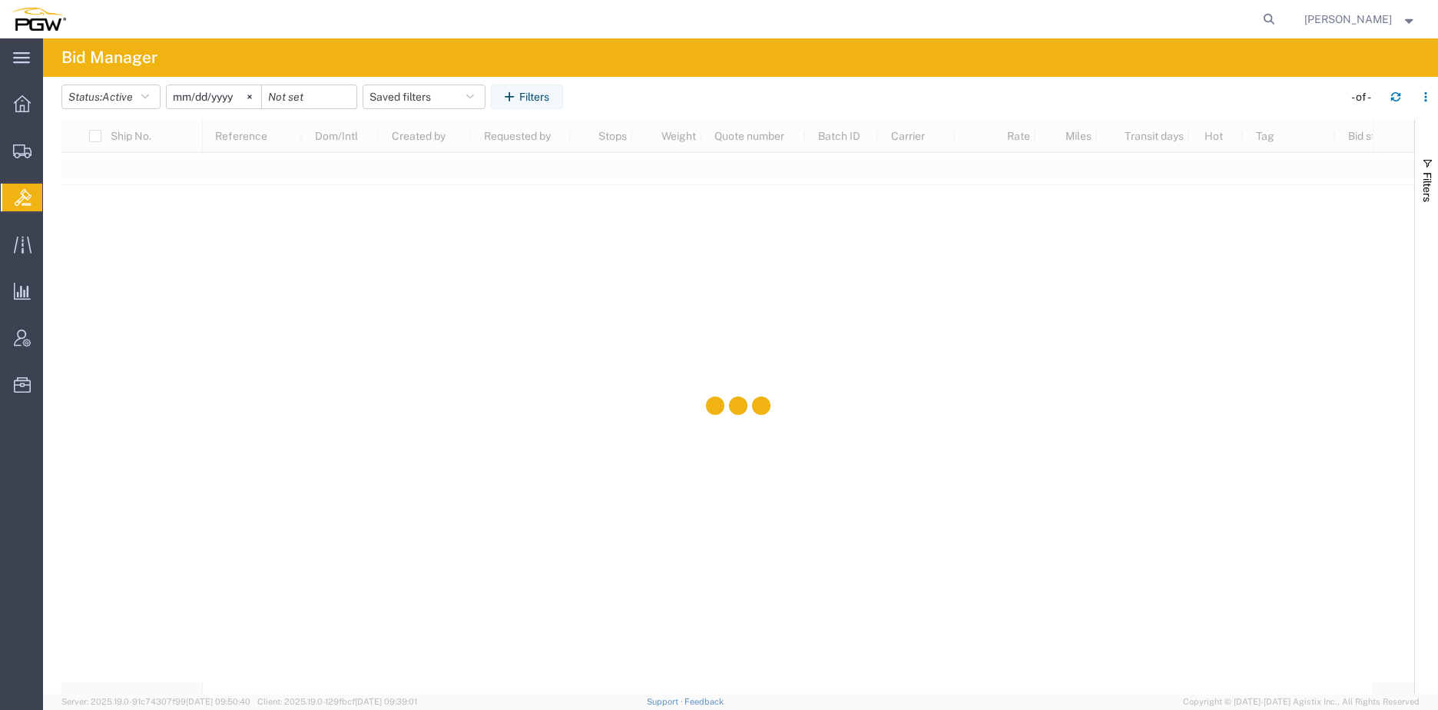
click at [55, 197] on span "Bids" at bounding box center [48, 197] width 12 height 31
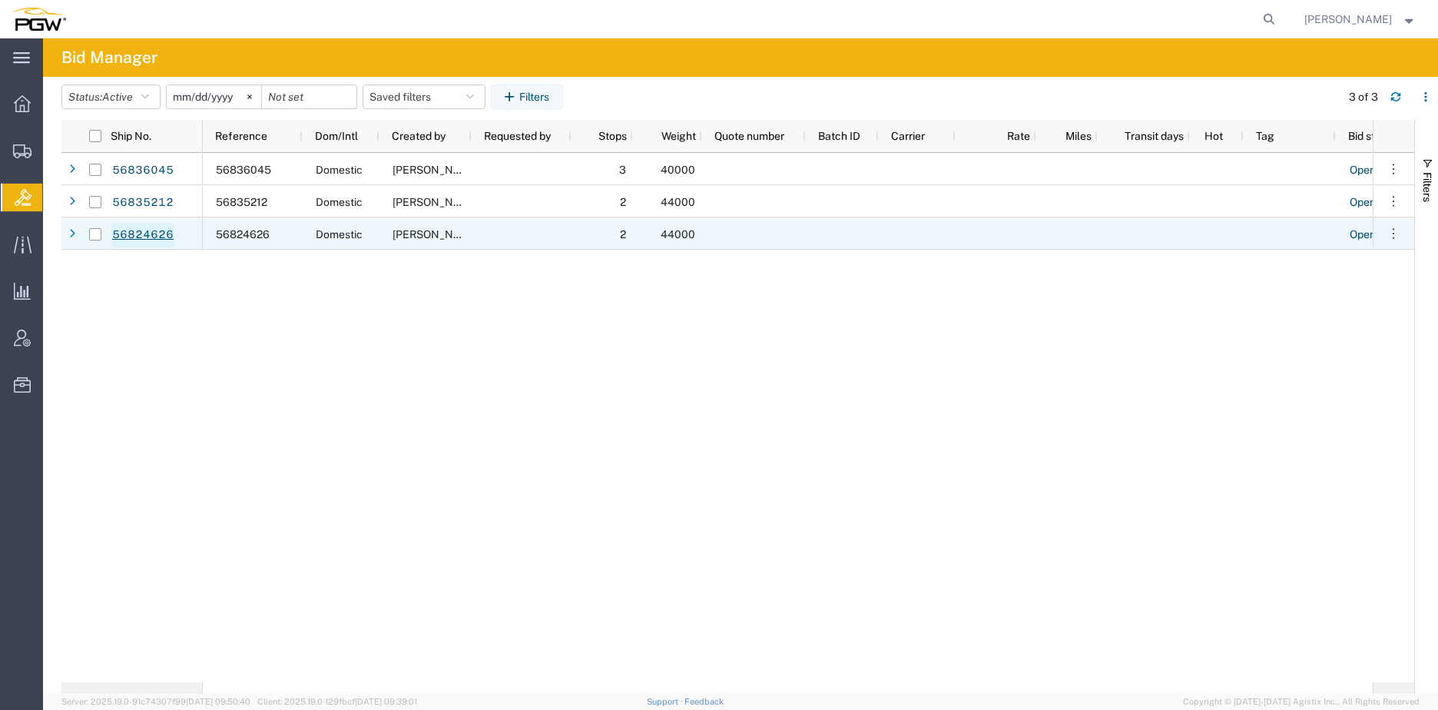
click at [150, 237] on link "56824626" at bounding box center [142, 235] width 63 height 25
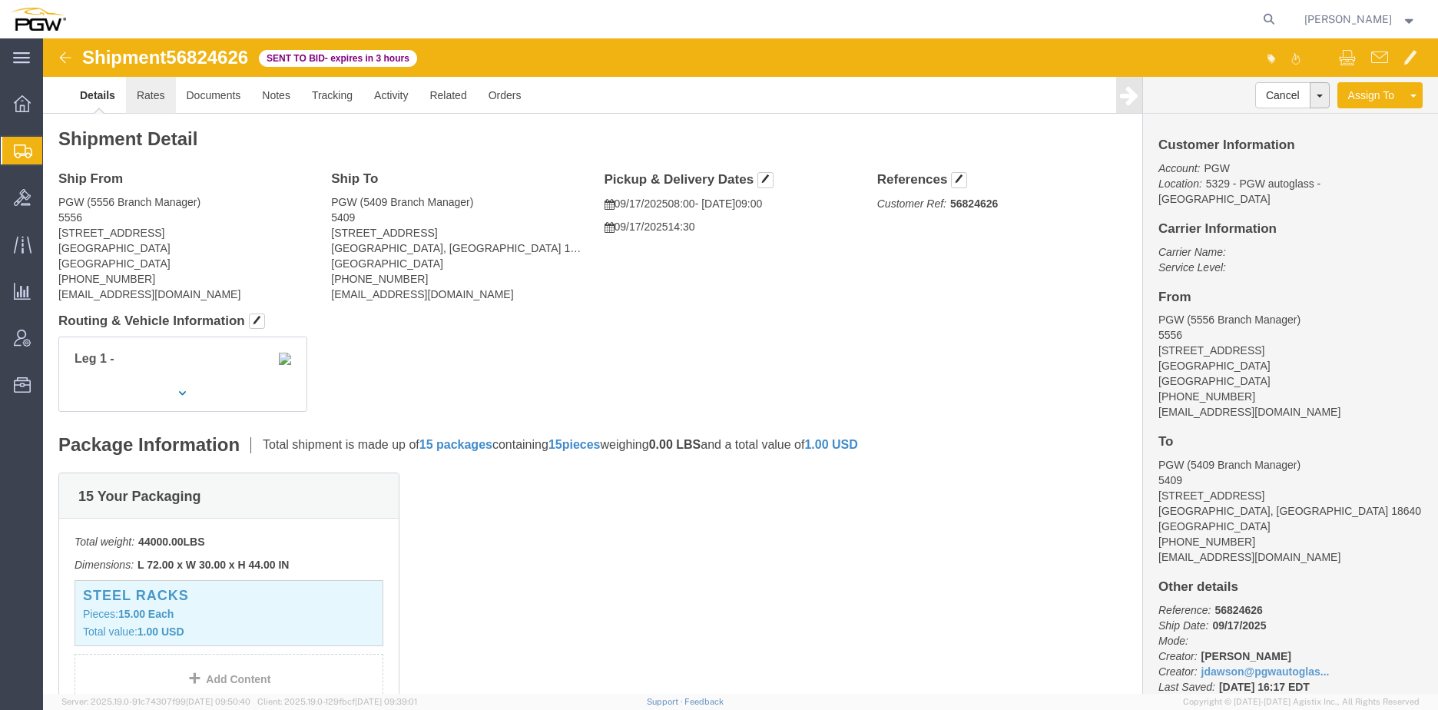
click link "Rates"
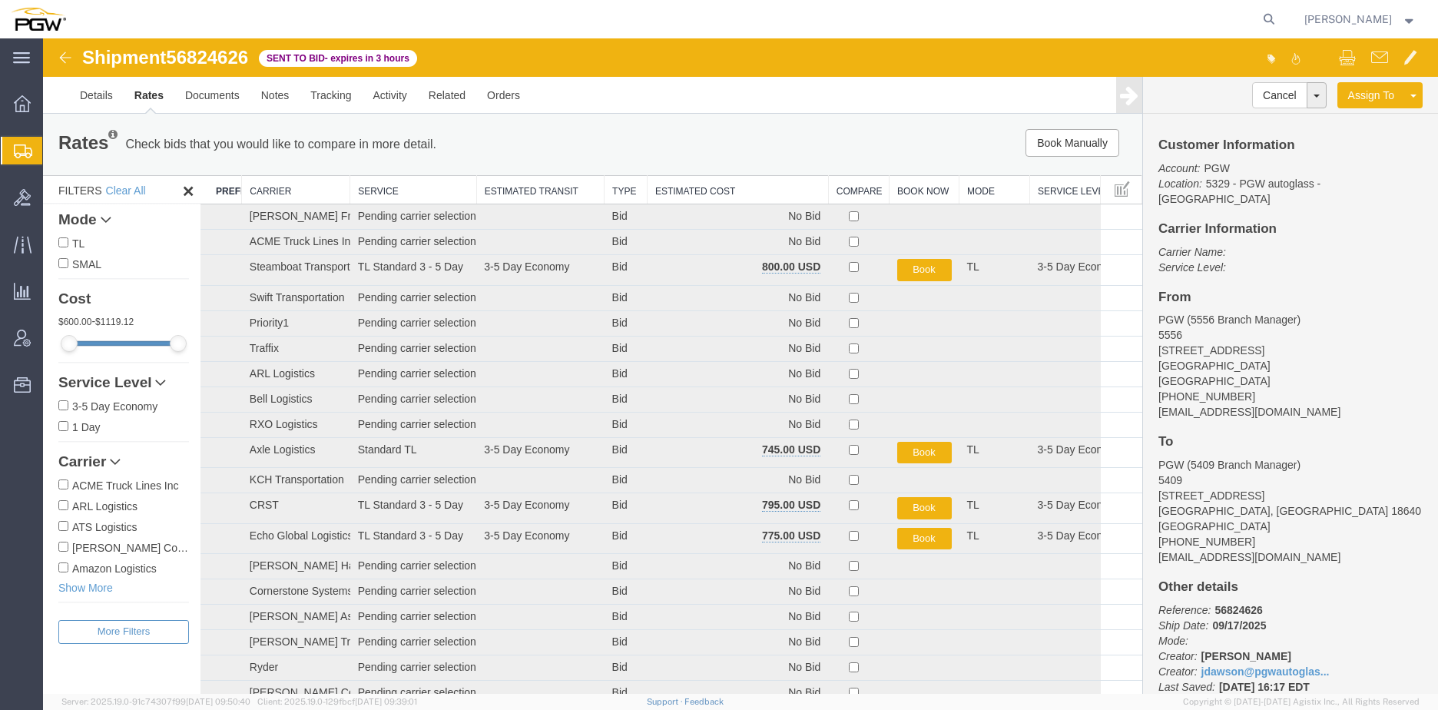
click at [697, 186] on th "Estimated Cost" at bounding box center [737, 190] width 181 height 28
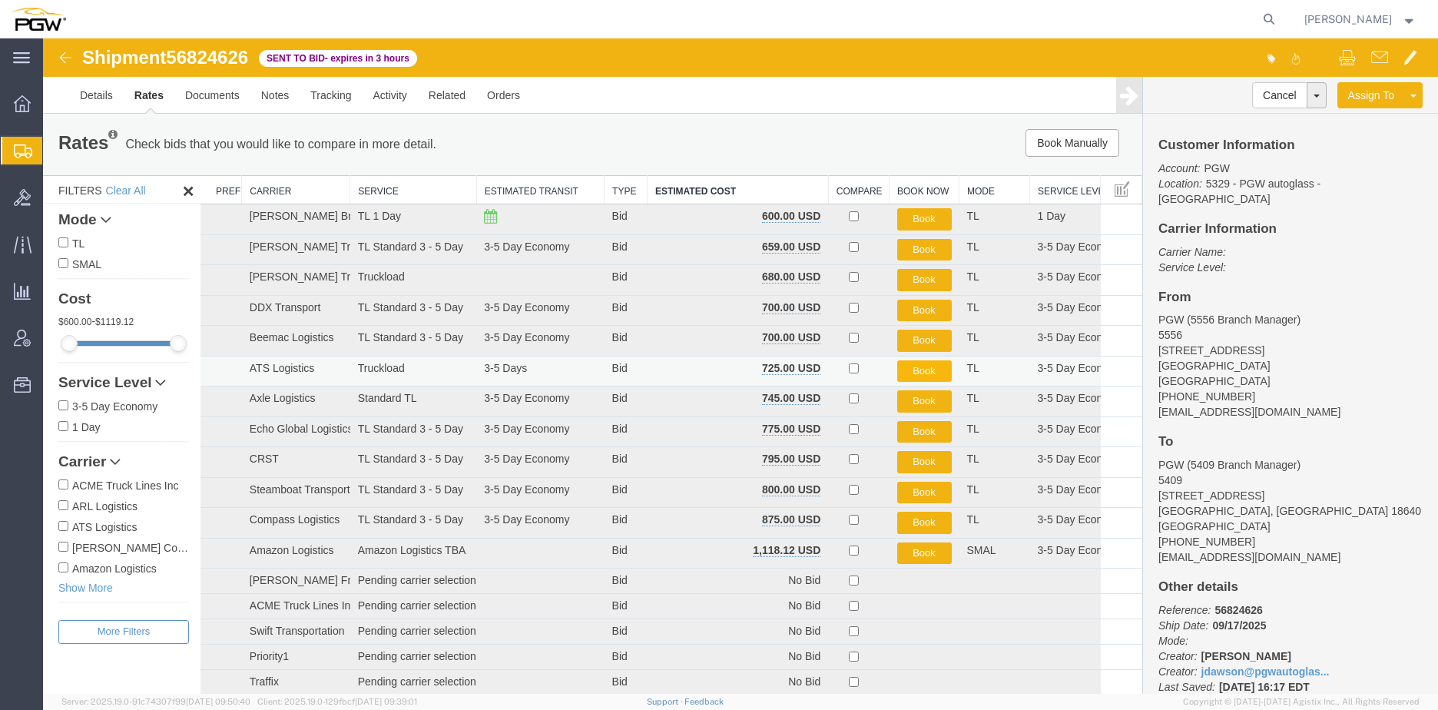
click at [915, 373] on button "Book" at bounding box center [924, 371] width 55 height 22
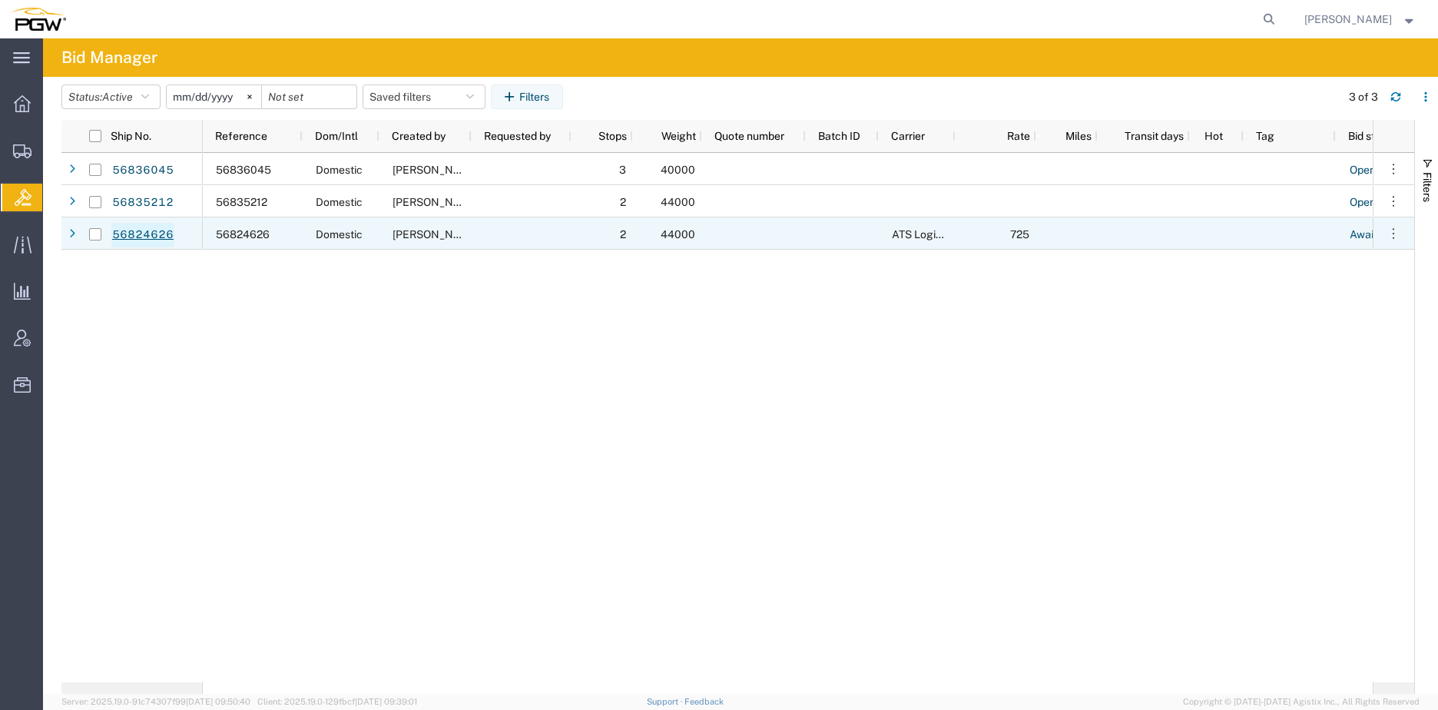
click at [134, 235] on link "56824626" at bounding box center [142, 235] width 63 height 25
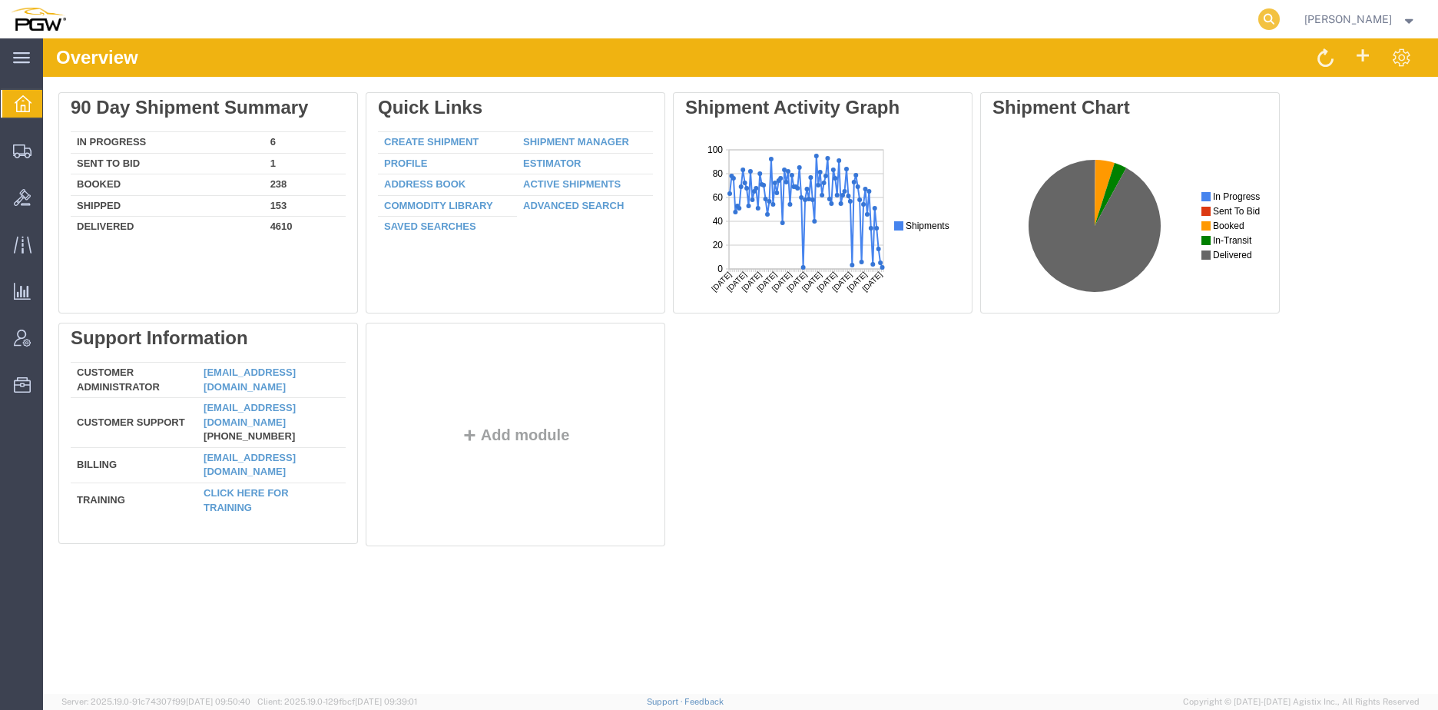
click at [1279, 18] on icon at bounding box center [1269, 19] width 22 height 22
paste input "56824626"
type input "56824626"
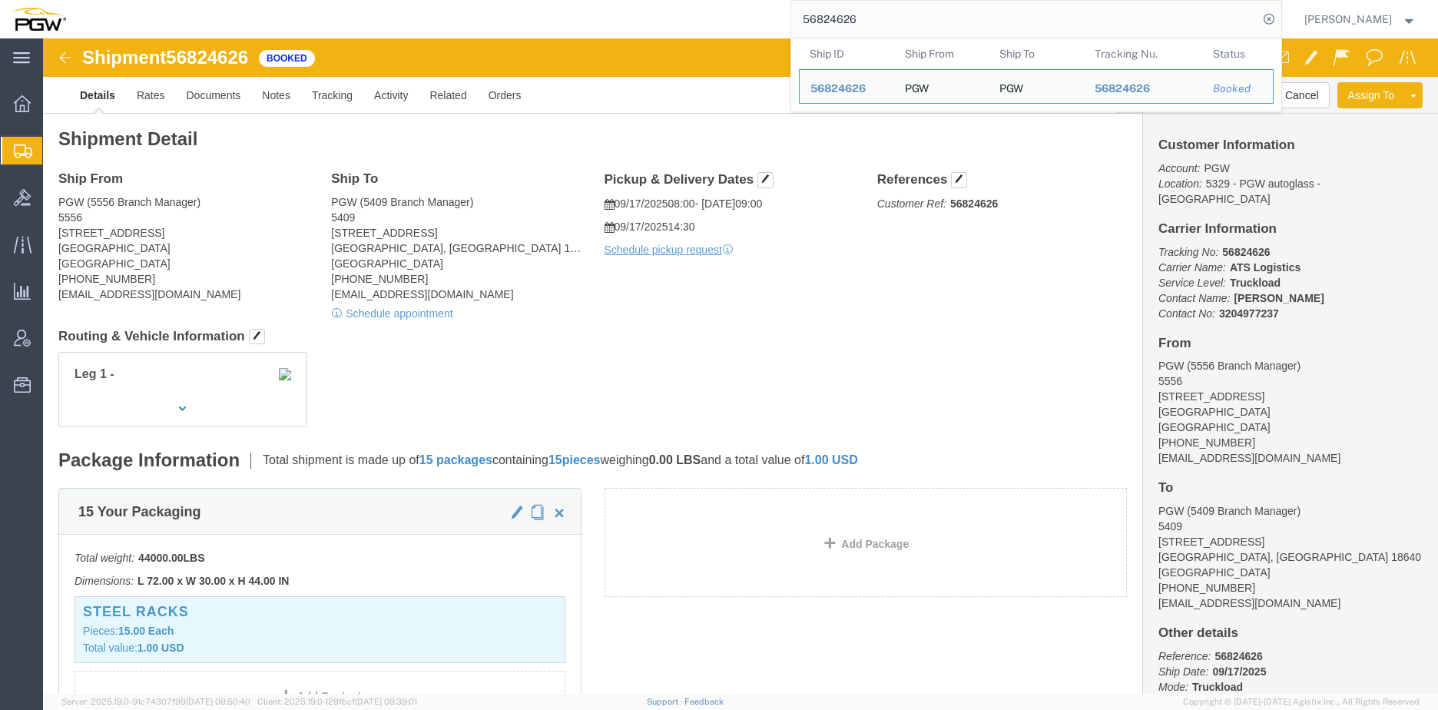
click h2 "Shipment Detail"
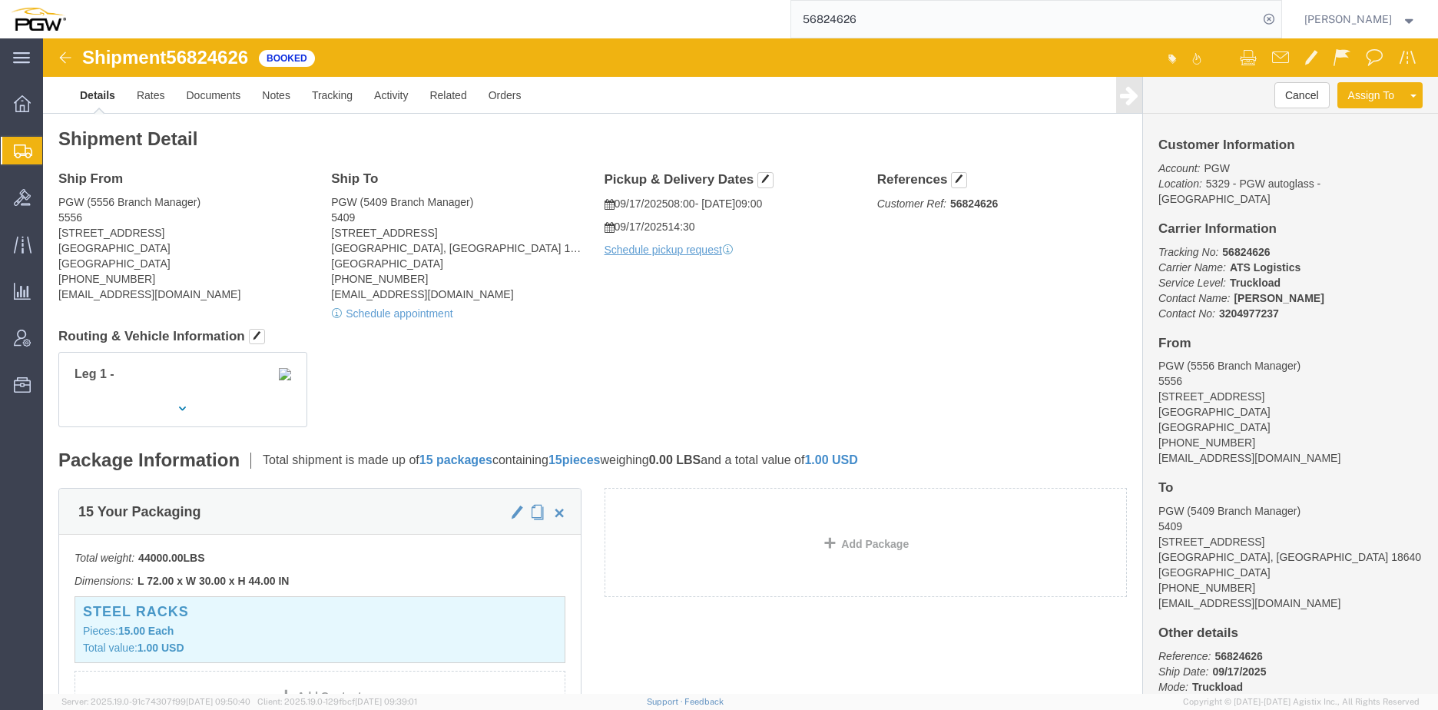
click at [938, 19] on input "56824626" at bounding box center [1024, 19] width 467 height 37
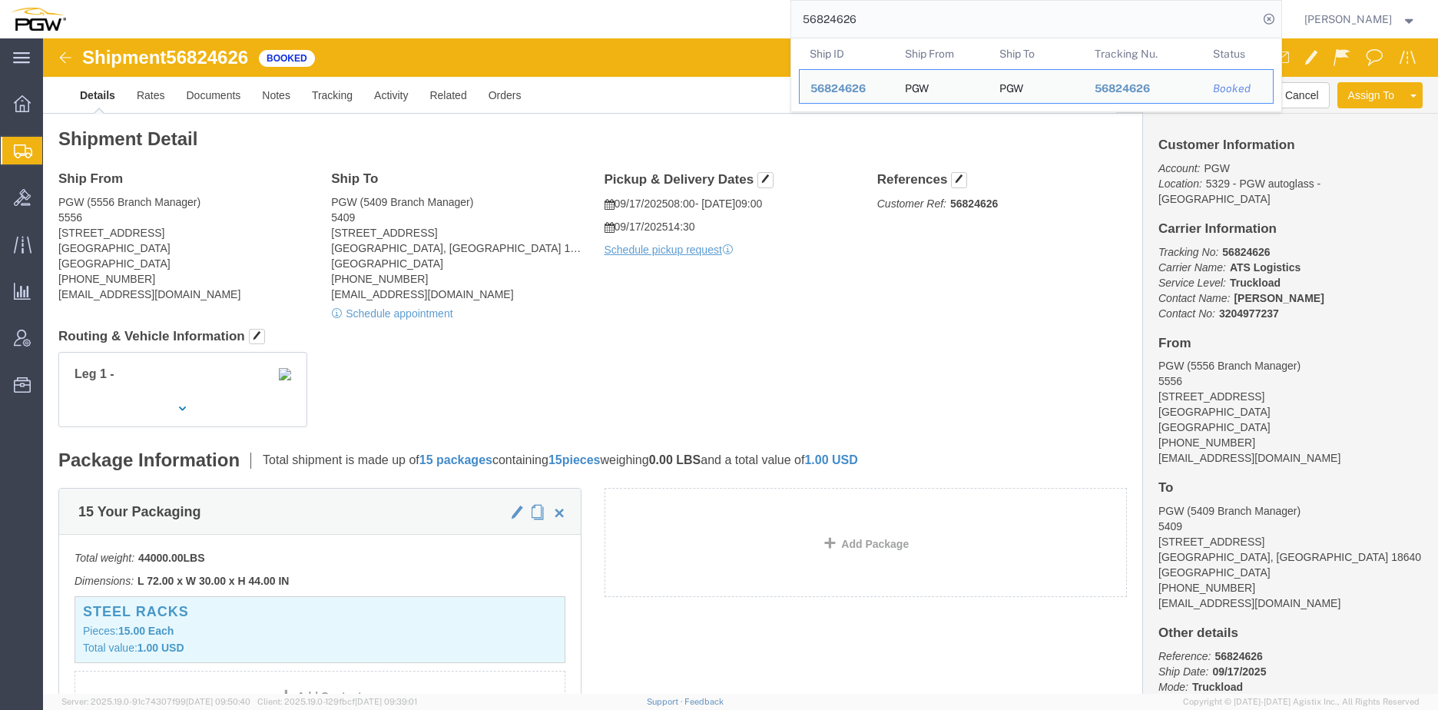
click at [675, 28] on div "56824626 Ship ID Ship From Ship To Tracking Nu. Status Ship ID 56824626 Ship Fr…" at bounding box center [679, 19] width 1205 height 38
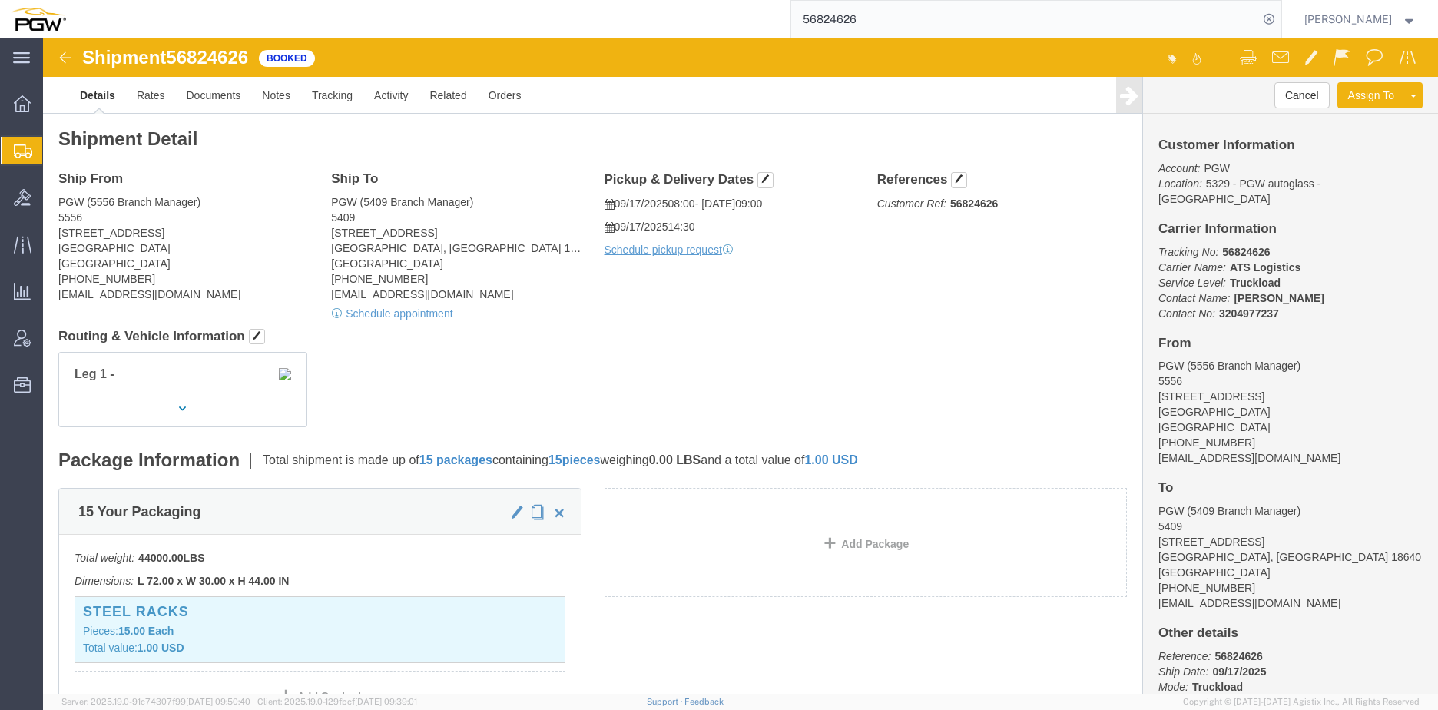
click at [746, 10] on div "56824626" at bounding box center [679, 19] width 1205 height 38
click button "Cancel"
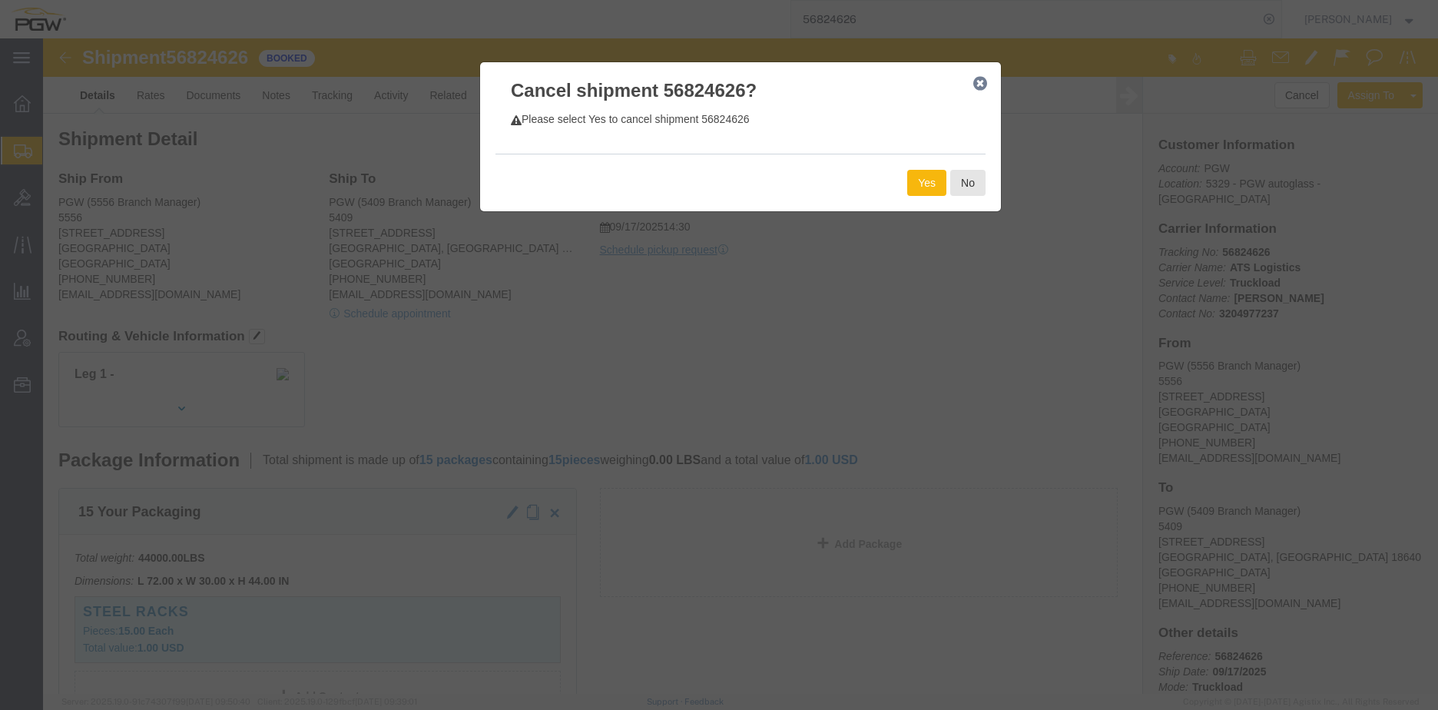
click button "Yes"
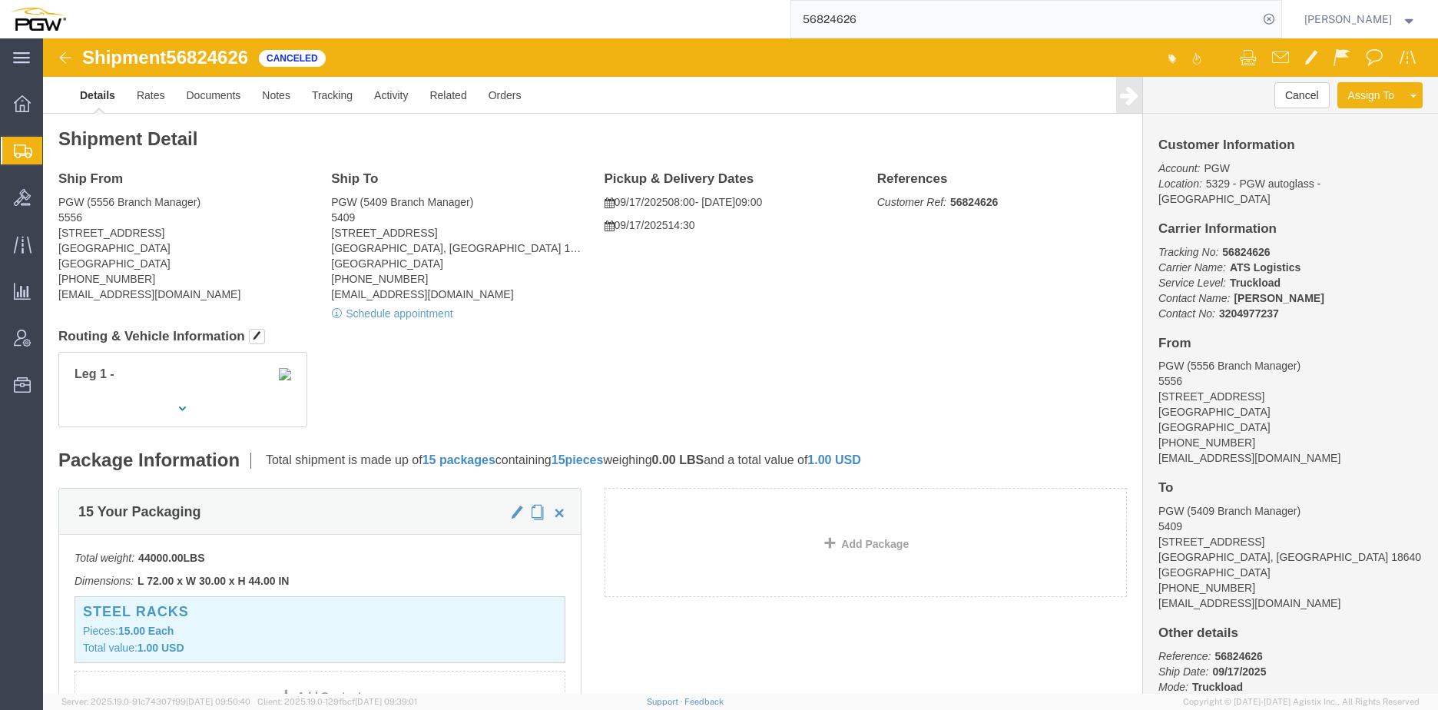
click at [0, 0] on span "Create from Template" at bounding box center [0, 0] width 0 height 0
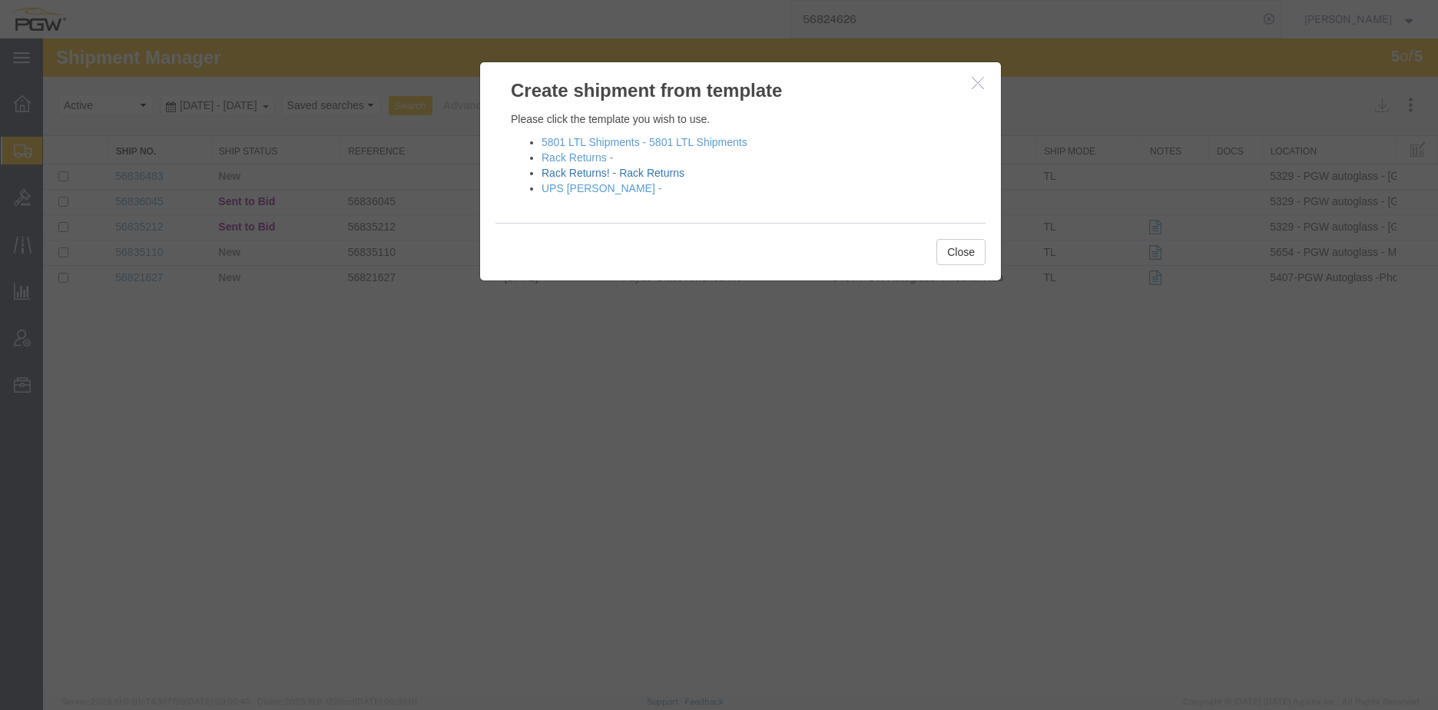
click at [597, 171] on link "Rack Returns! - Rack Returns" at bounding box center [612, 173] width 143 height 12
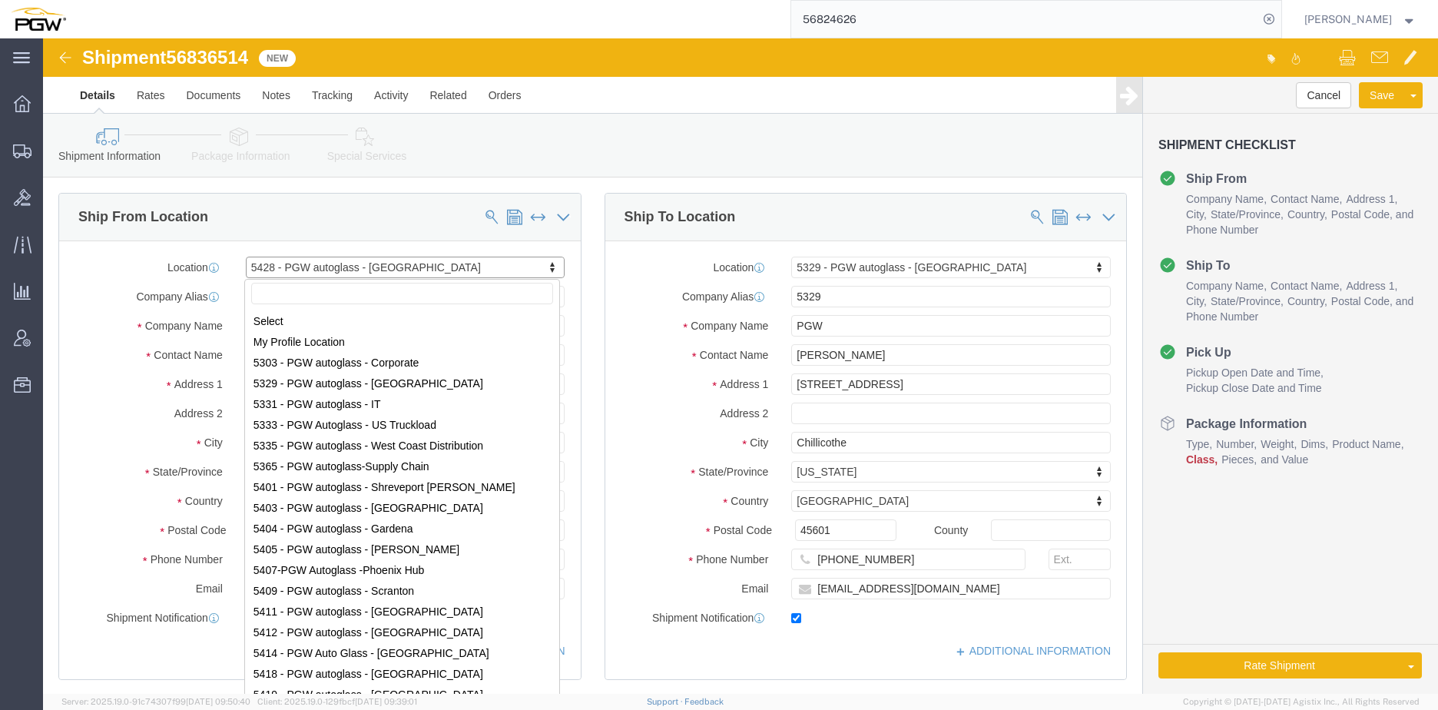
scroll to position [127, 0]
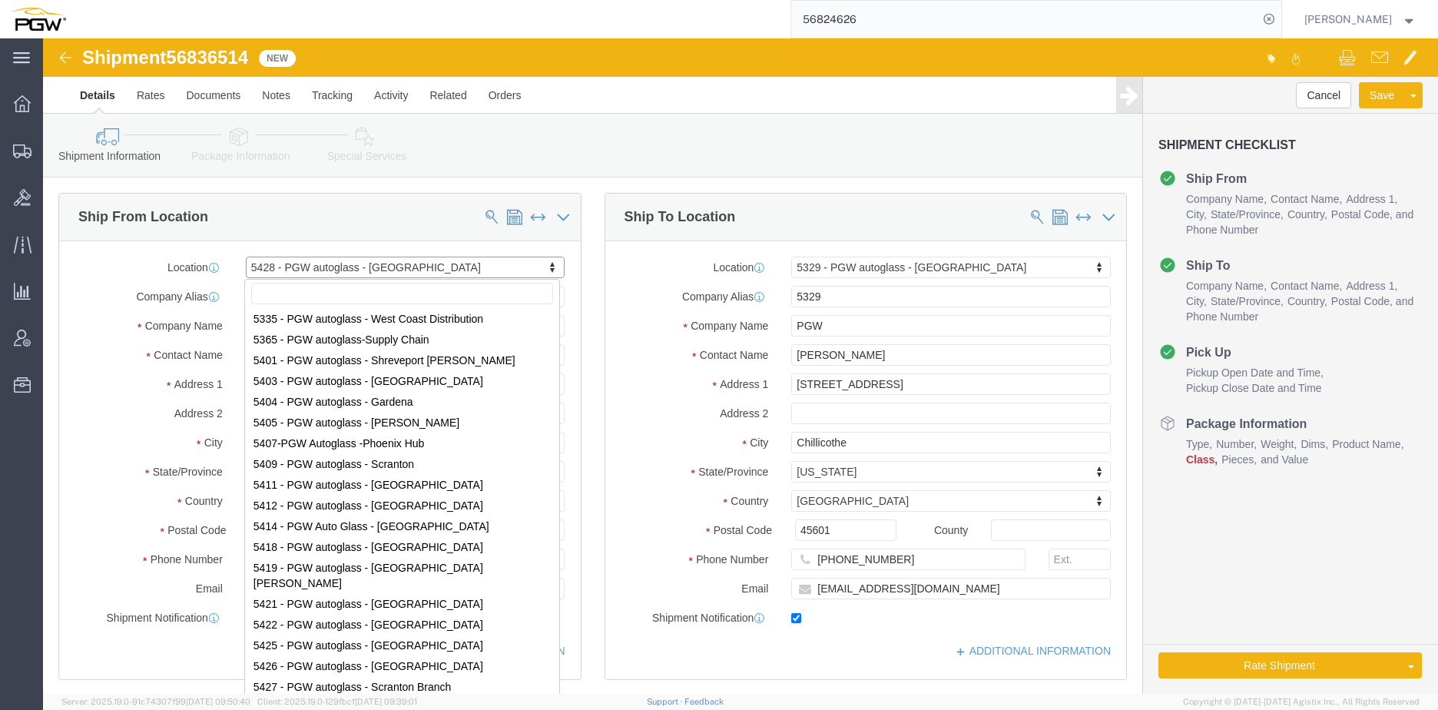
select select "28281"
select select "28253"
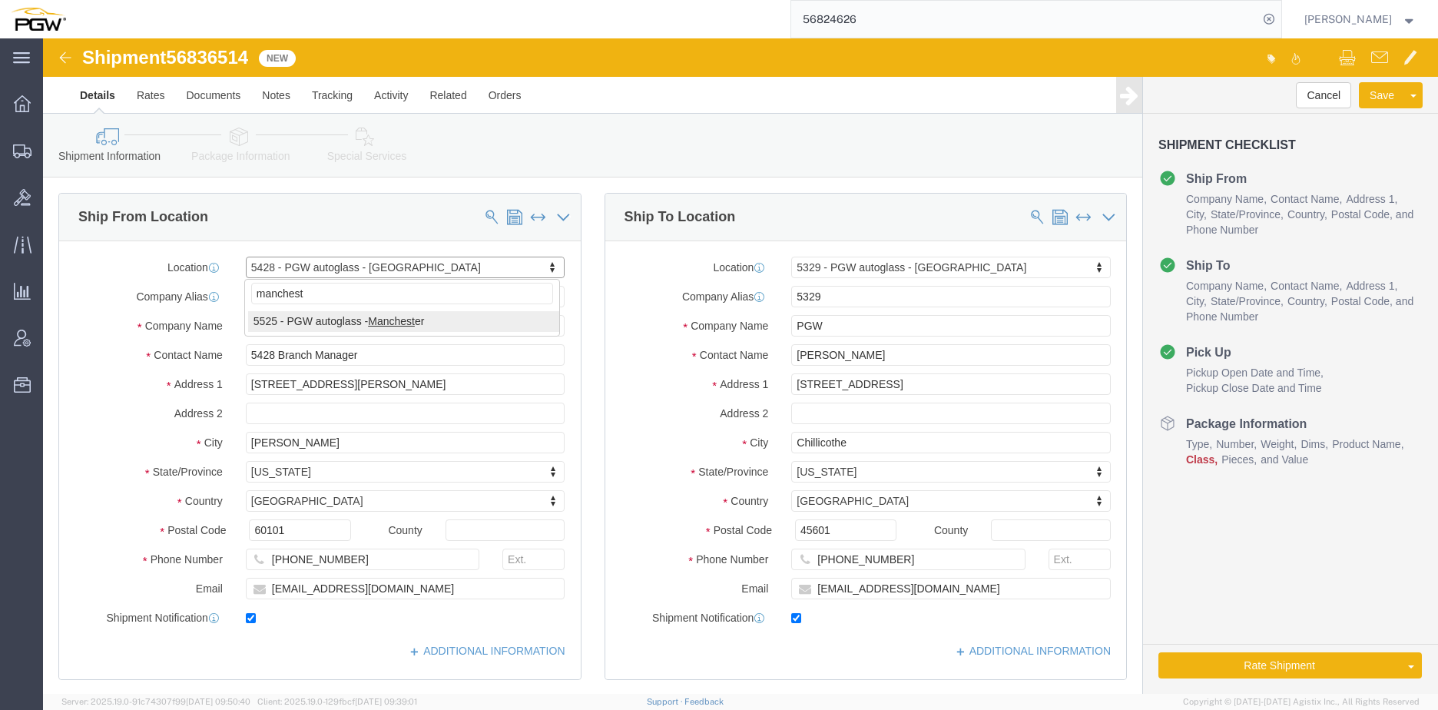
type input "manchest"
select select "28353"
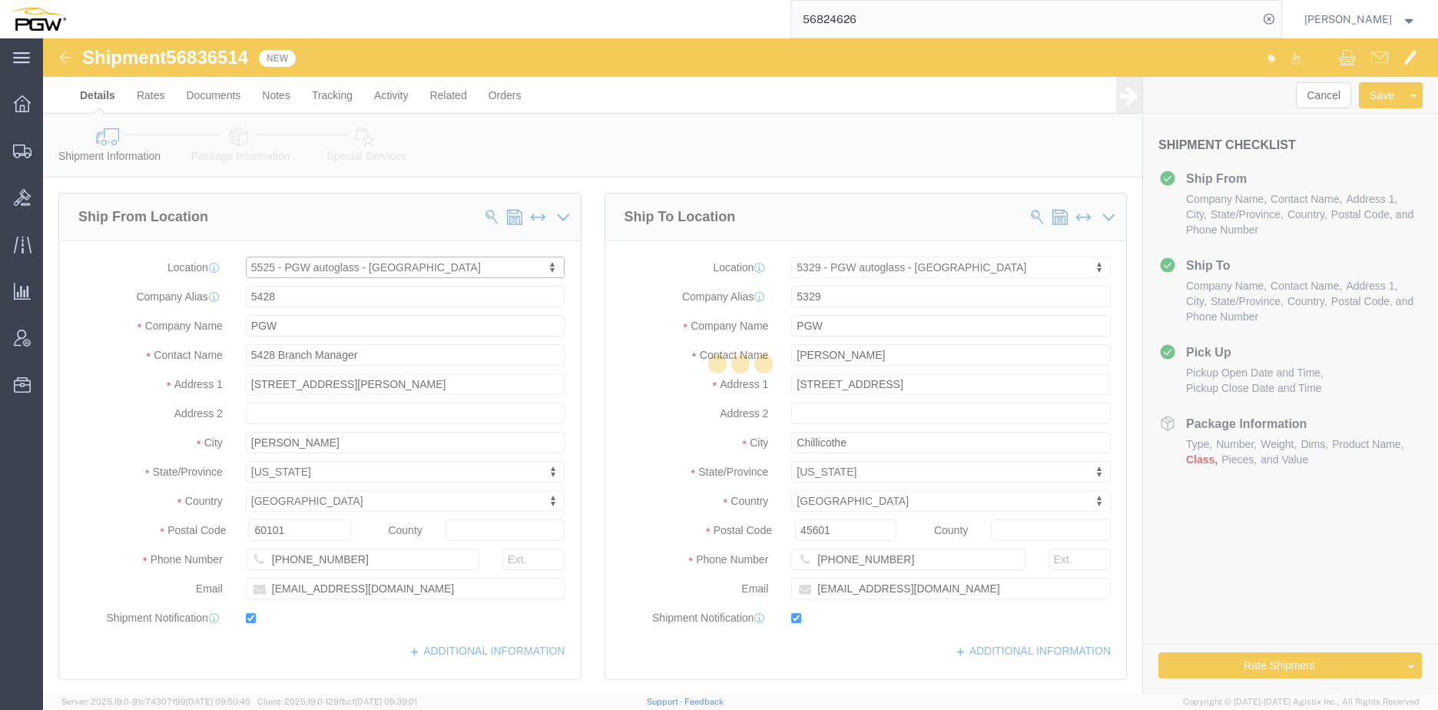
type input "5525"
type input "5525 Branch Manager"
type input "15 Tinker Ave"
type input "Londonderry"
type input "03053"
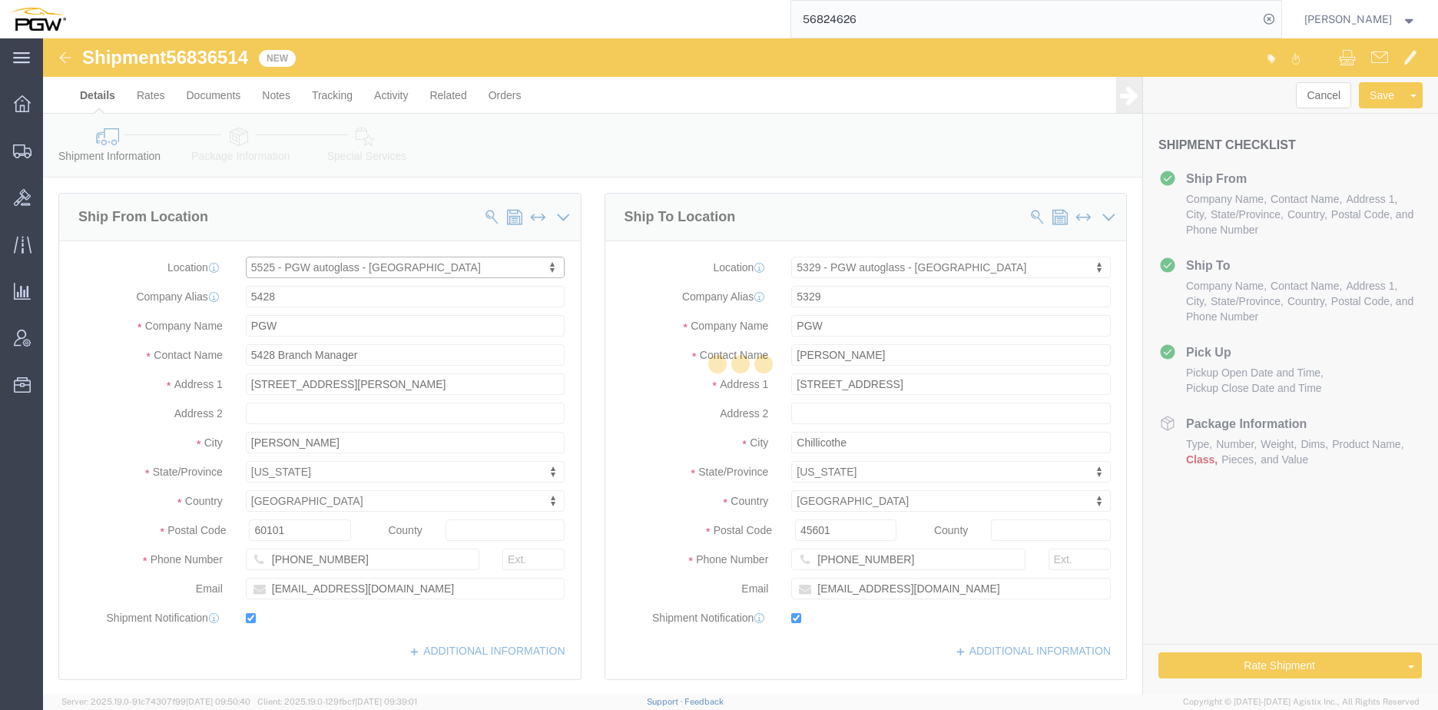
type input "603-624-5705"
type input "lkqsp_o_pm_5525@pgwag.com"
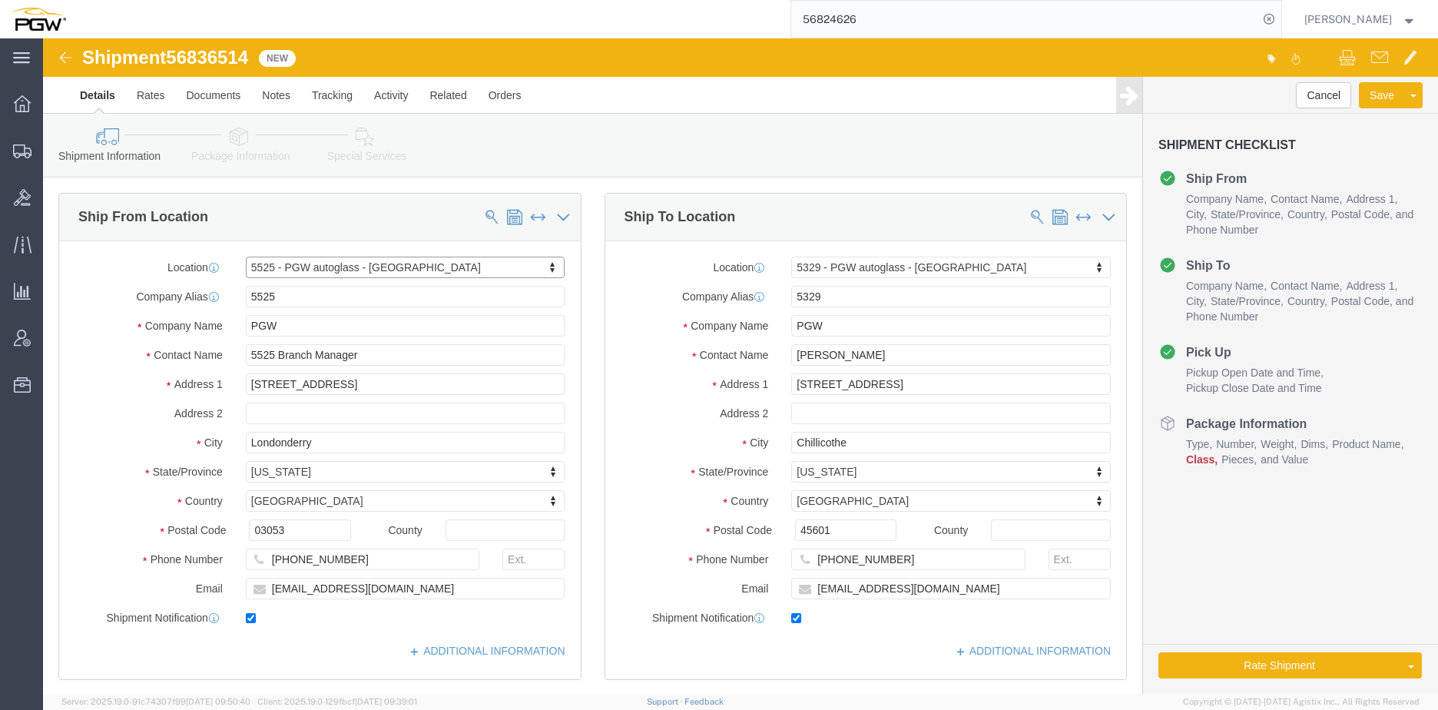
select select "NH"
type input "scranton"
select select "61931"
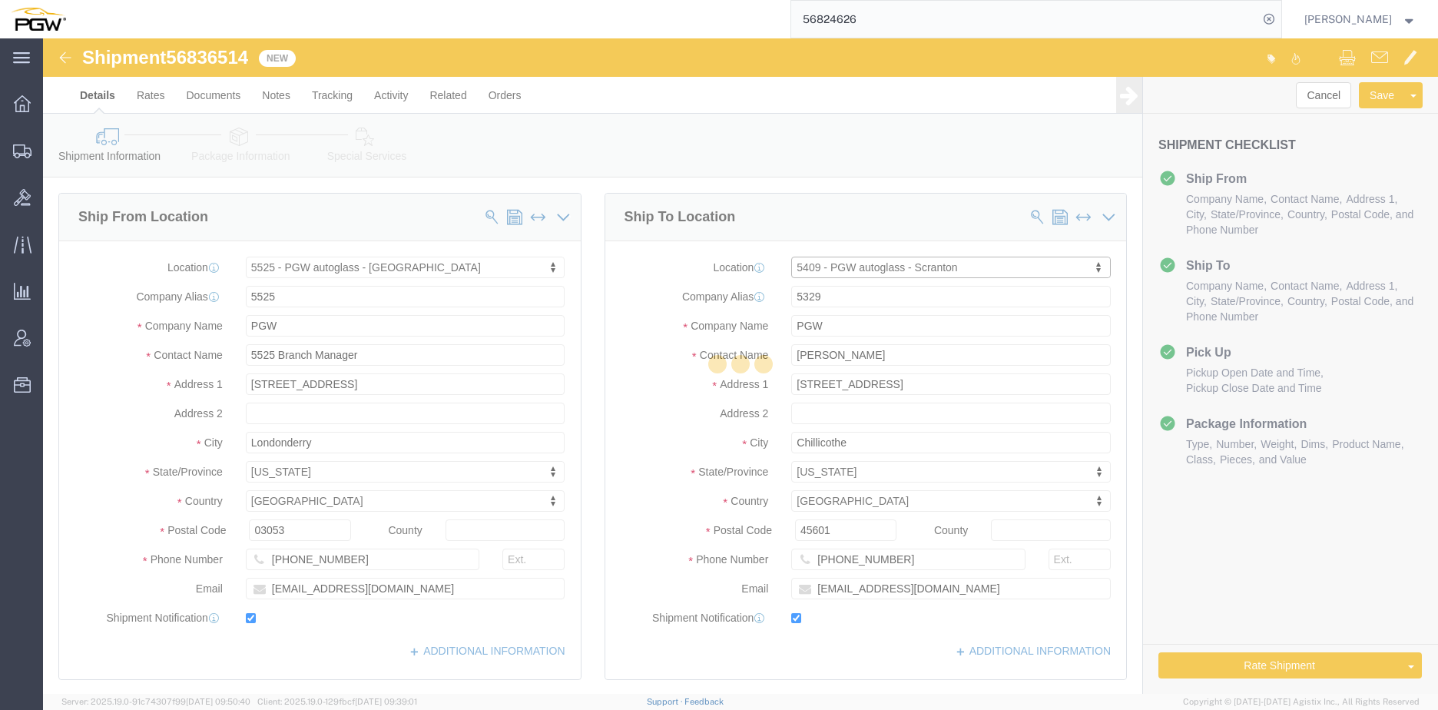
type input "5409"
type input "5409 Branch Manager"
type input "[STREET_ADDRESS]"
type input "Pittston"
type input "18640"
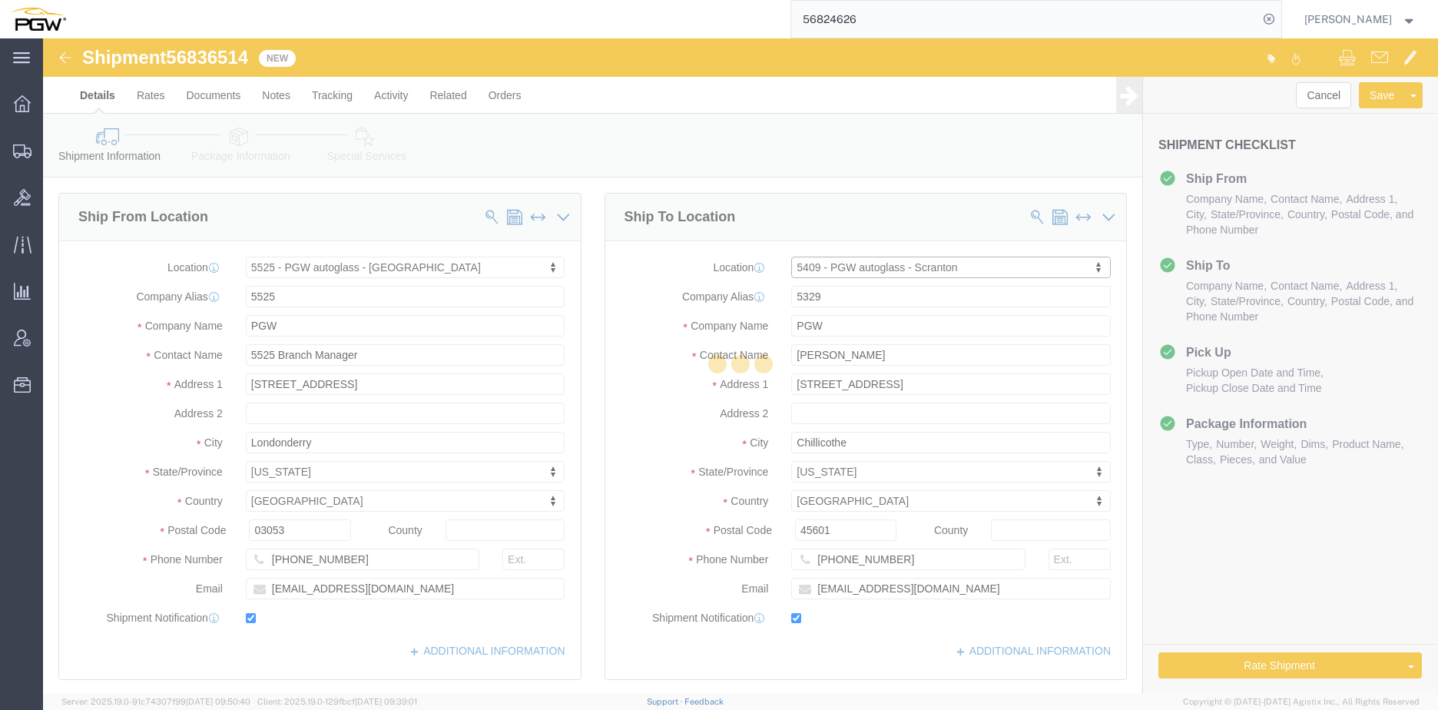
type input "[PHONE_NUMBER]"
type input "[EMAIL_ADDRESS][DOMAIN_NAME]"
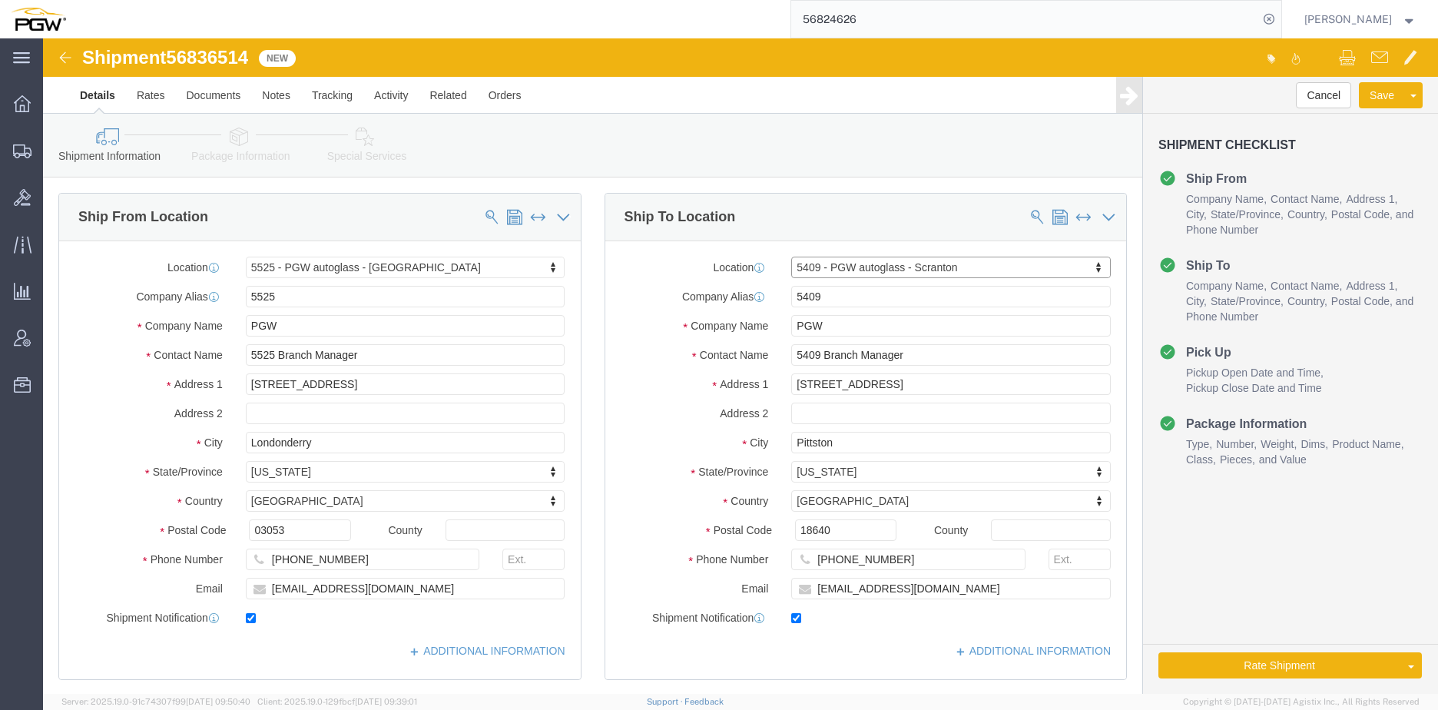
select select "PA"
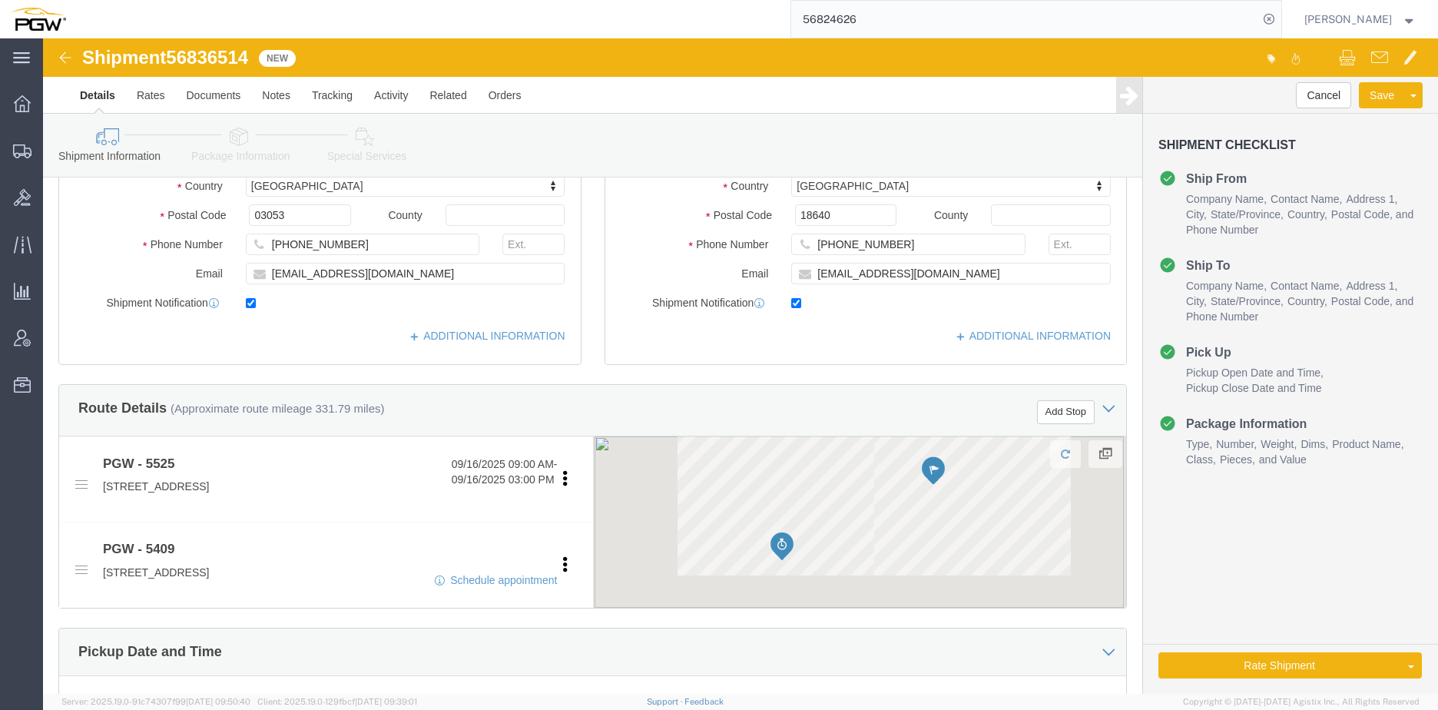
scroll to position [384, 0]
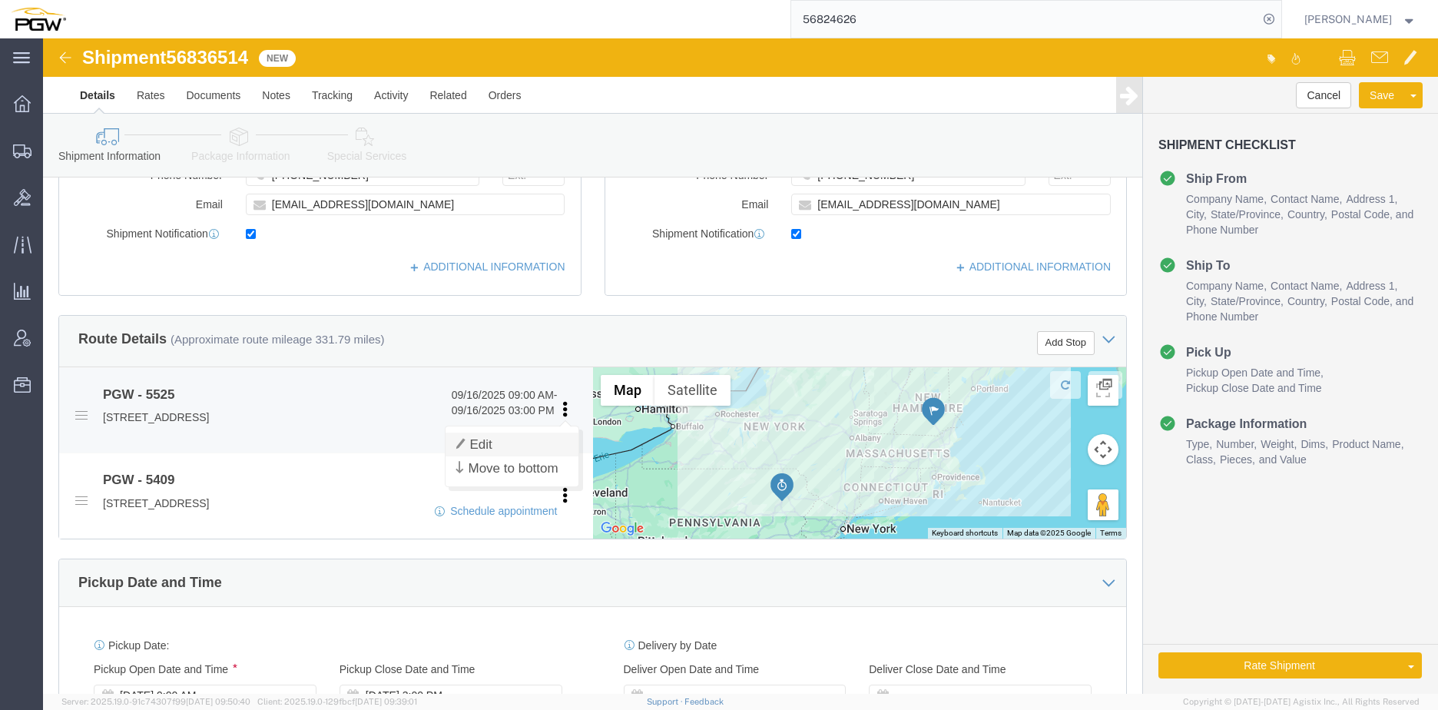
click link "Edit"
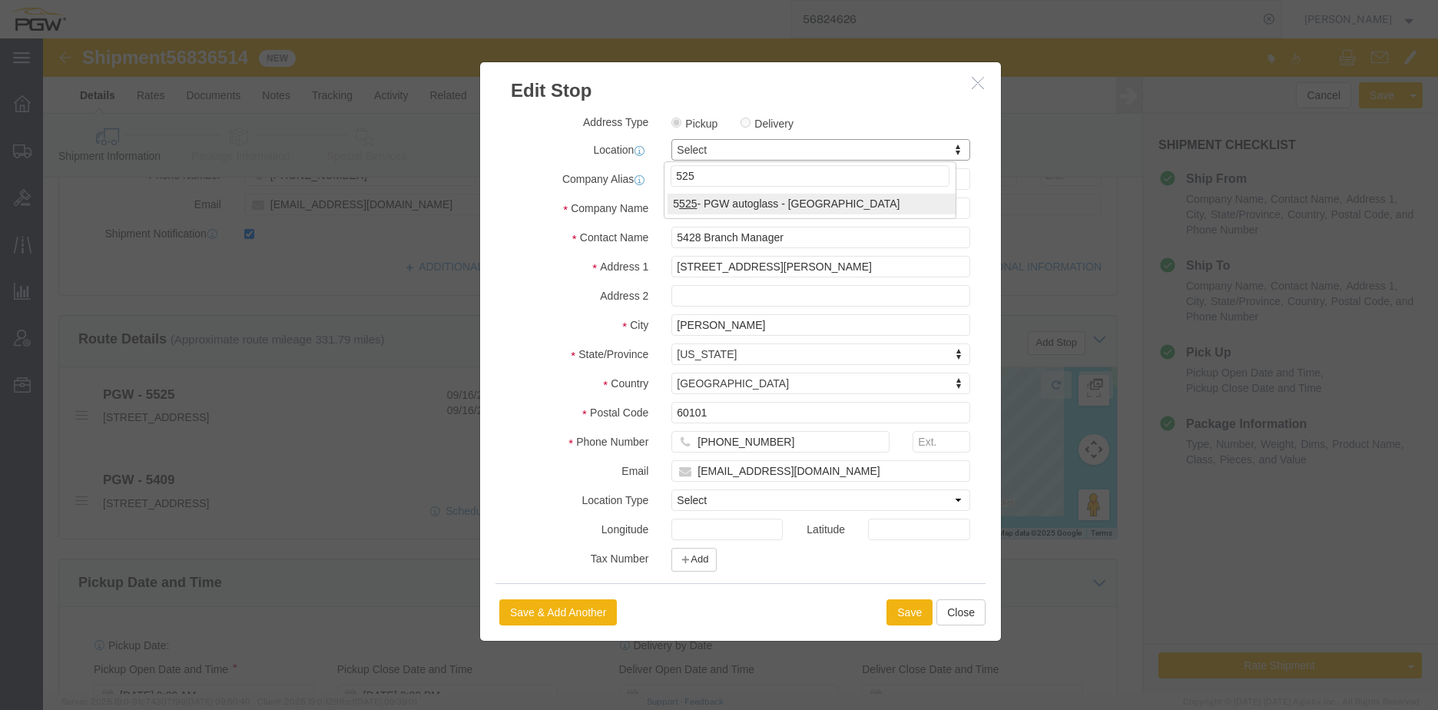
type input "525"
select select "28353"
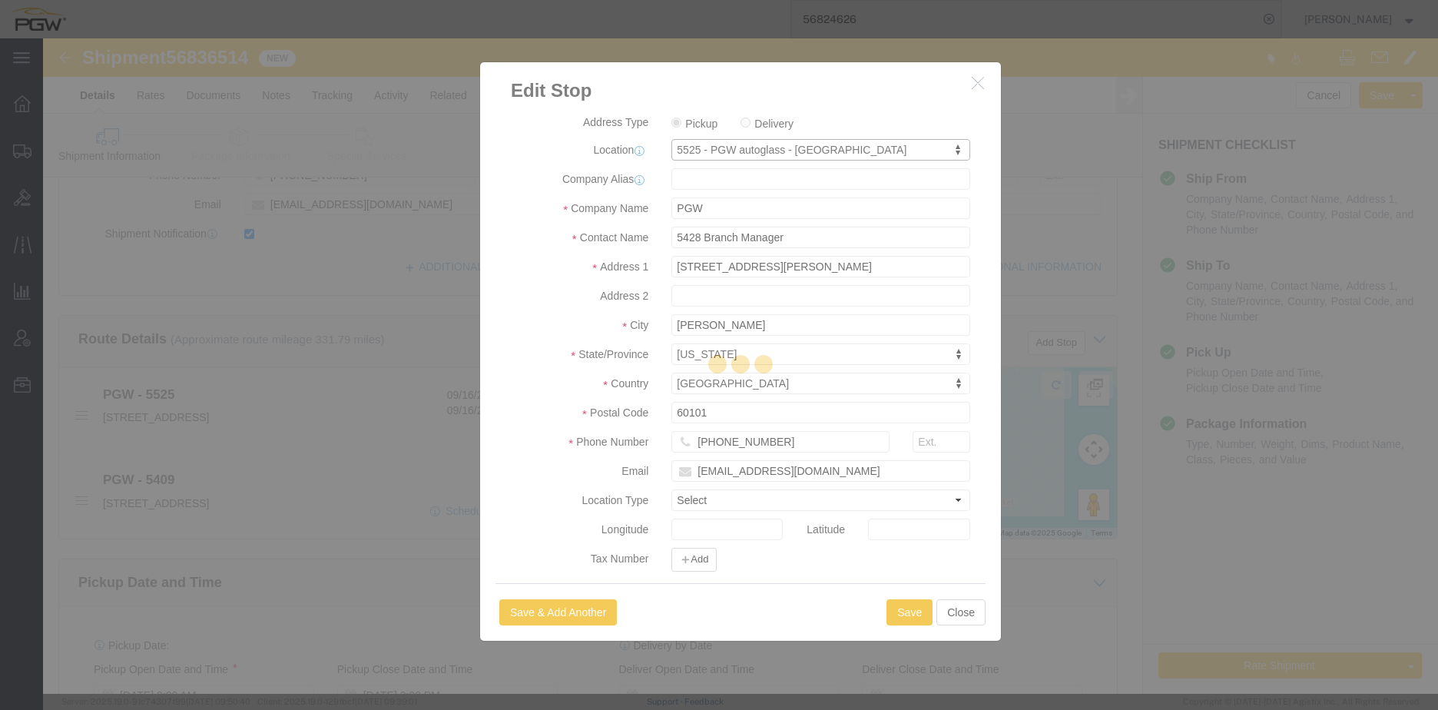
type input "5525"
type input "5525 Branch Manager"
type input "15 Tinker Ave"
type input "Londonderry"
type input "03053"
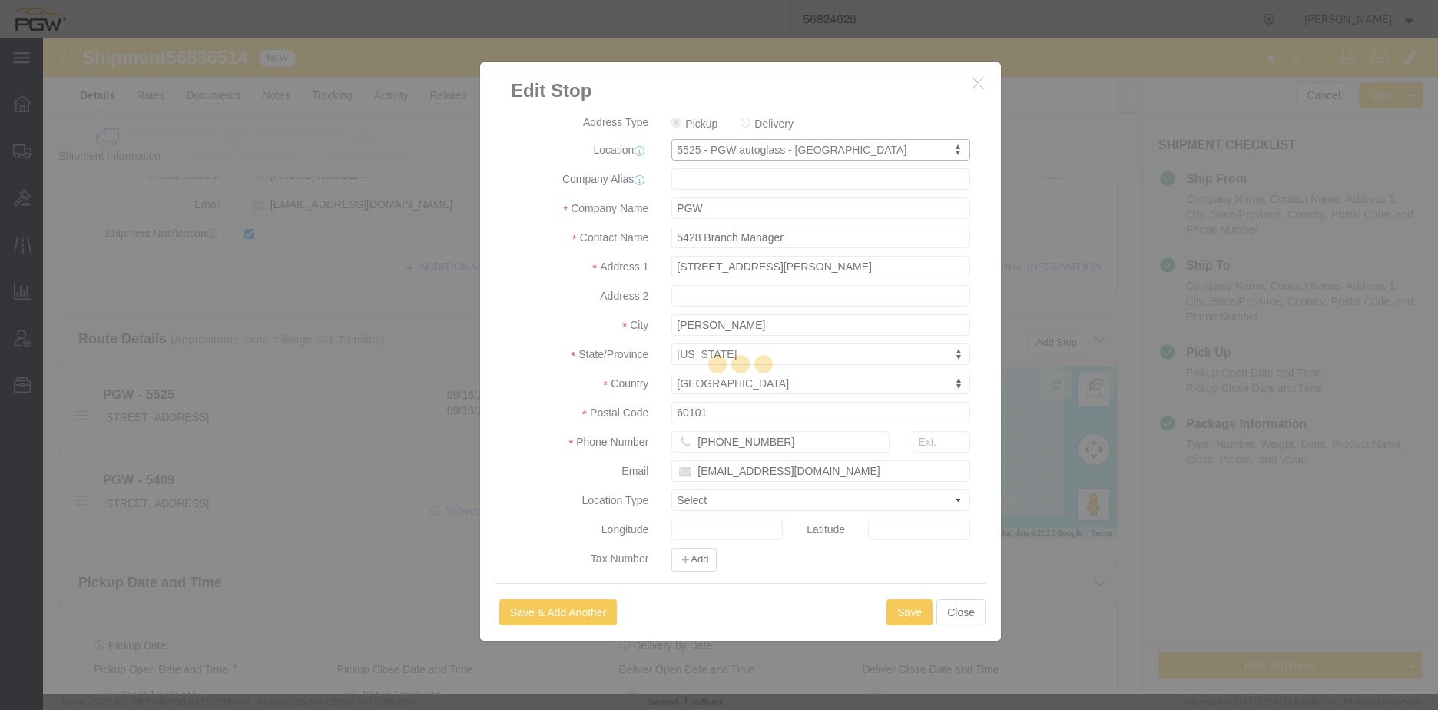
type input "603-624-5705"
type input "lkqsp_o_pm_5525@pgwag.com"
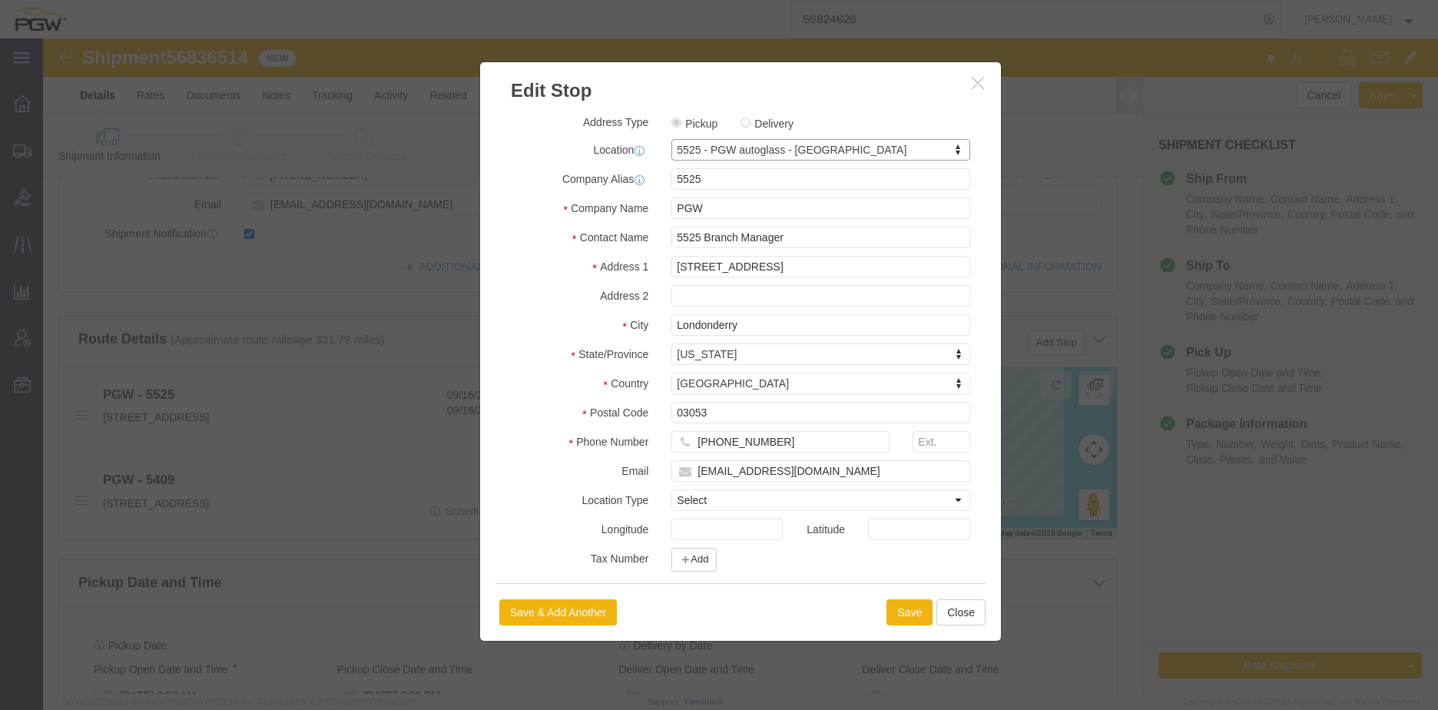
select select "NH"
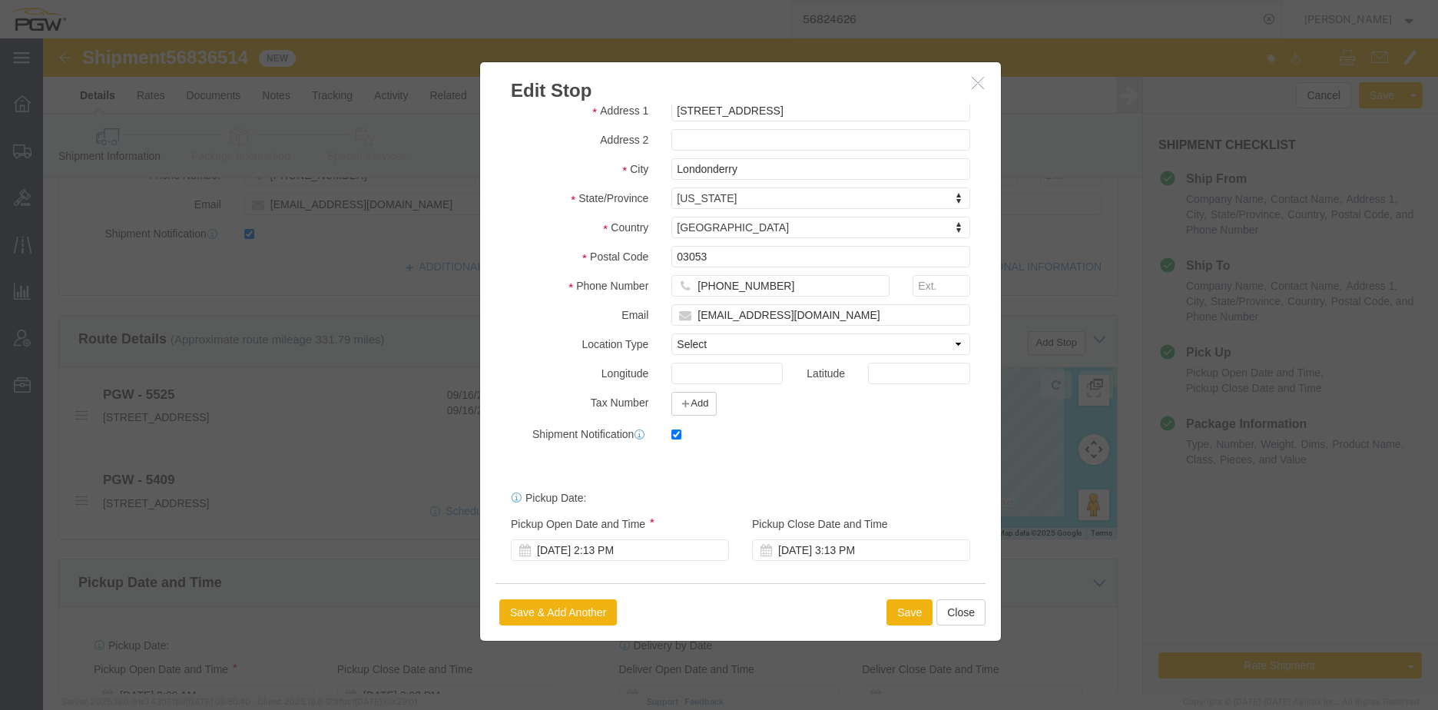
scroll to position [160, 0]
click div "Sep 16 2025 2:13 PM"
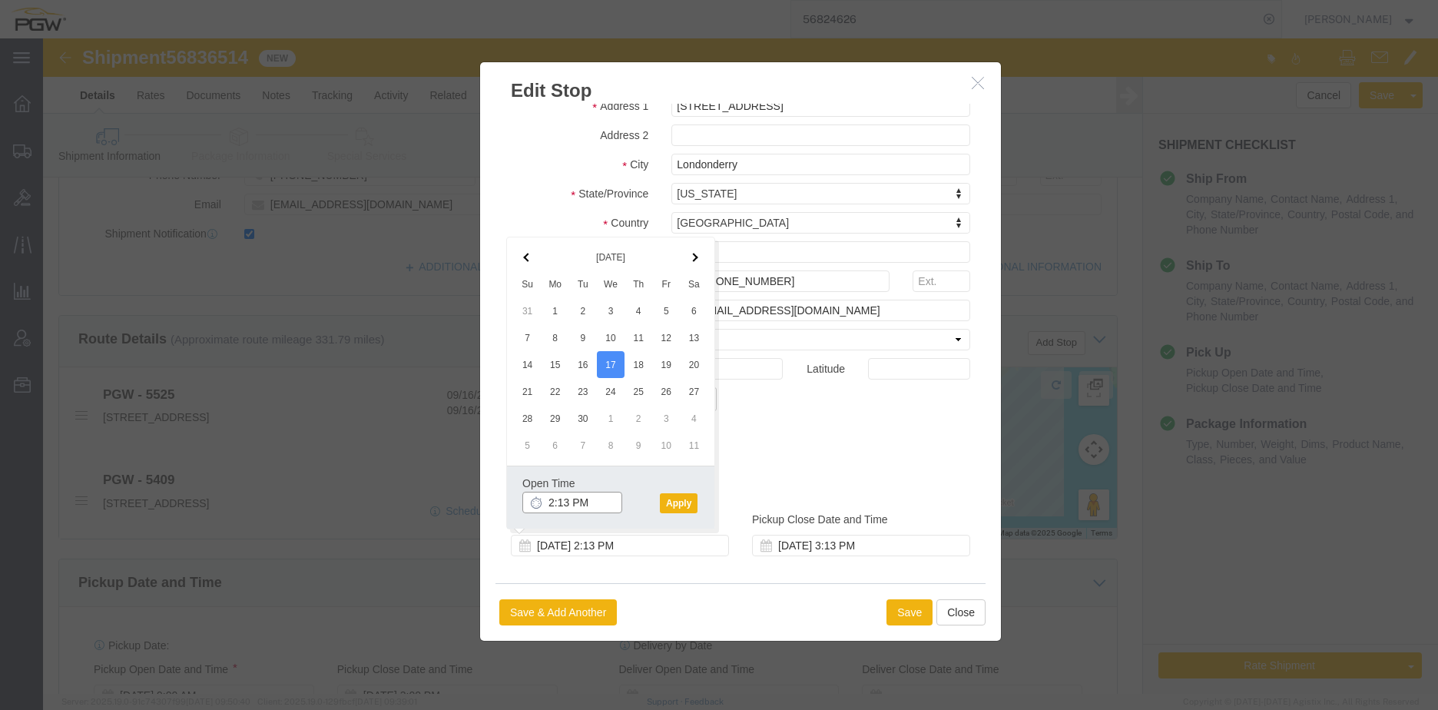
click input "2:13 PM"
type input "8:00 AM"
click button "Apply"
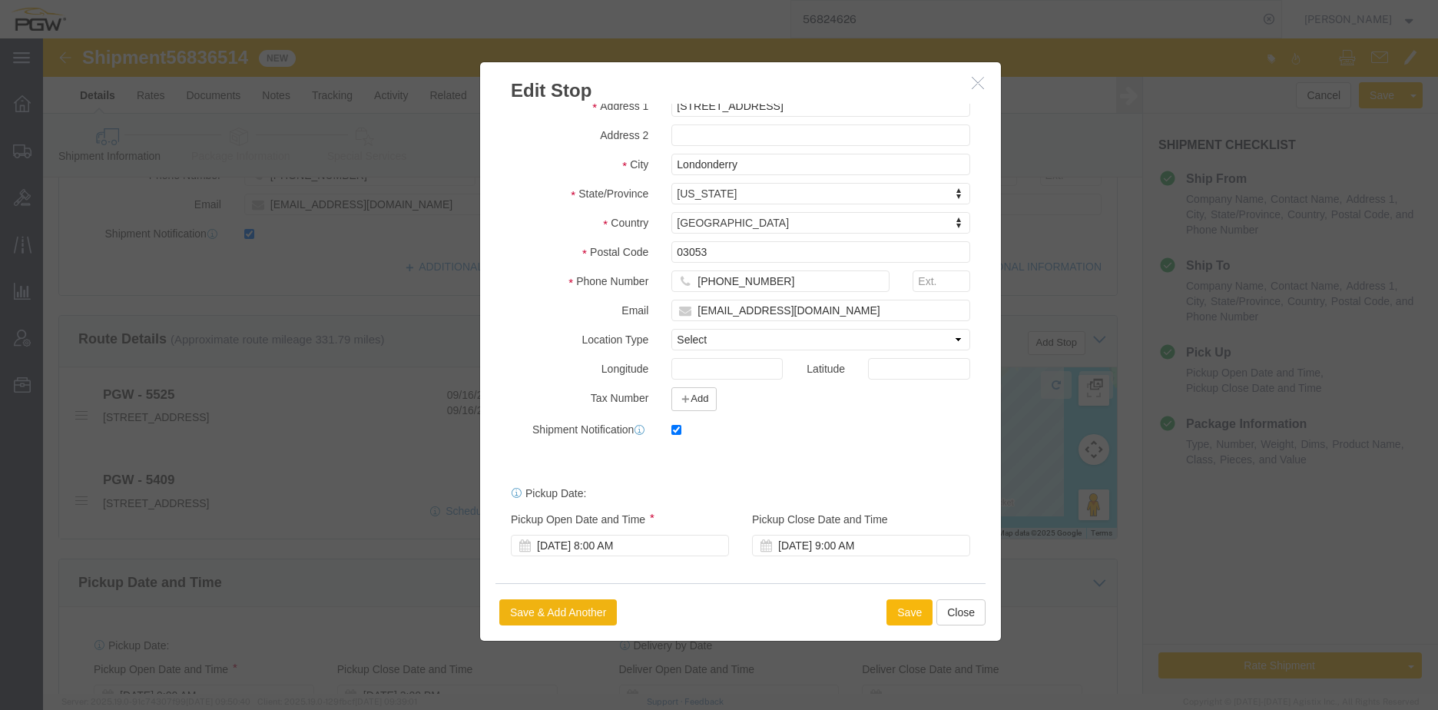
click button "Save"
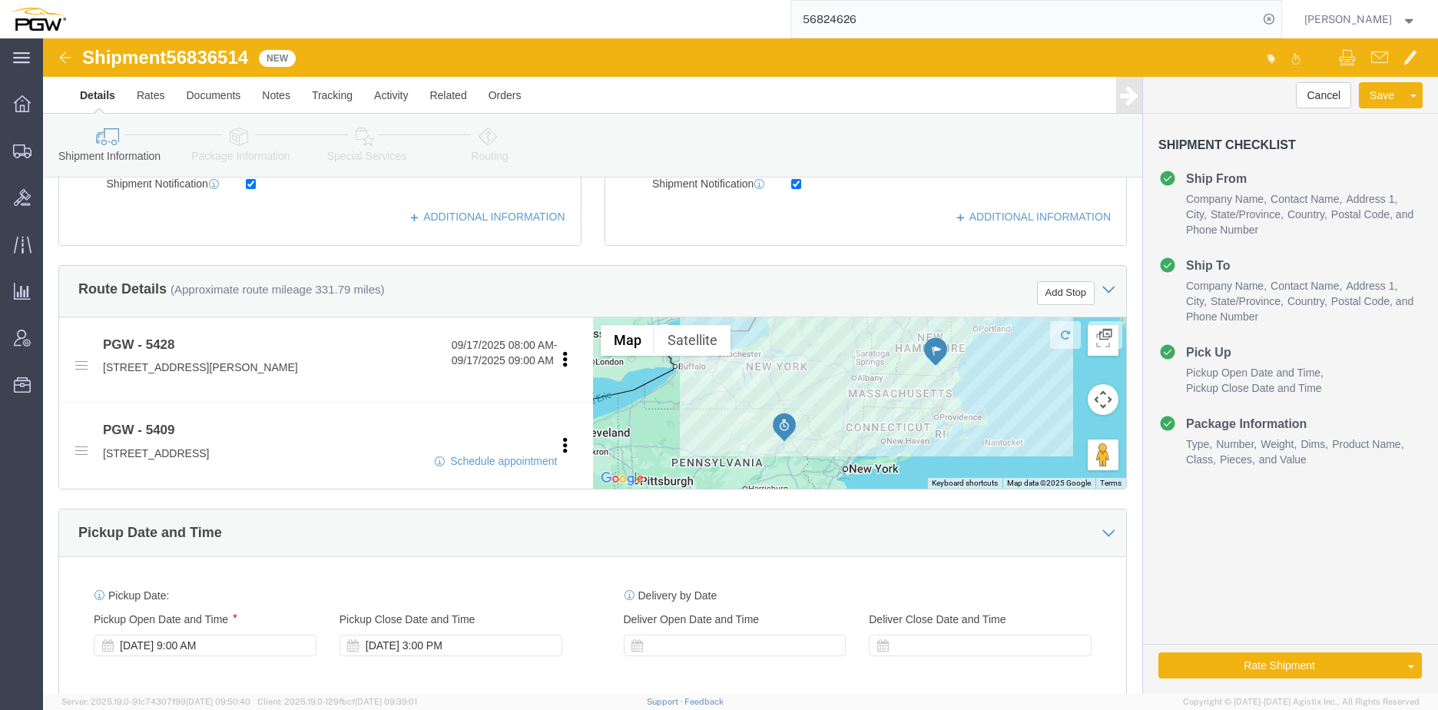
scroll to position [461, 0]
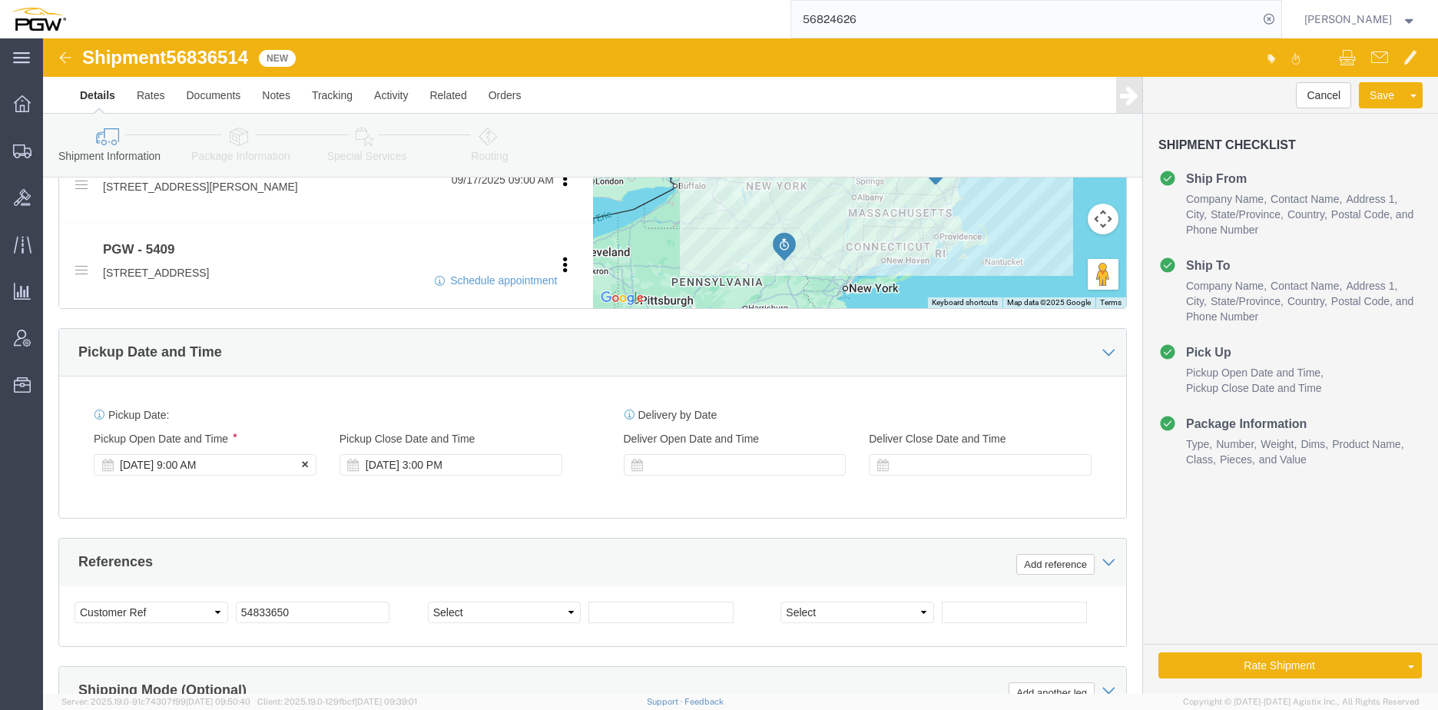
click div "Sep 16 2025 9:00 AM"
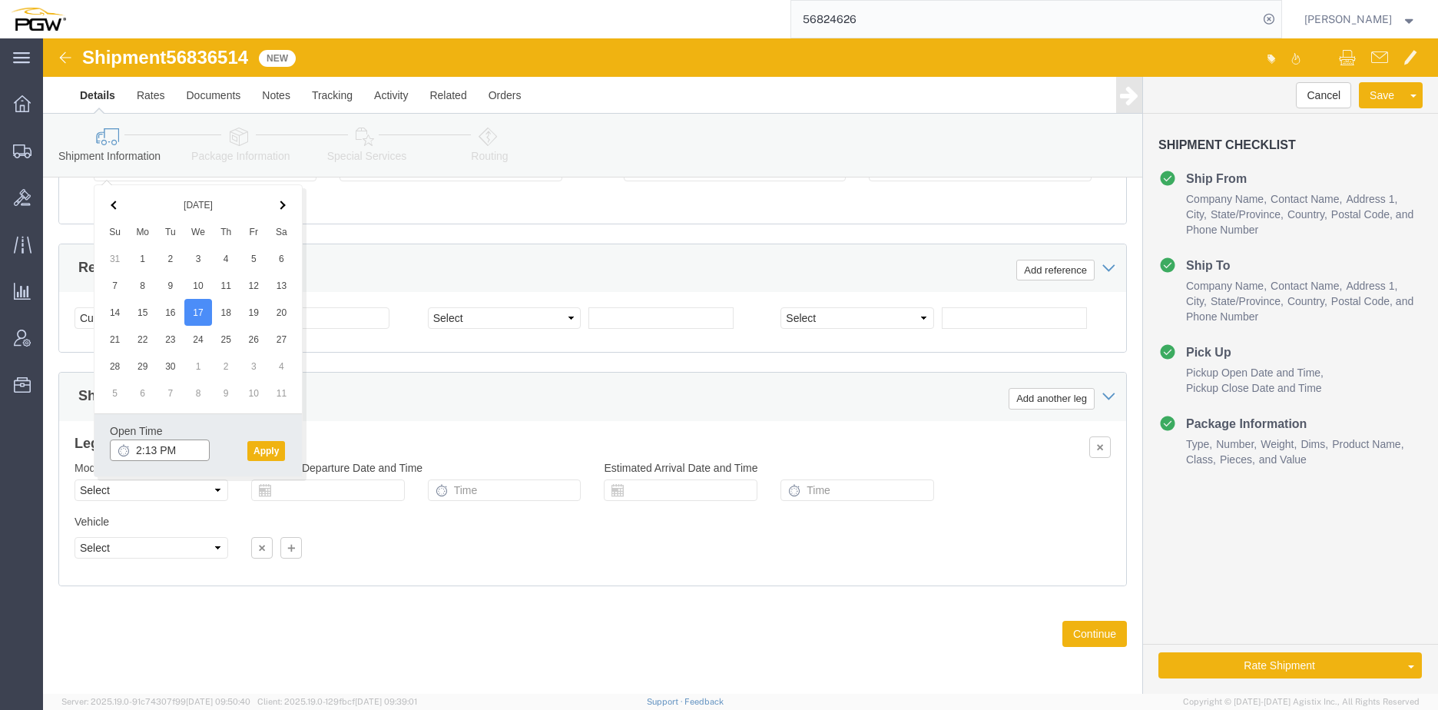
click input "2:13 PM"
type input "8:00 AM"
click button "Apply"
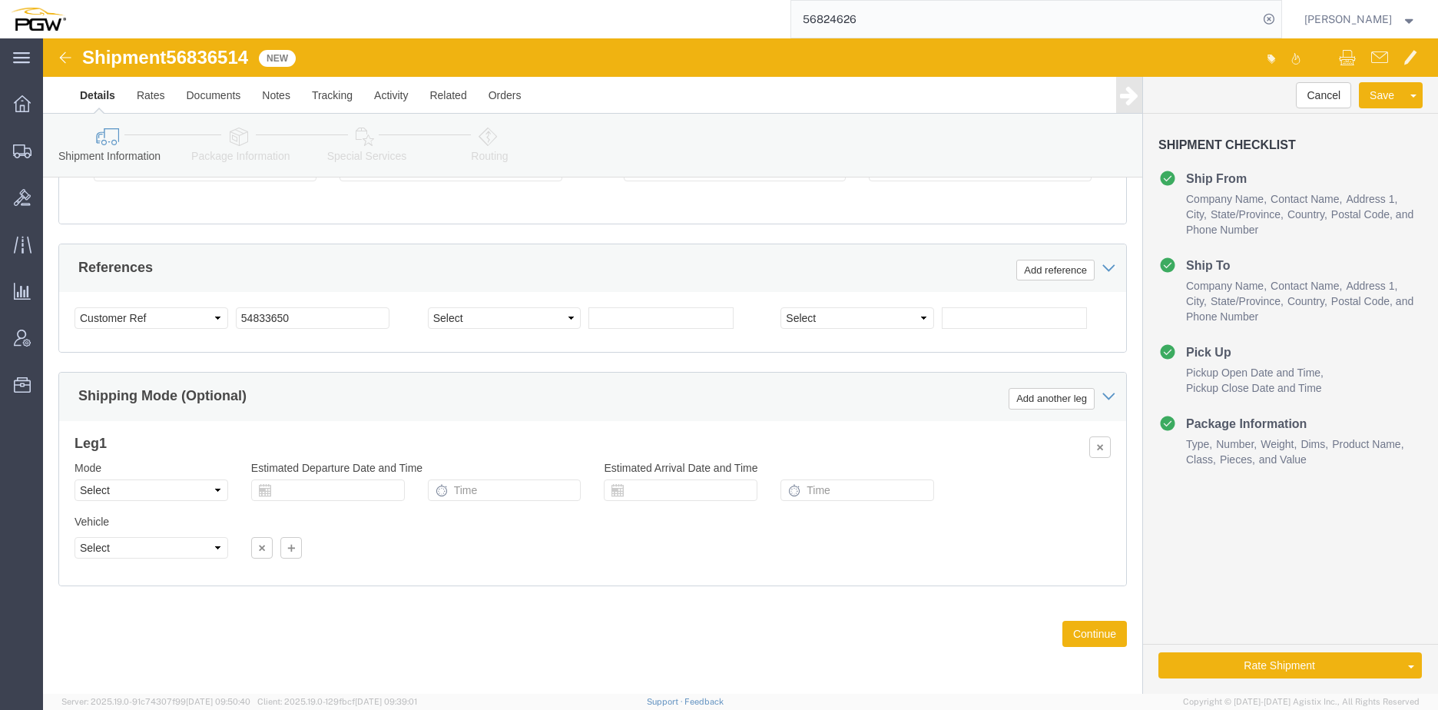
click span "56836514"
copy span "56836514"
click input "54833650"
drag, startPoint x: 256, startPoint y: 285, endPoint x: 60, endPoint y: 278, distance: 196.7
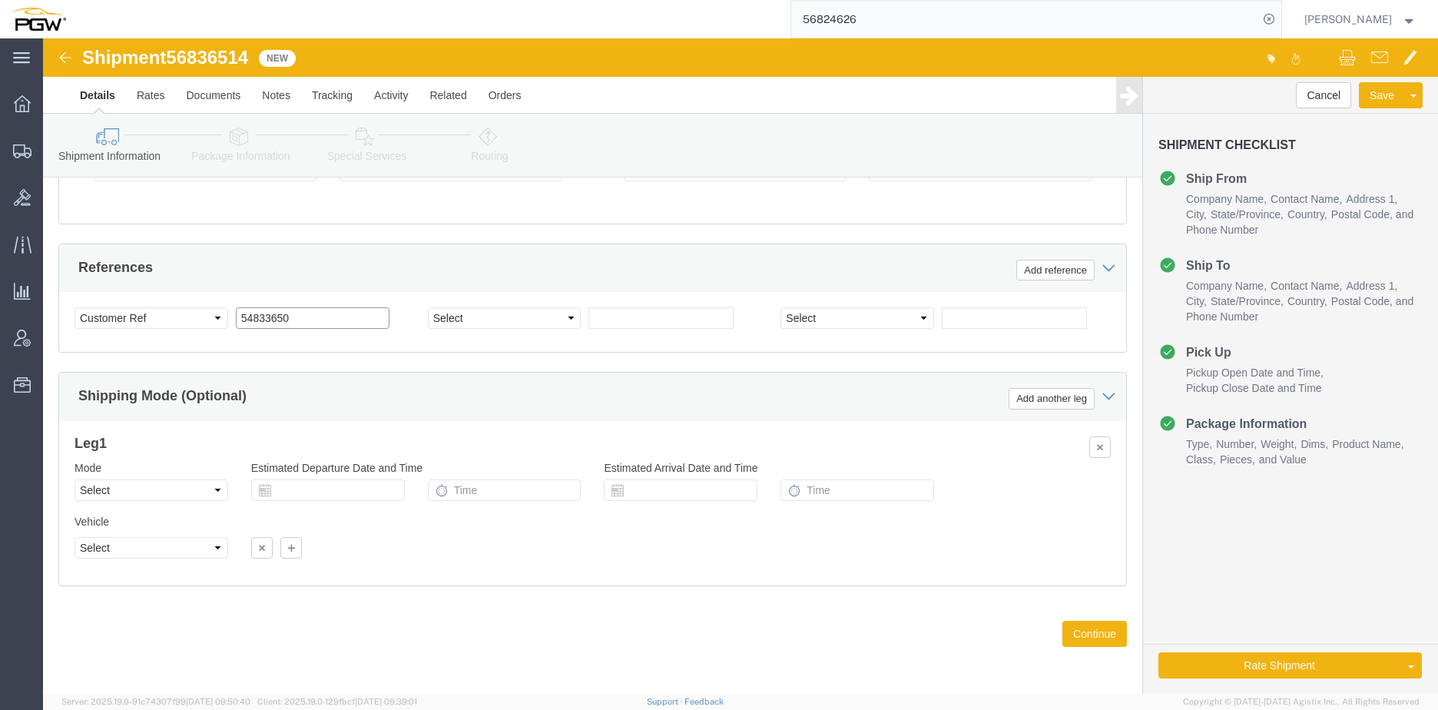
click div "Select Account Type Activity ID Airline Appointment Number ASN Batch Request # …"
paste input "6836514"
click input "56836514"
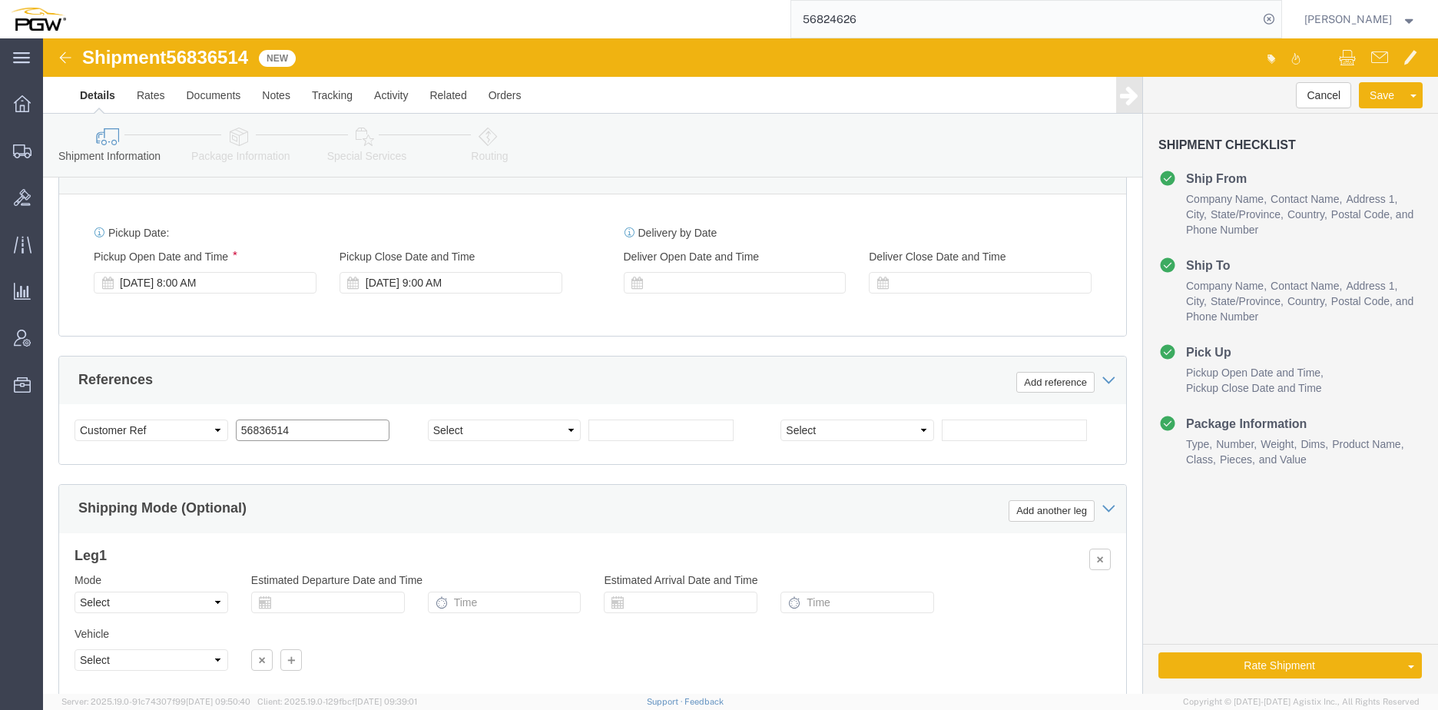
scroll to position [601, 0]
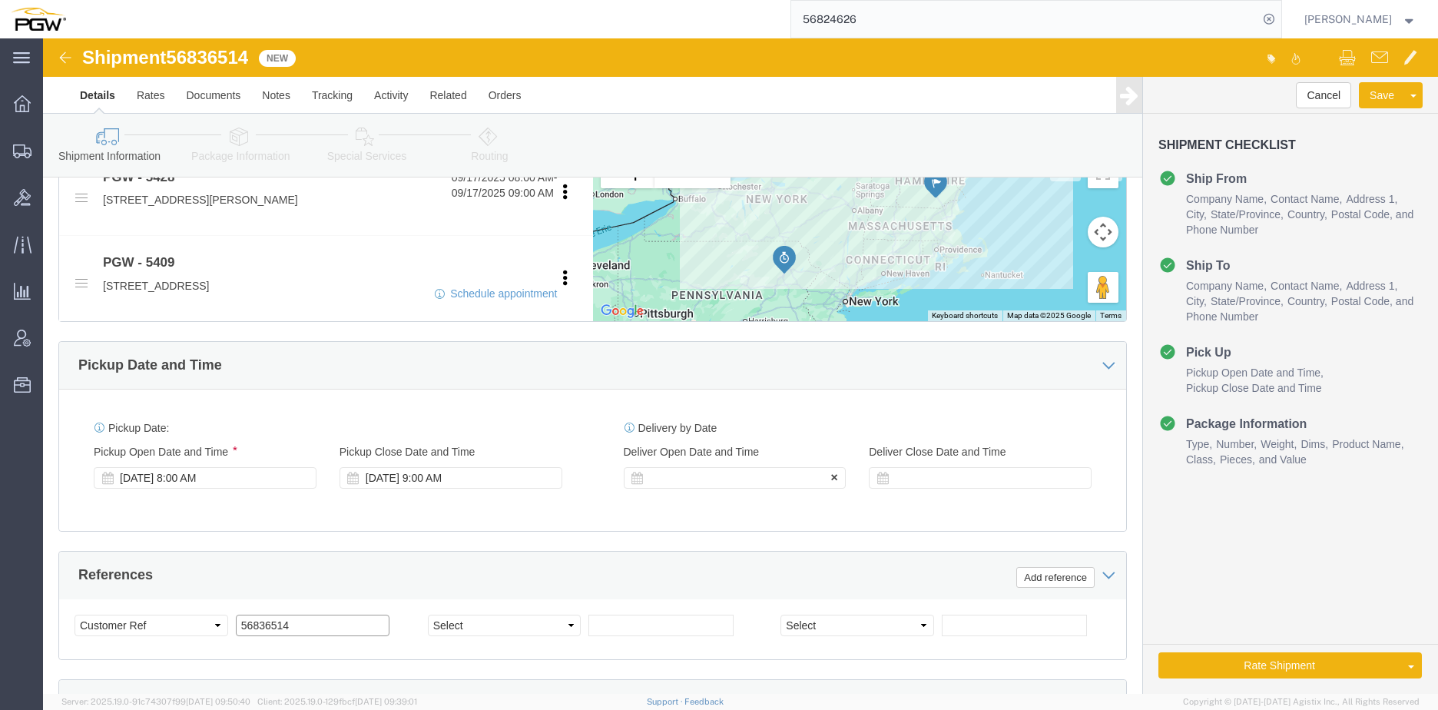
type input "56836514"
click div
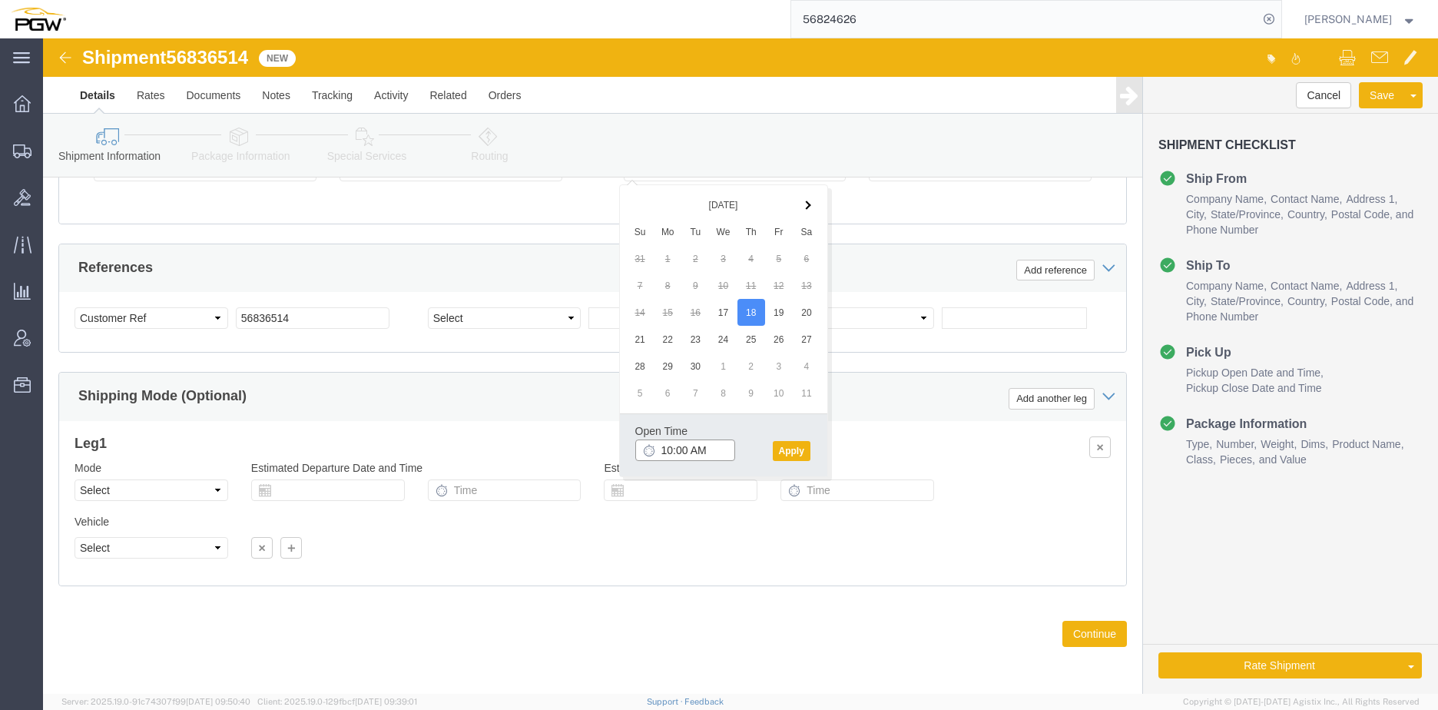
click input "10:00 AM"
type input "8:00 AM"
click button "Apply"
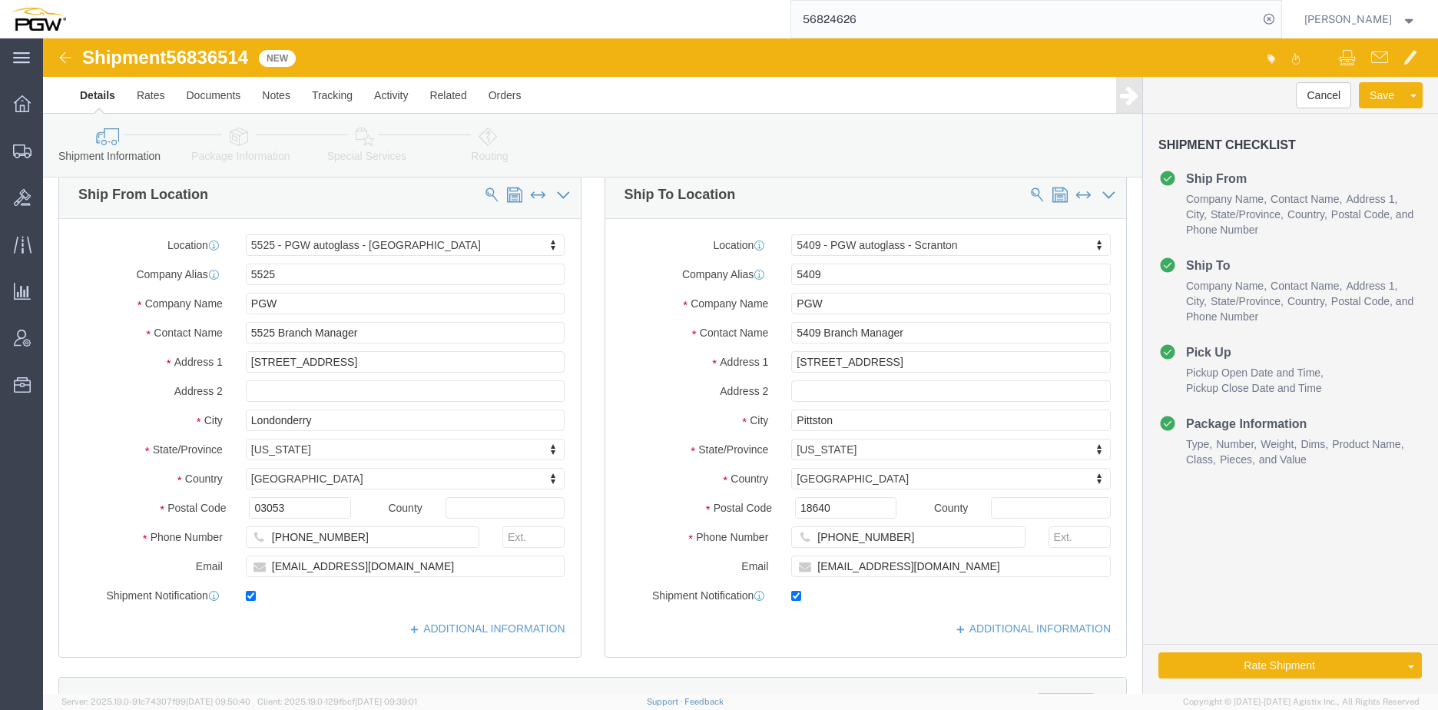
scroll to position [0, 0]
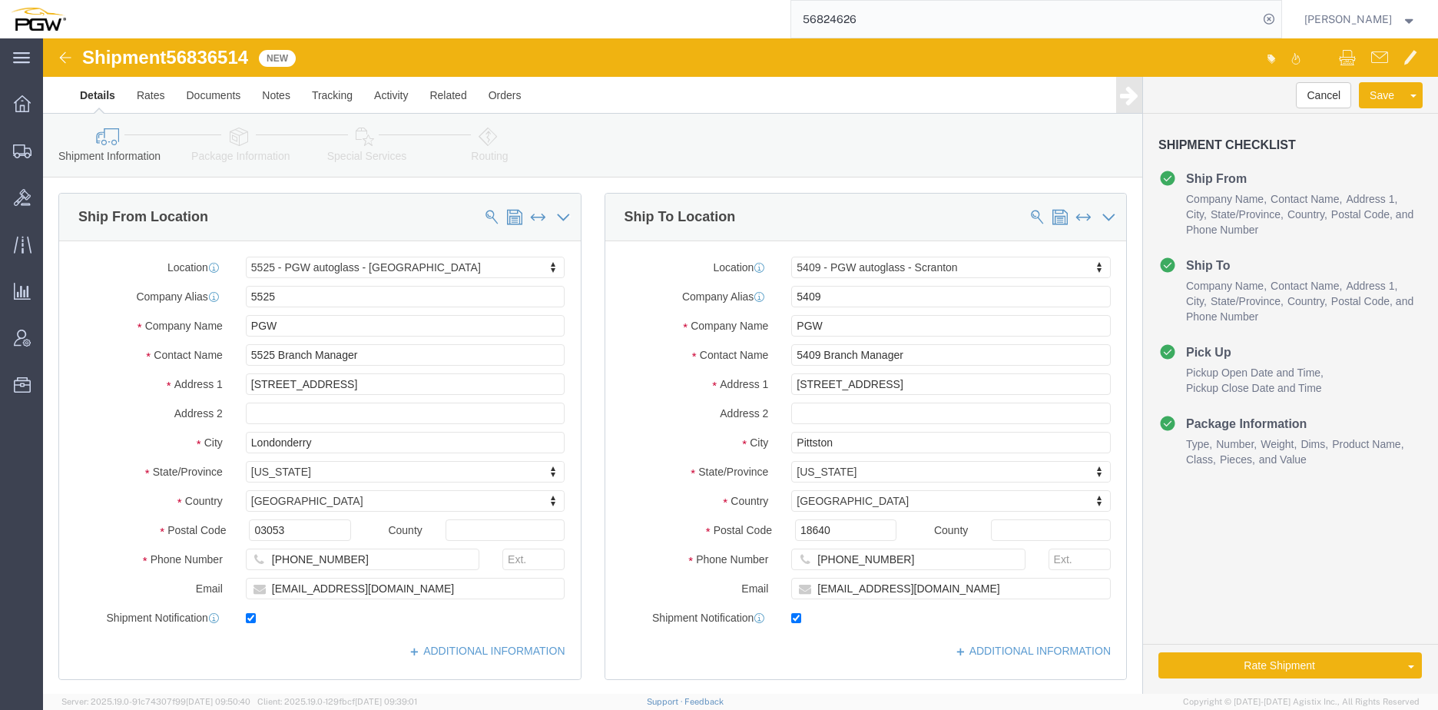
click link "Package Information"
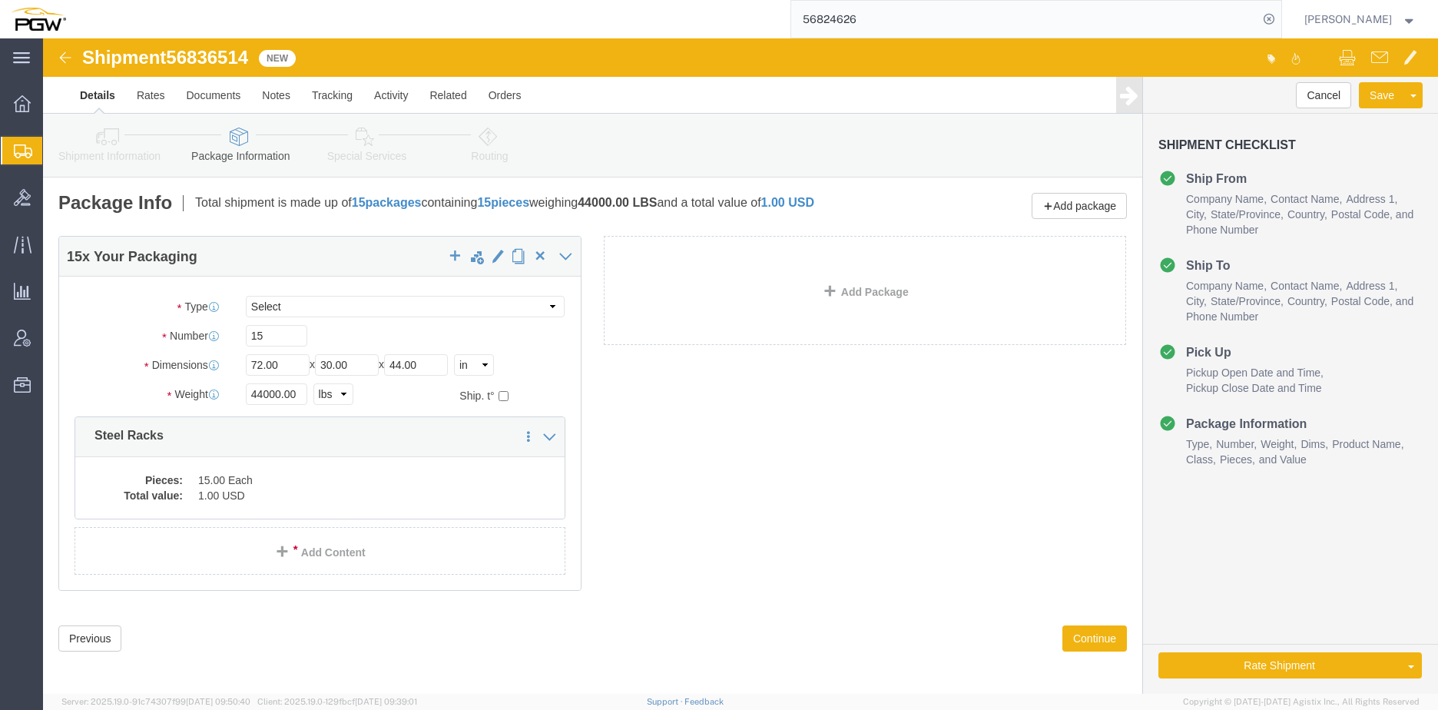
click span "56836514"
copy span "56836514"
click link "Special Services"
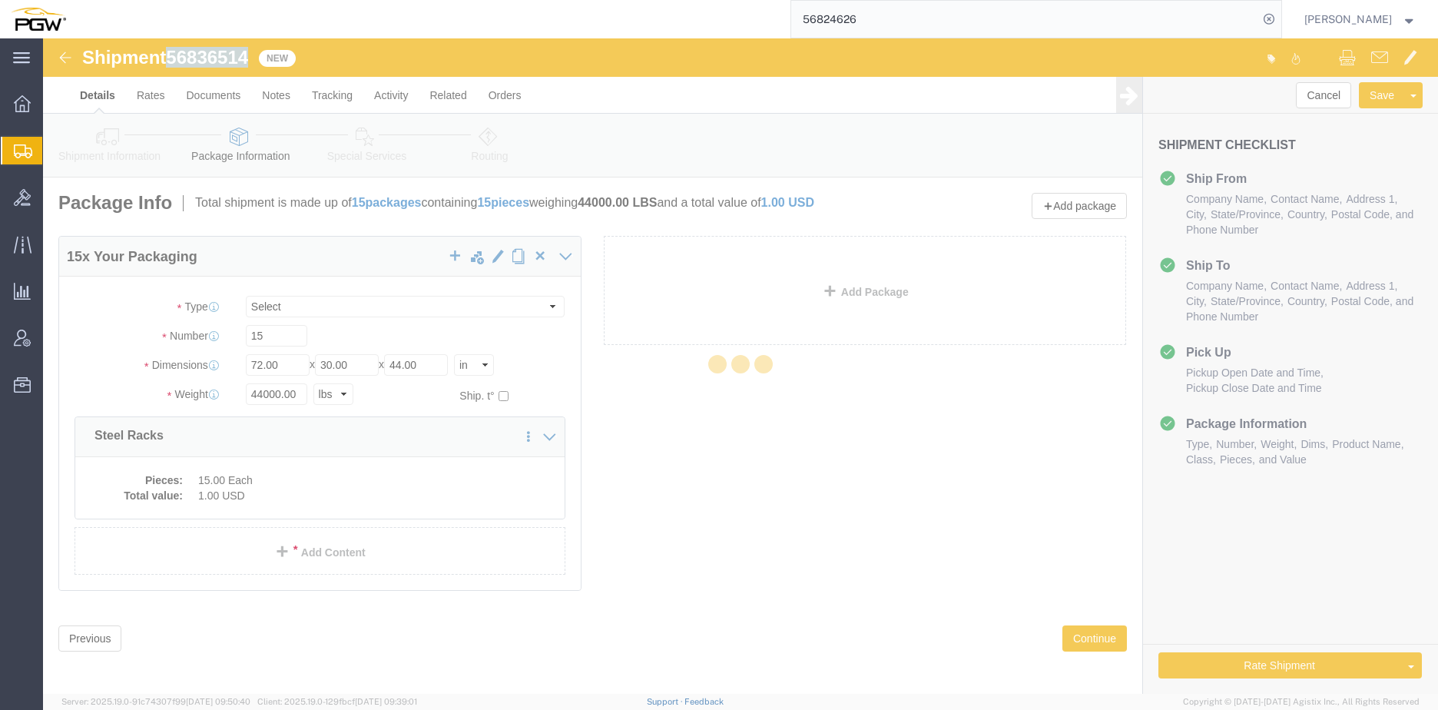
select select
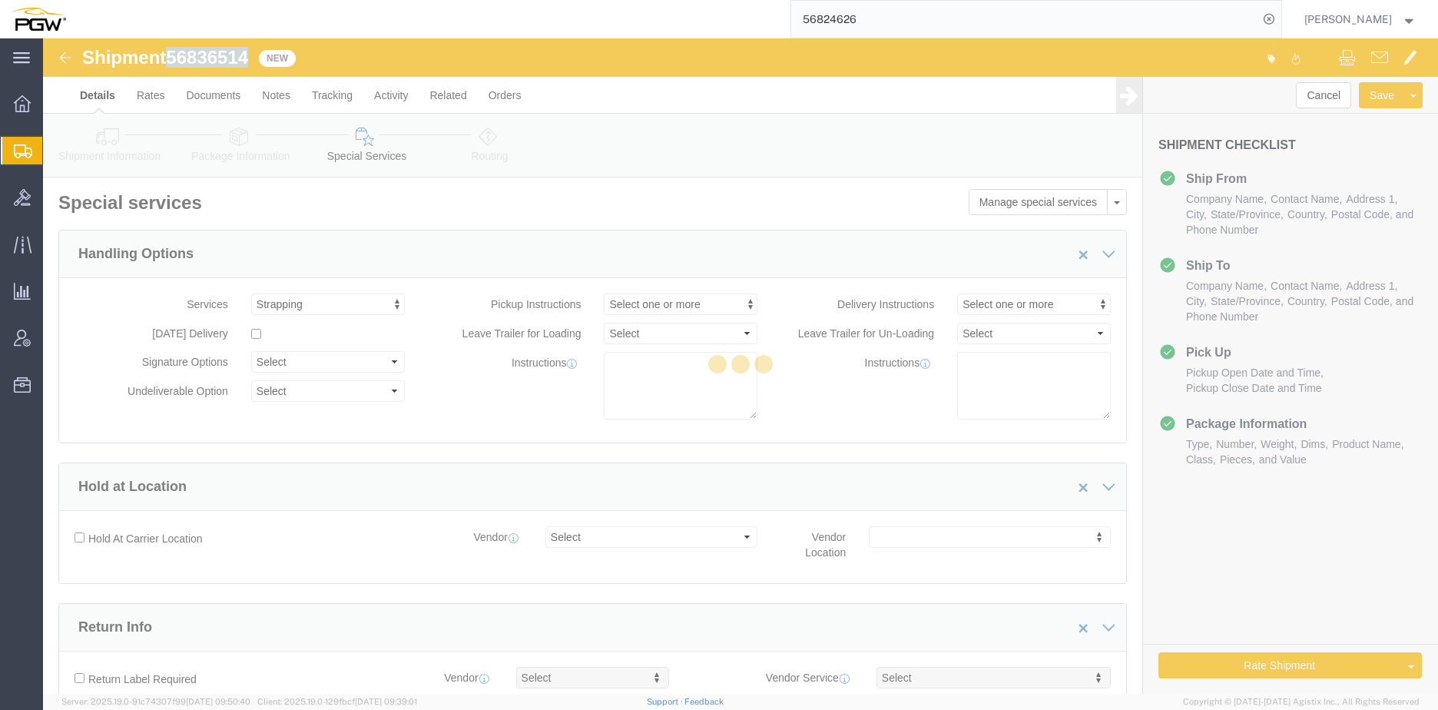
scroll to position [135, 0]
select select "COSTCENTER"
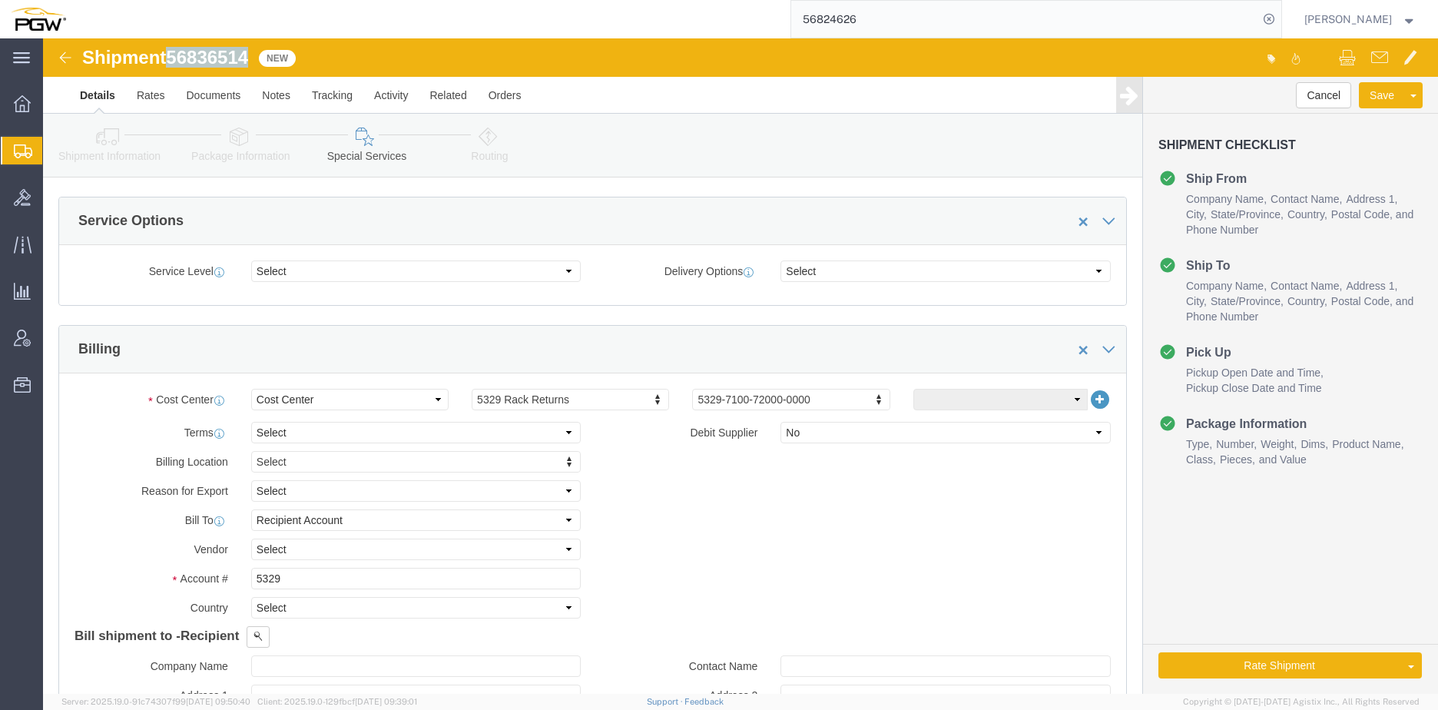
scroll to position [538, 0]
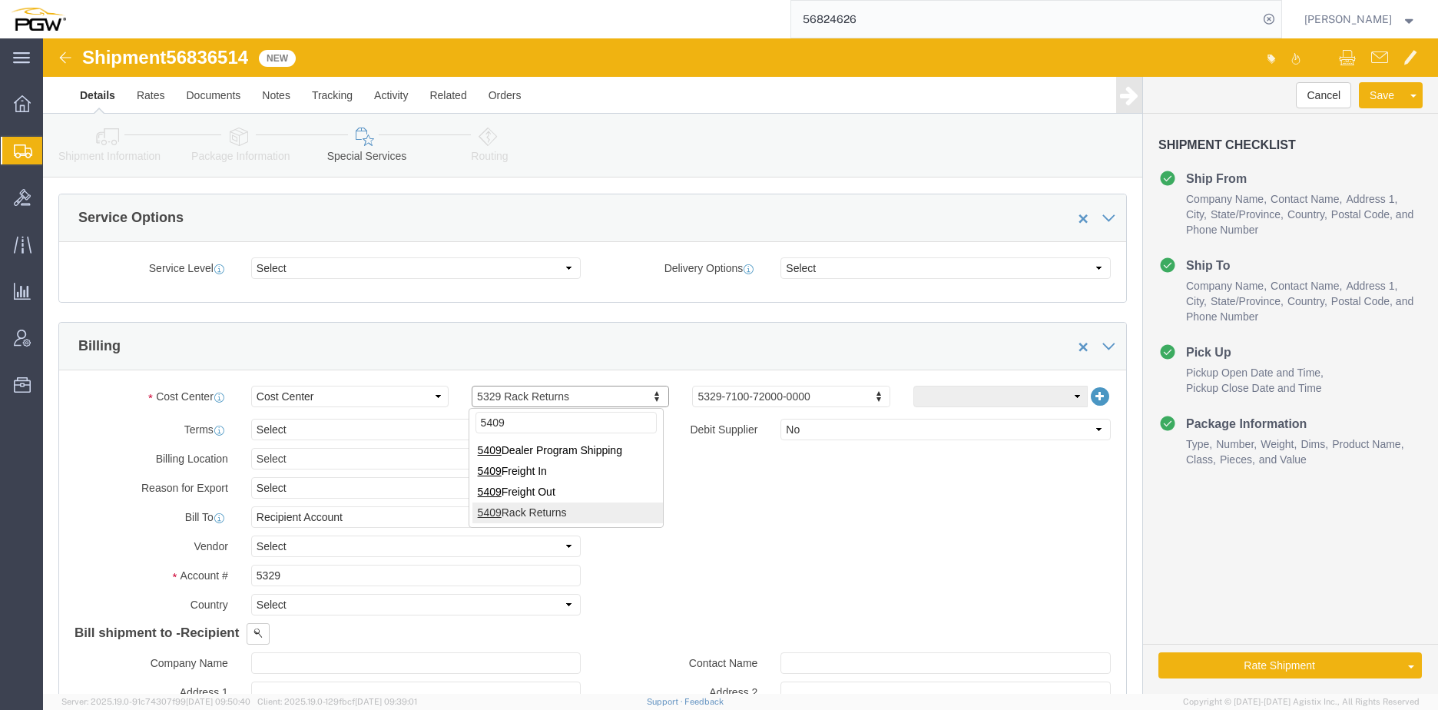
type input "5409"
drag, startPoint x: 240, startPoint y: 534, endPoint x: 250, endPoint y: 538, distance: 10.7
click input "5329"
drag, startPoint x: 251, startPoint y: 538, endPoint x: 91, endPoint y: 529, distance: 160.0
click div "Billing Location Select Select My Profile Location 5303 - PGW autoglass - Corpo…"
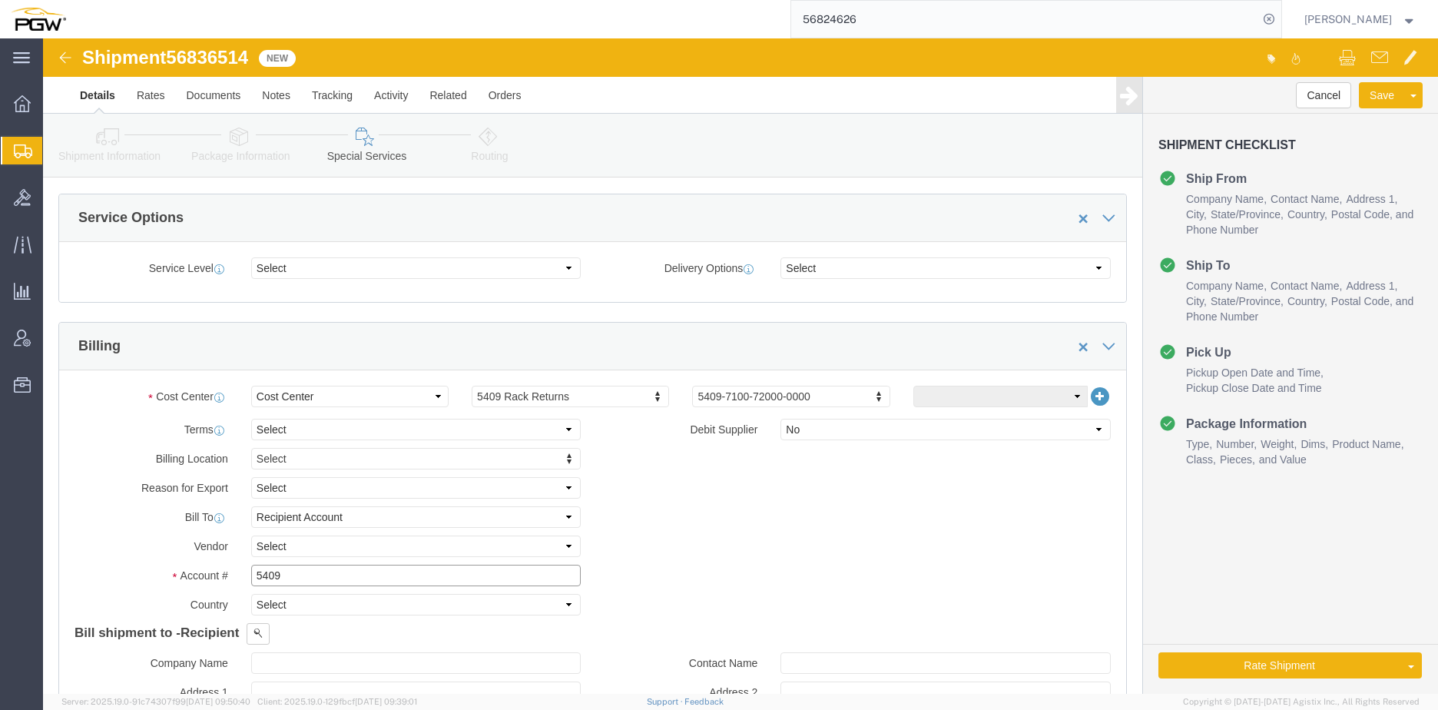
scroll to position [0, 0]
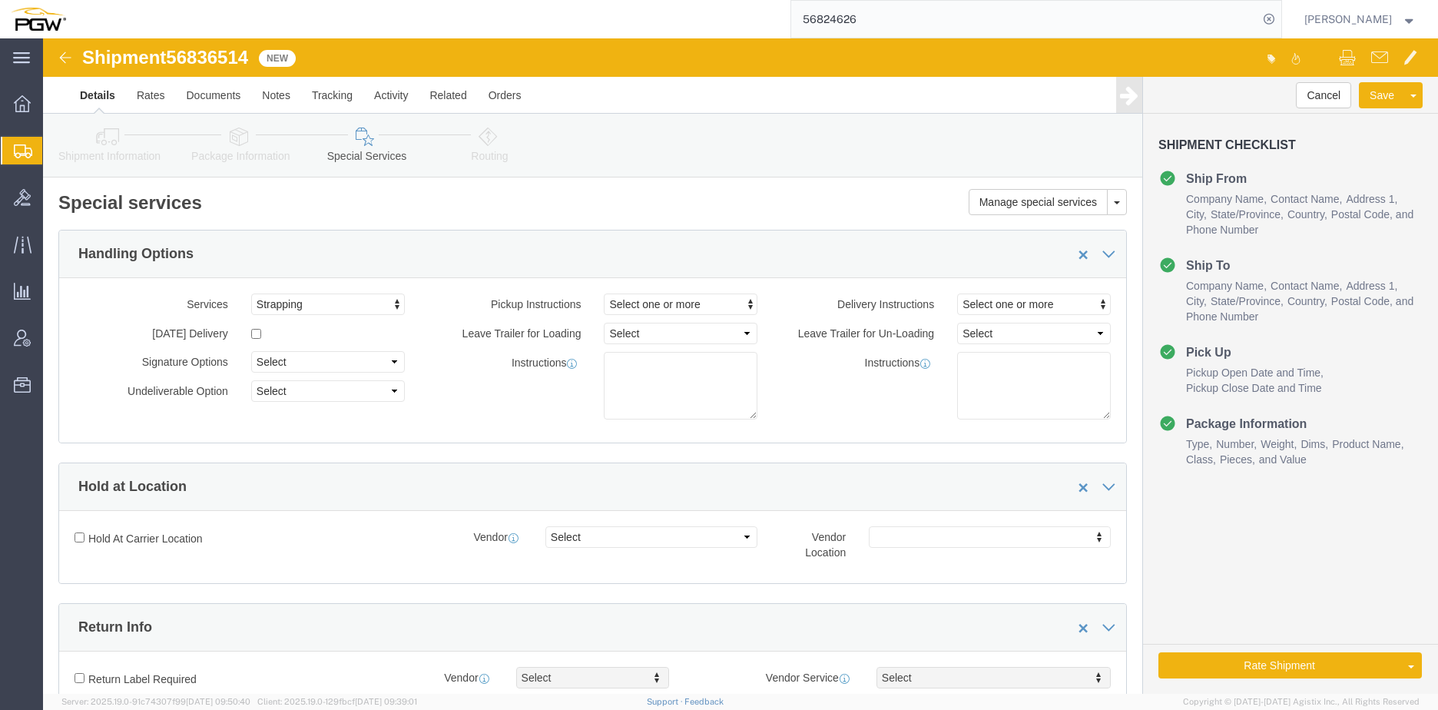
type input "5409"
click icon
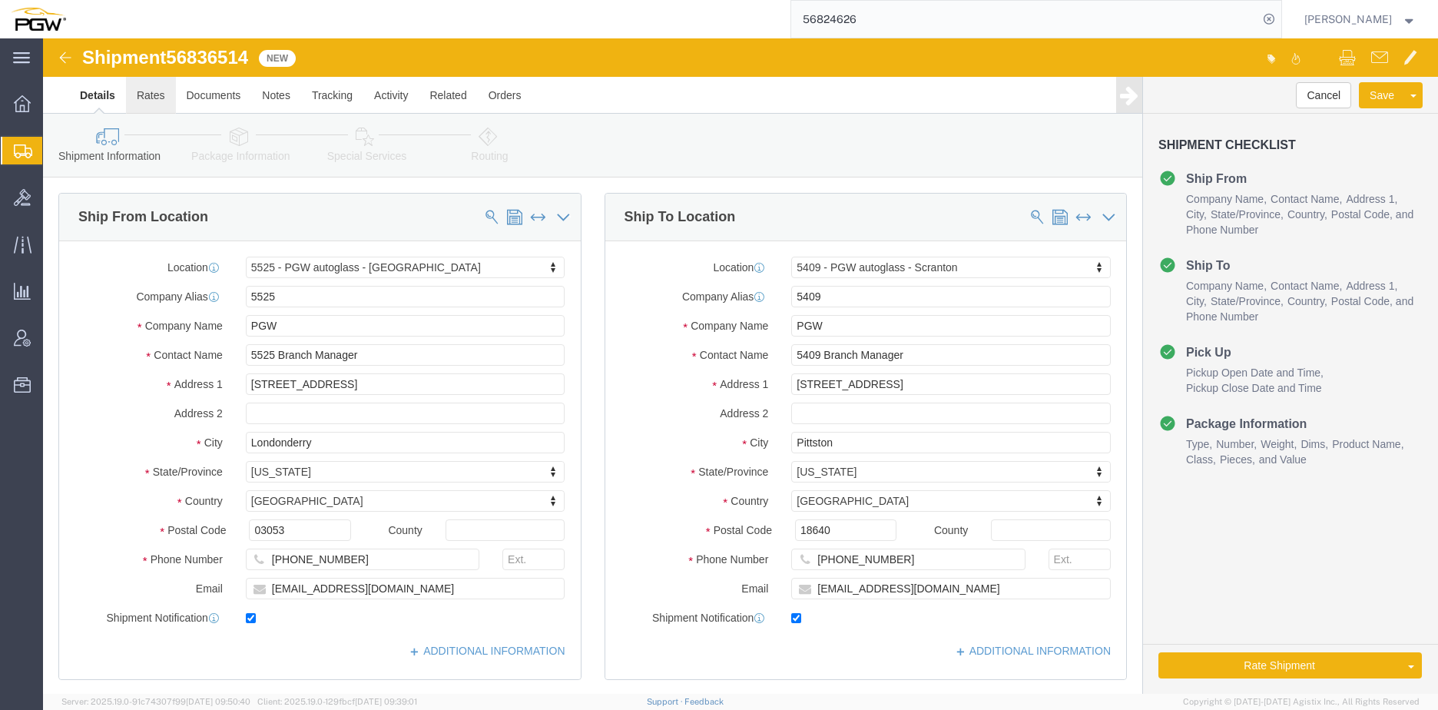
click link "Rates"
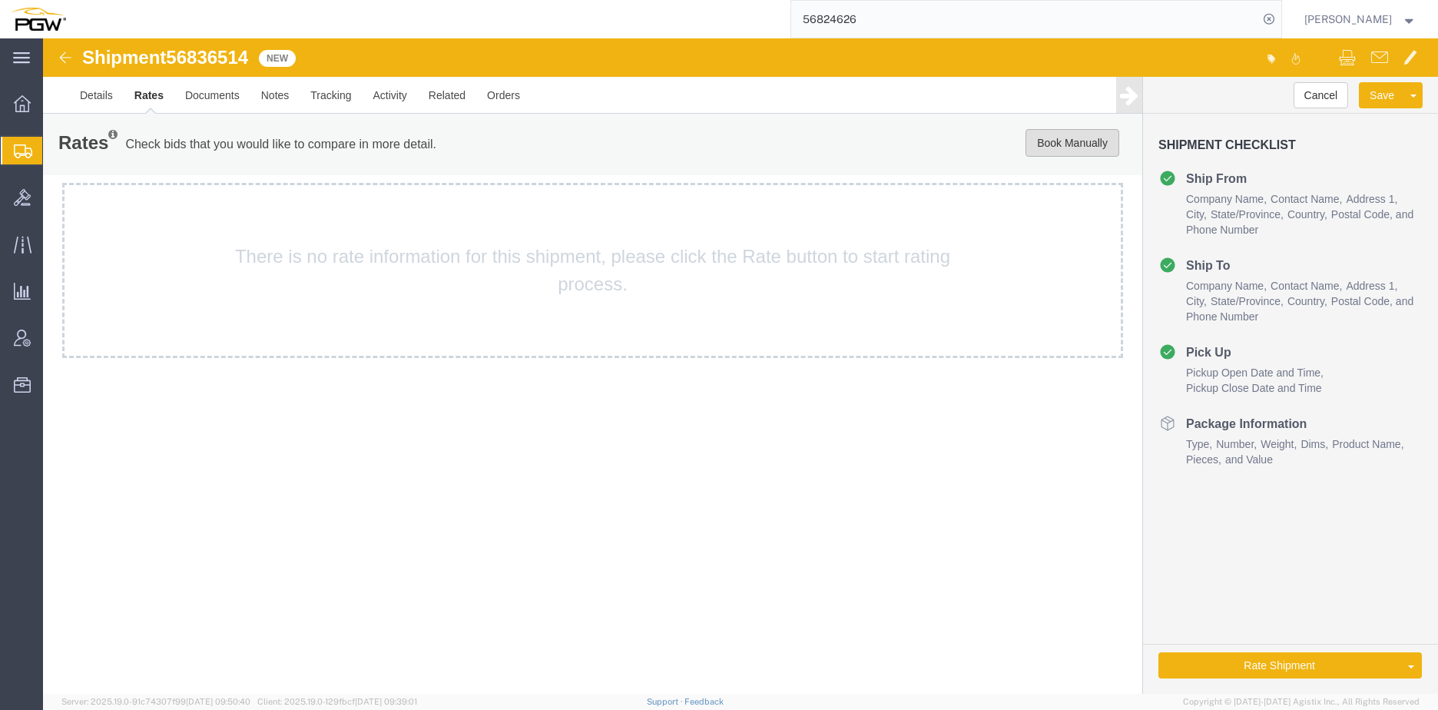
click at [1061, 150] on button "Book Manually" at bounding box center [1072, 143] width 94 height 28
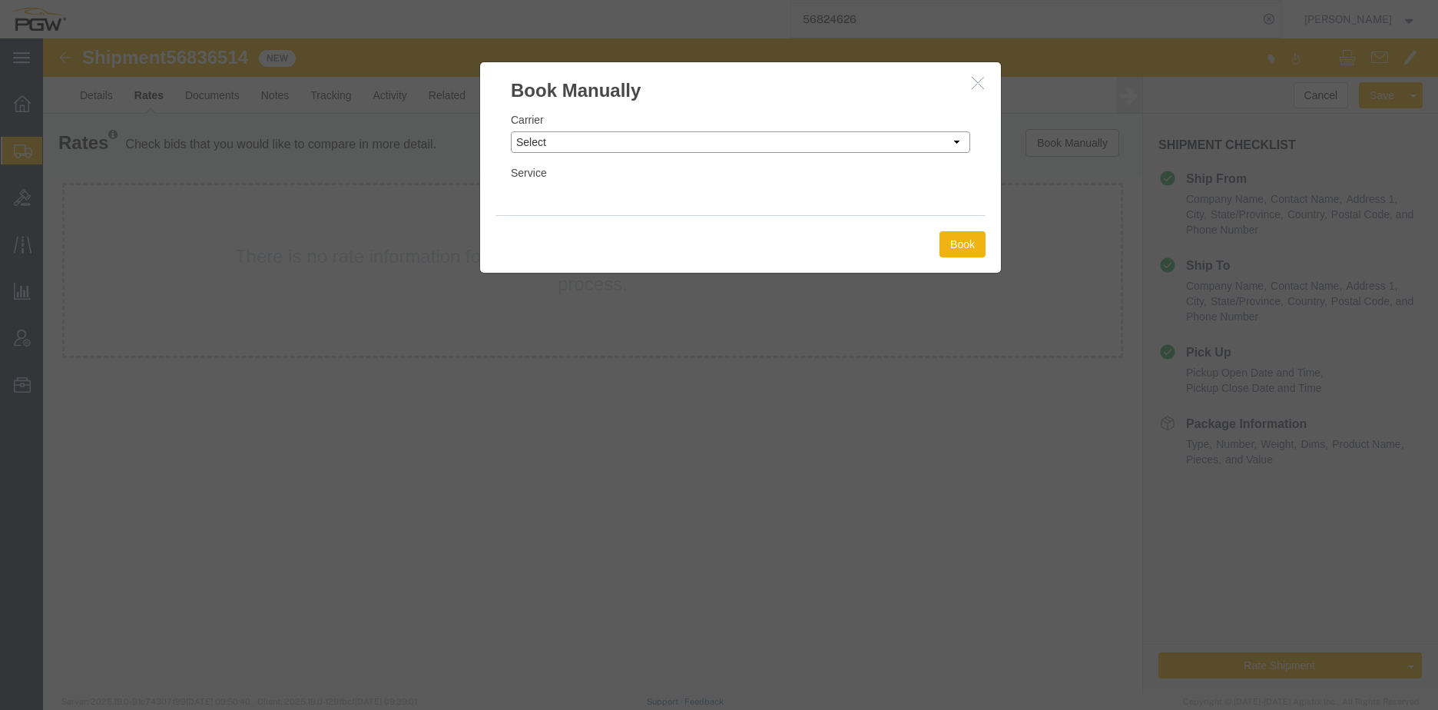
click at [623, 141] on select "Select Add New Carrier (and default service) A. Duie Pyle Inc ABF Freight Syste…" at bounding box center [740, 142] width 459 height 22
click at [511, 131] on select "Select Add New Carrier (and default service) A. Duie Pyle Inc ABF Freight Syste…" at bounding box center [740, 142] width 459 height 22
click at [627, 138] on select "Select Add New Carrier (and default service) A. Duie Pyle Inc ABF Freight Syste…" at bounding box center [740, 142] width 459 height 22
select select "146"
click at [511, 131] on select "Select Add New Carrier (and default service) A. Duie Pyle Inc ABF Freight Syste…" at bounding box center [740, 142] width 459 height 22
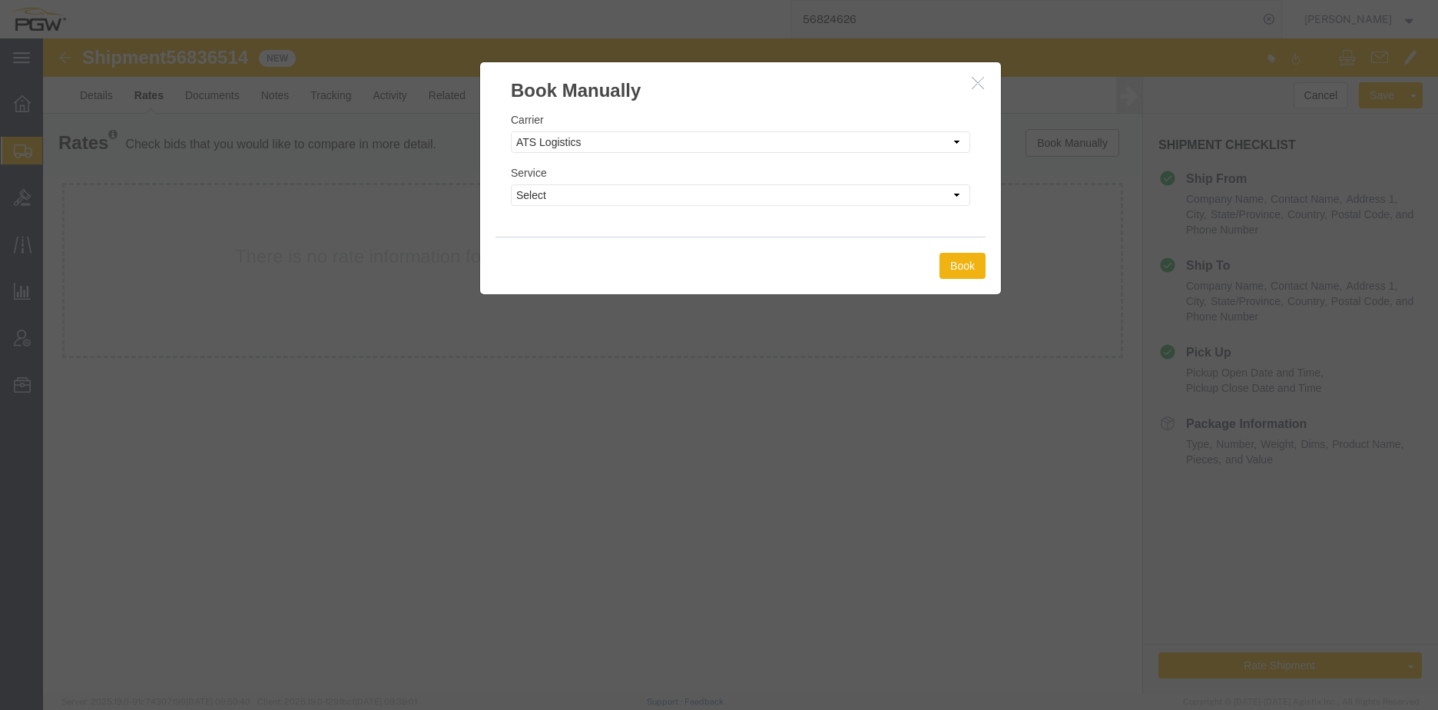
click at [683, 178] on div "Service Select CONESTOGA DFRM/STEP Economy TL Flatbed Intermodal LTL Standard N…" at bounding box center [740, 184] width 459 height 41
click at [687, 192] on select "Select CONESTOGA DFRM/STEP Economy TL Flatbed Intermodal LTL Standard Next Day …" at bounding box center [740, 195] width 459 height 22
click at [511, 184] on select "Select CONESTOGA DFRM/STEP Economy TL Flatbed Intermodal LTL Standard Next Day …" at bounding box center [740, 195] width 459 height 22
click at [615, 200] on select "Select CONESTOGA DFRM/STEP Economy TL Flatbed Intermodal LTL Standard Next Day …" at bounding box center [740, 195] width 459 height 22
select select "25032"
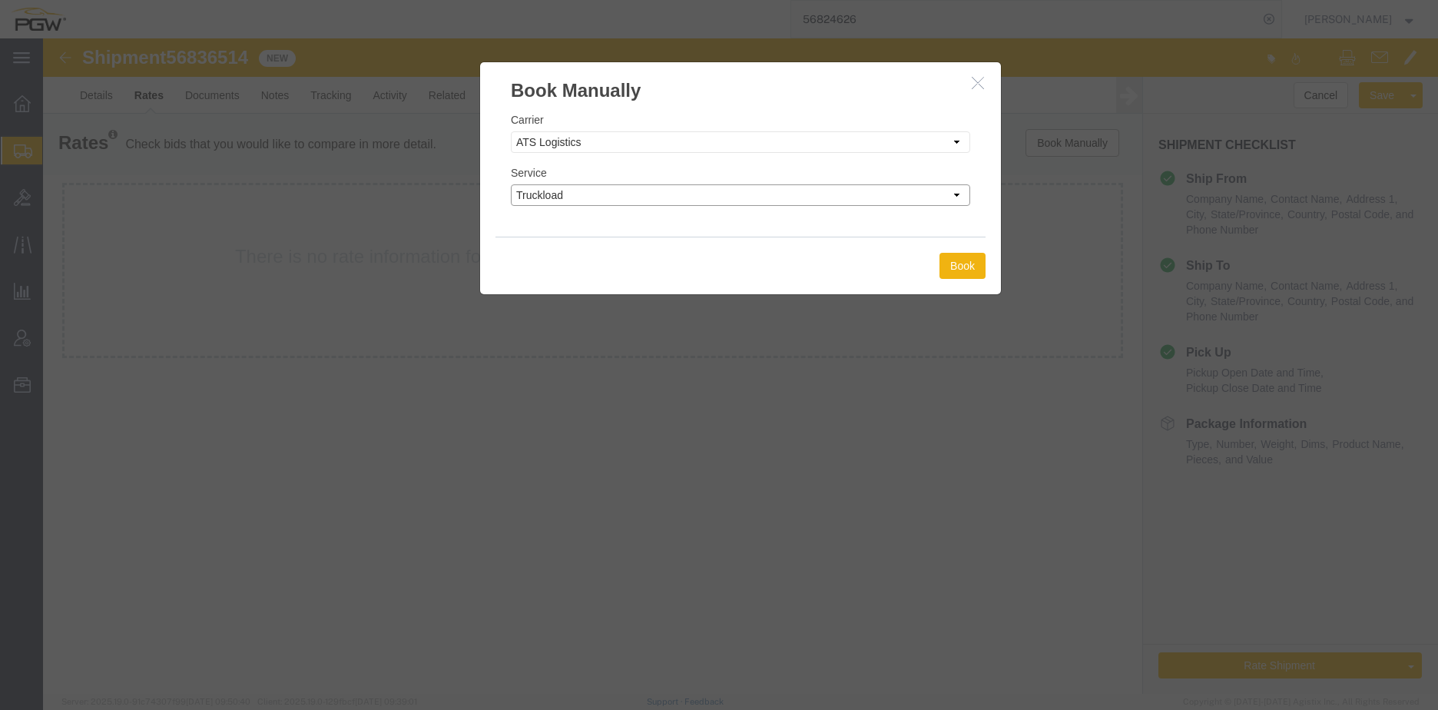
click at [511, 184] on select "Select CONESTOGA DFRM/STEP Economy TL Flatbed Intermodal LTL Standard Next Day …" at bounding box center [740, 195] width 459 height 22
click at [951, 275] on button "Book" at bounding box center [962, 266] width 46 height 26
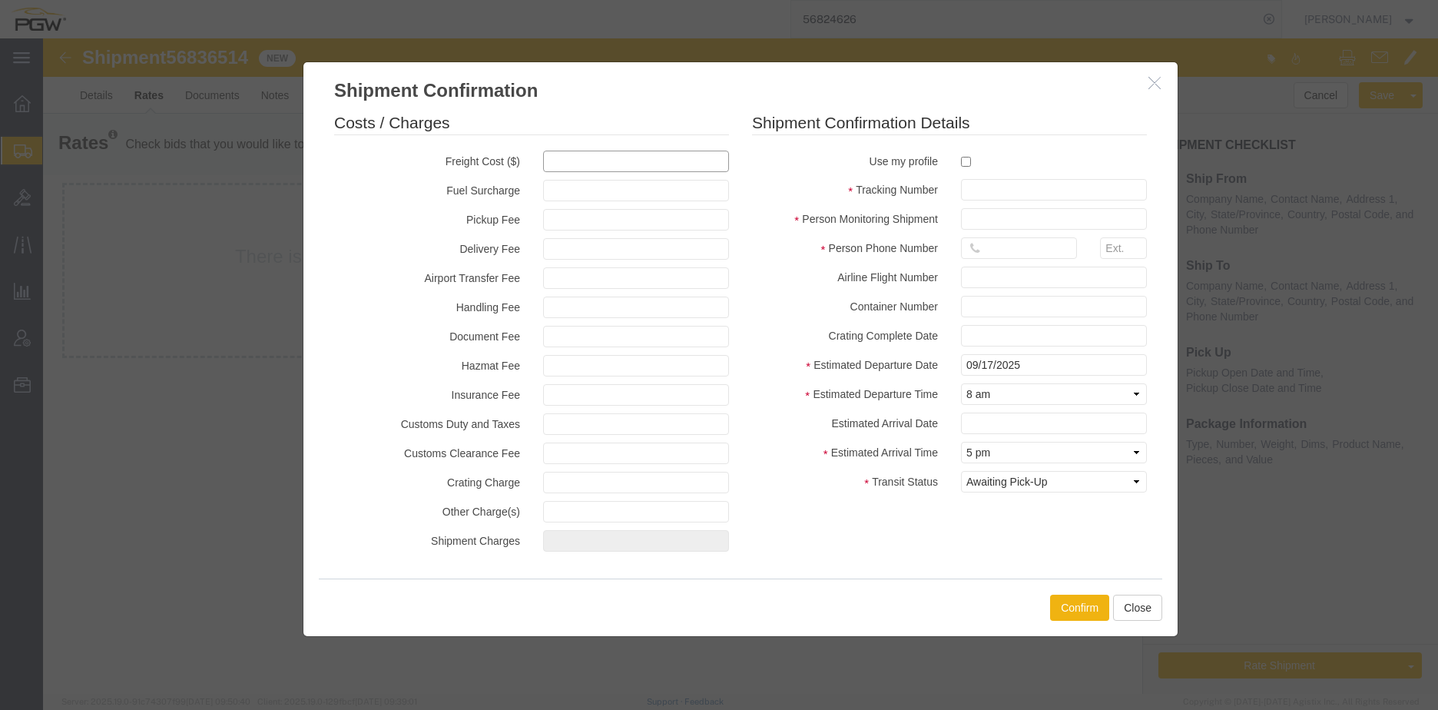
drag, startPoint x: 611, startPoint y: 167, endPoint x: 621, endPoint y: 165, distance: 10.2
click at [611, 167] on input "text" at bounding box center [636, 162] width 186 height 22
type input "925"
type input "925.00"
click at [967, 157] on input "checkbox" at bounding box center [966, 162] width 10 height 10
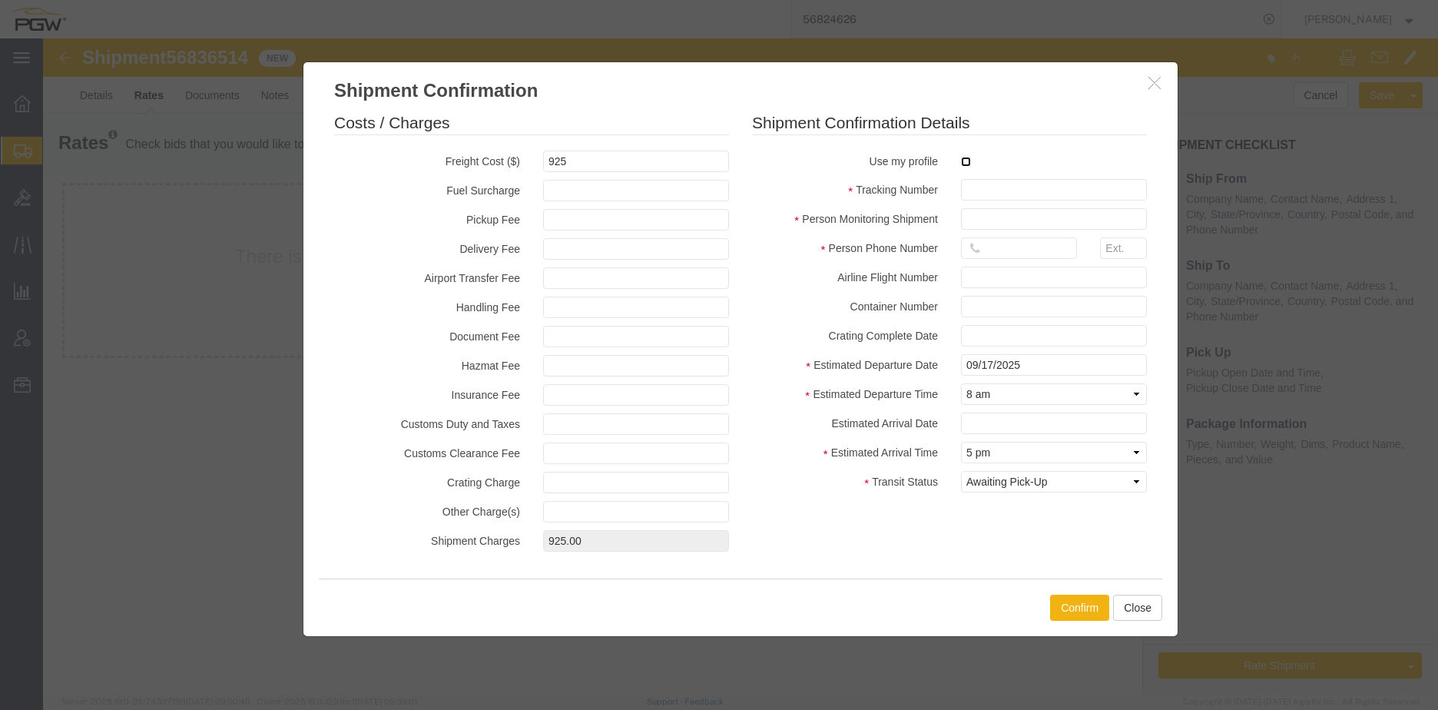
checkbox input "true"
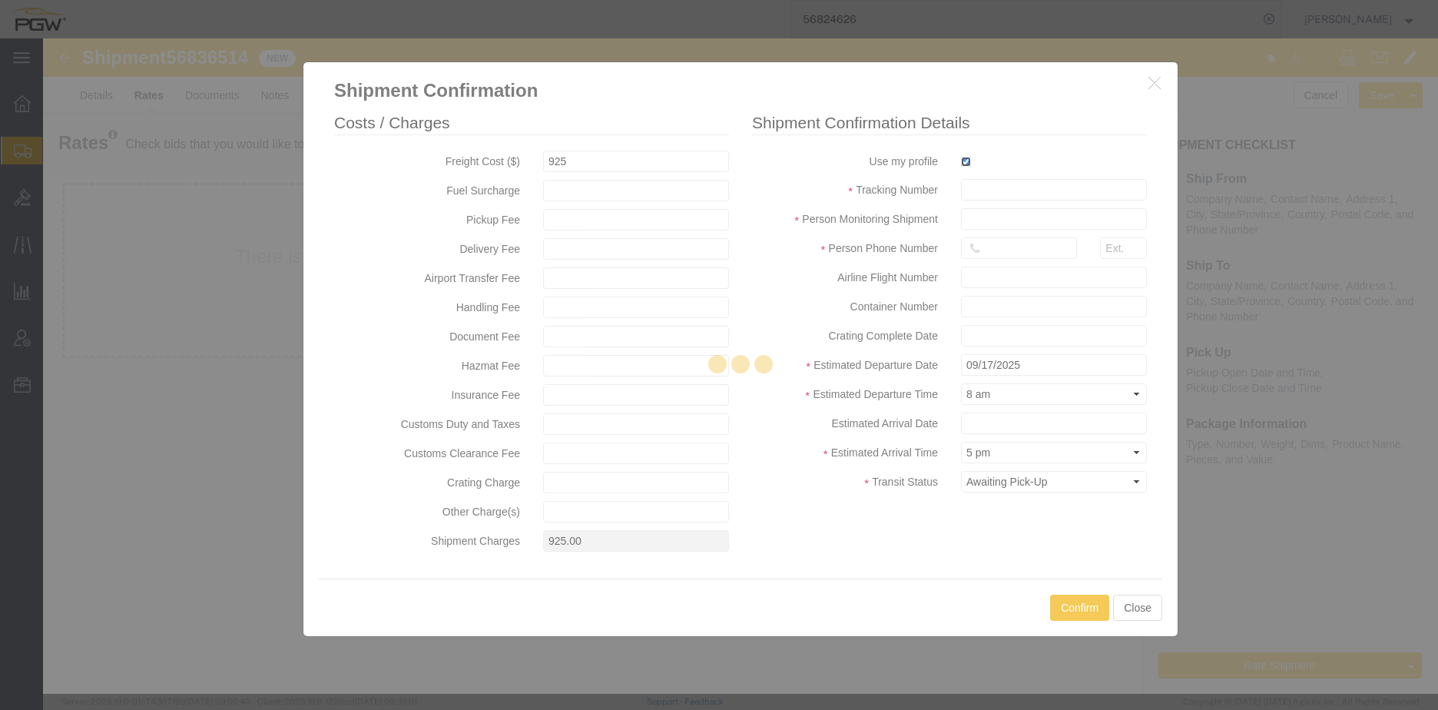
type input "[PERSON_NAME]"
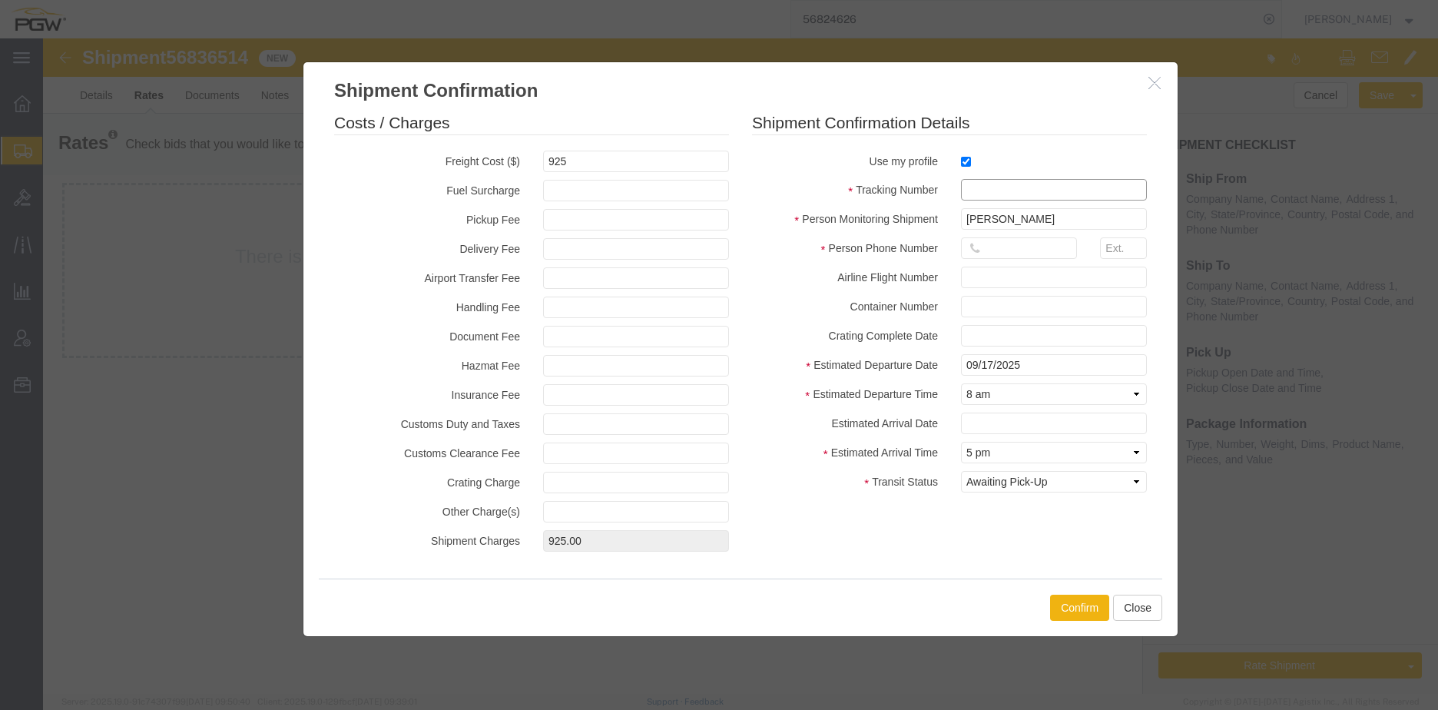
click at [983, 194] on input "text" at bounding box center [1054, 190] width 186 height 22
paste input "56836514"
type input "56836514"
click at [1021, 252] on input "text" at bounding box center [1019, 248] width 116 height 22
type input "7402538648"
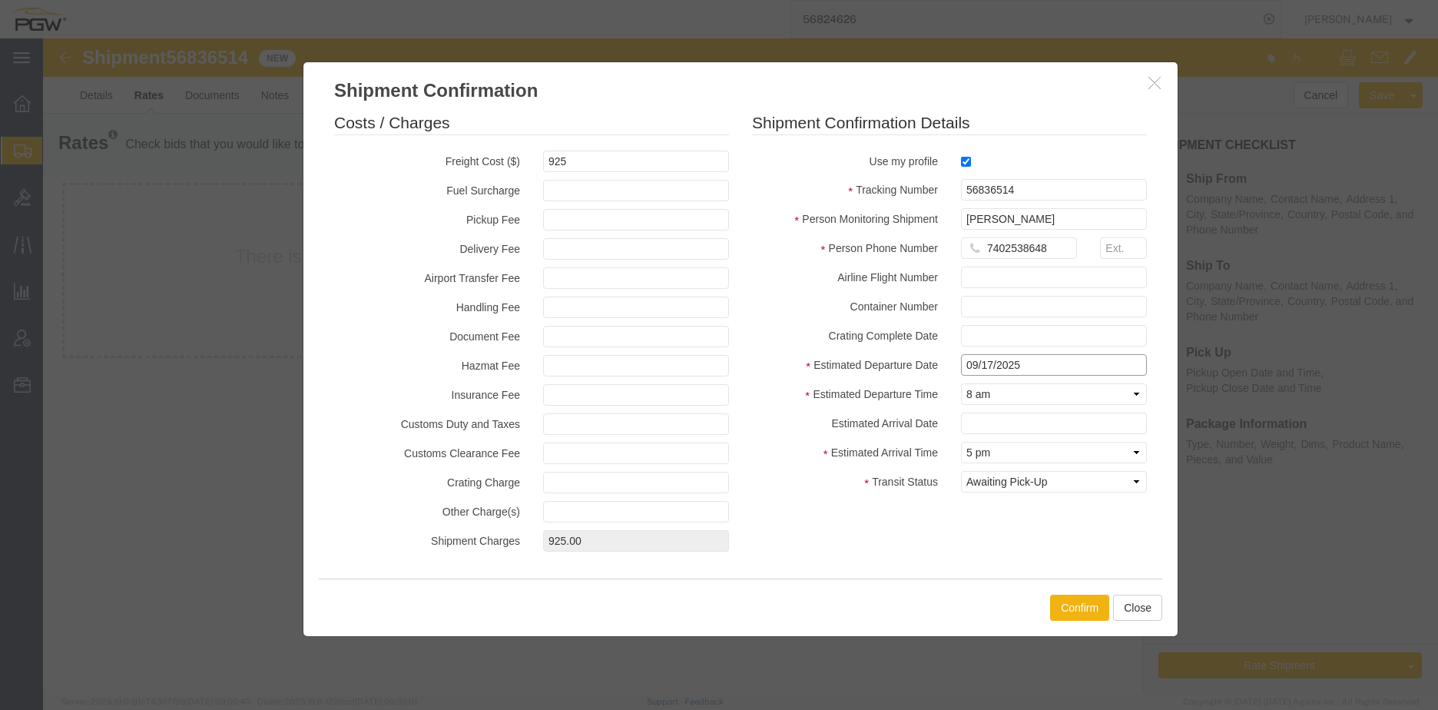
click at [1027, 366] on input "09/17/2025" at bounding box center [1054, 365] width 186 height 22
click at [779, 384] on label "Estimated Departure Time" at bounding box center [844, 392] width 209 height 18
click at [993, 422] on input "text" at bounding box center [1054, 423] width 186 height 22
drag, startPoint x: 1064, startPoint y: 323, endPoint x: 1056, endPoint y: 336, distance: 15.5
click at [1064, 323] on td "18" at bounding box center [1064, 323] width 23 height 23
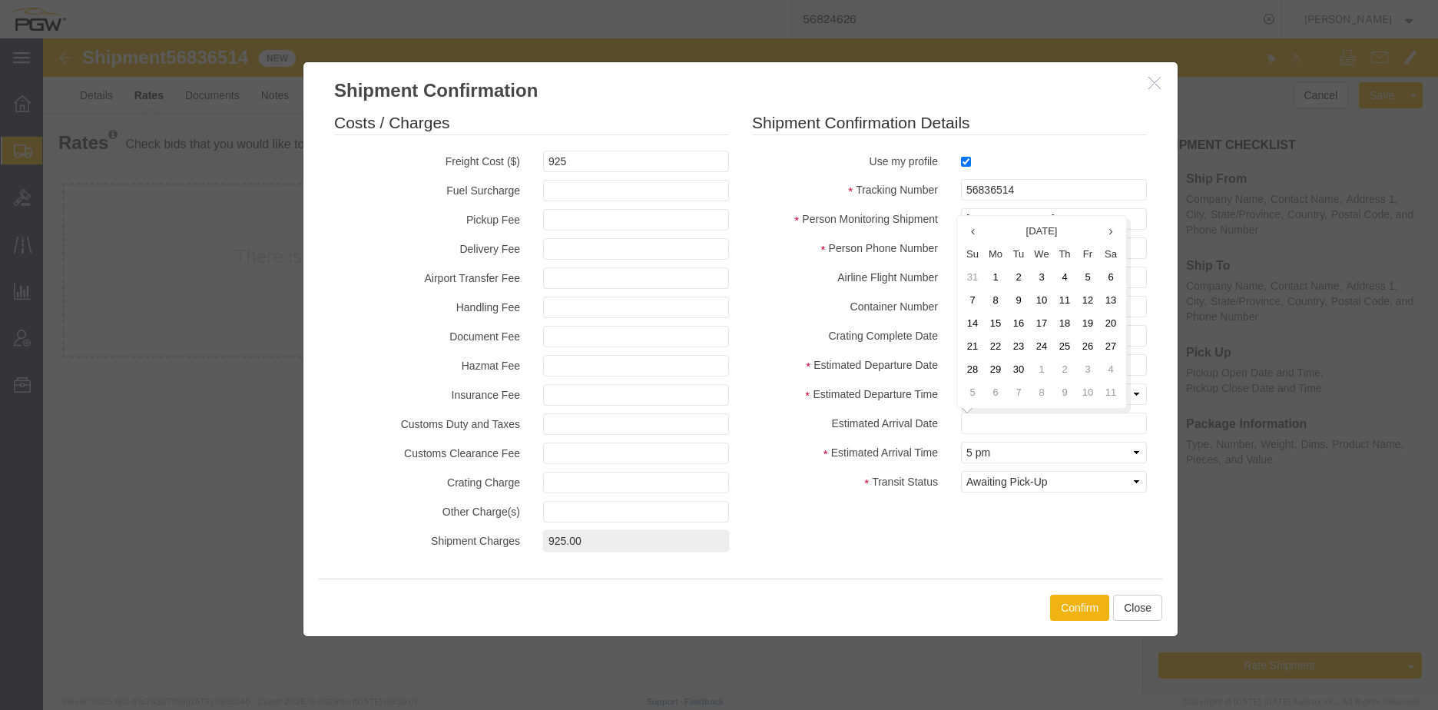
type input "09/18/2025"
drag, startPoint x: 1004, startPoint y: 452, endPoint x: 1012, endPoint y: 457, distance: 10.0
click at [1004, 452] on select "Select Midnight 1 am 2 am 3 am 4 am 5 am 6 am 7 am 8 am 9 am 10 am 11 am 12 Noo…" at bounding box center [1054, 453] width 186 height 22
select select "0800"
click at [961, 442] on select "Select Midnight 1 am 2 am 3 am 4 am 5 am 6 am 7 am 8 am 9 am 10 am 11 am 12 Noo…" at bounding box center [1054, 453] width 186 height 22
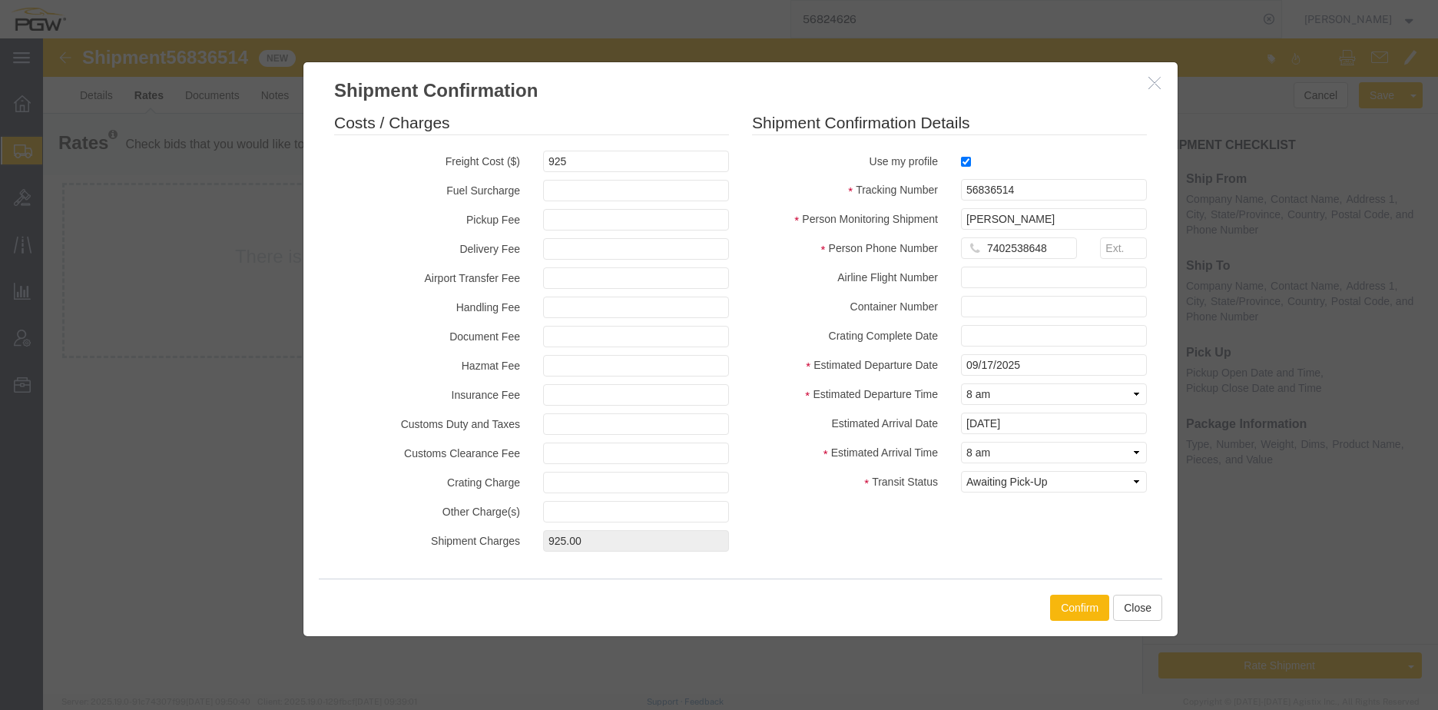
click at [1083, 607] on button "Confirm" at bounding box center [1079, 607] width 59 height 26
